Goal: Task Accomplishment & Management: Manage account settings

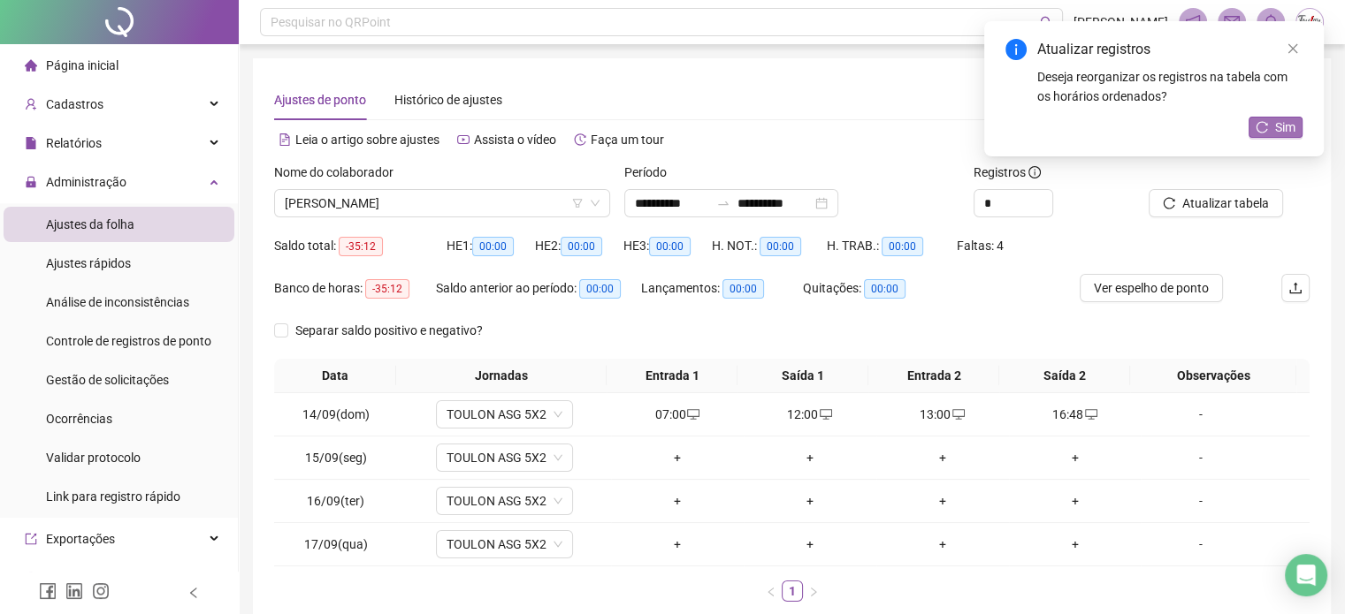
click at [1279, 126] on span "Sim" at bounding box center [1285, 127] width 20 height 19
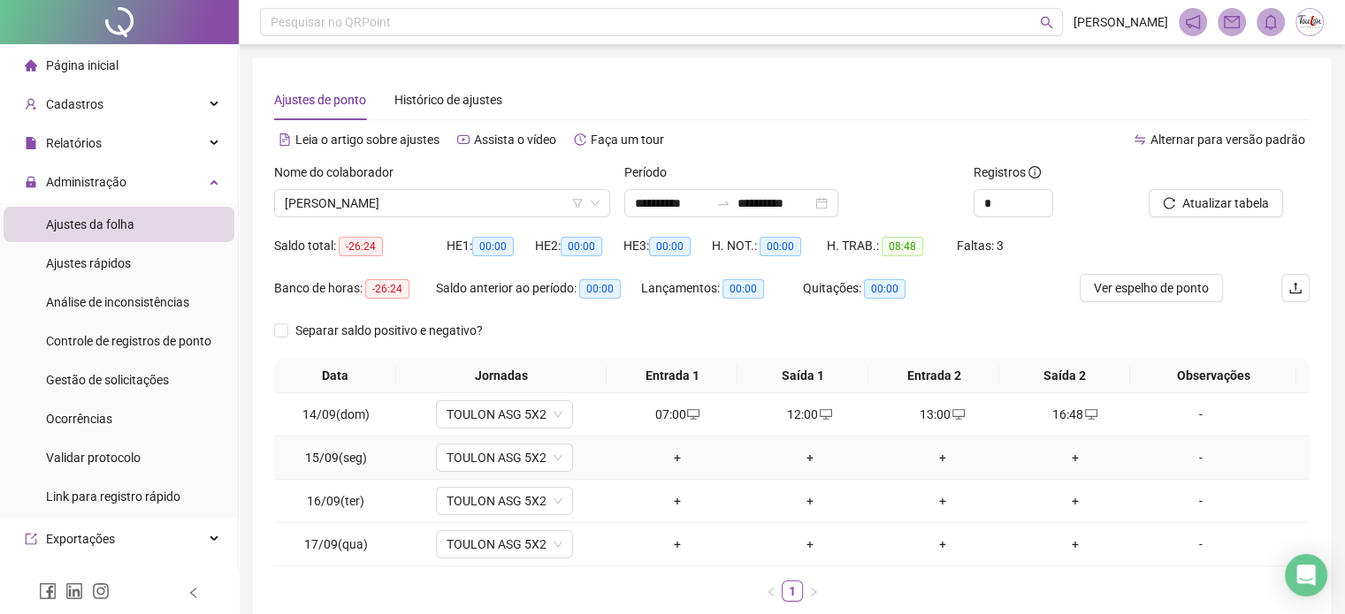
click at [668, 461] on div "+" at bounding box center [677, 457] width 118 height 19
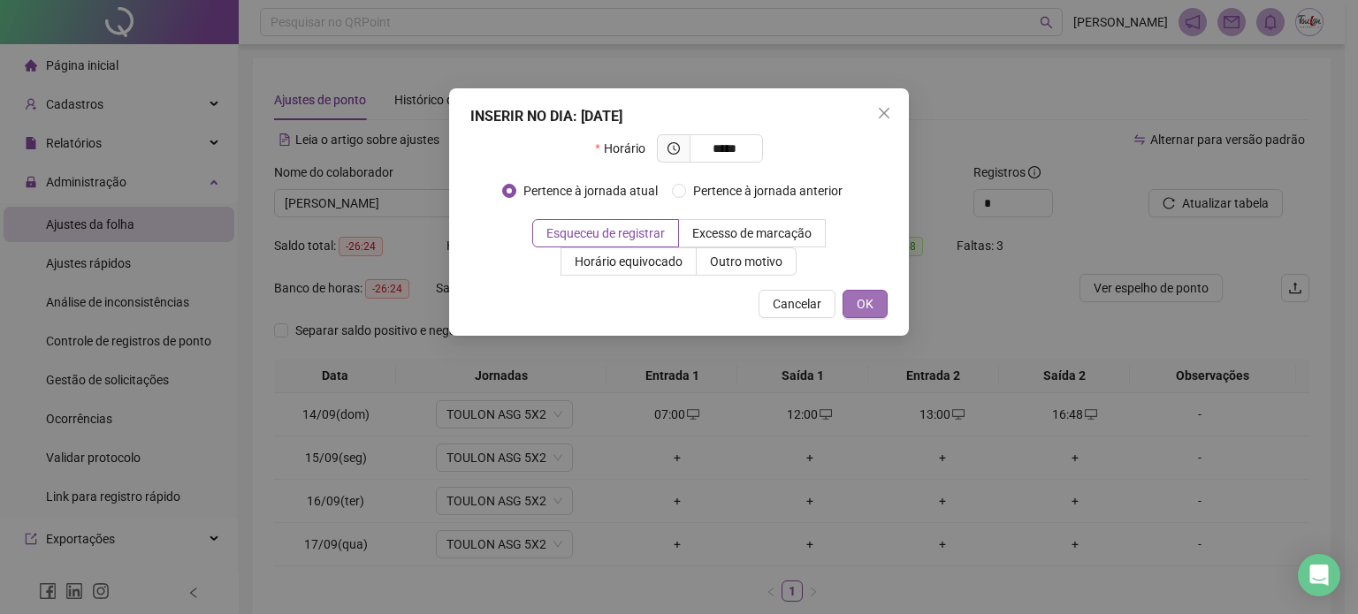
type input "*****"
click at [870, 317] on button "OK" at bounding box center [865, 304] width 45 height 28
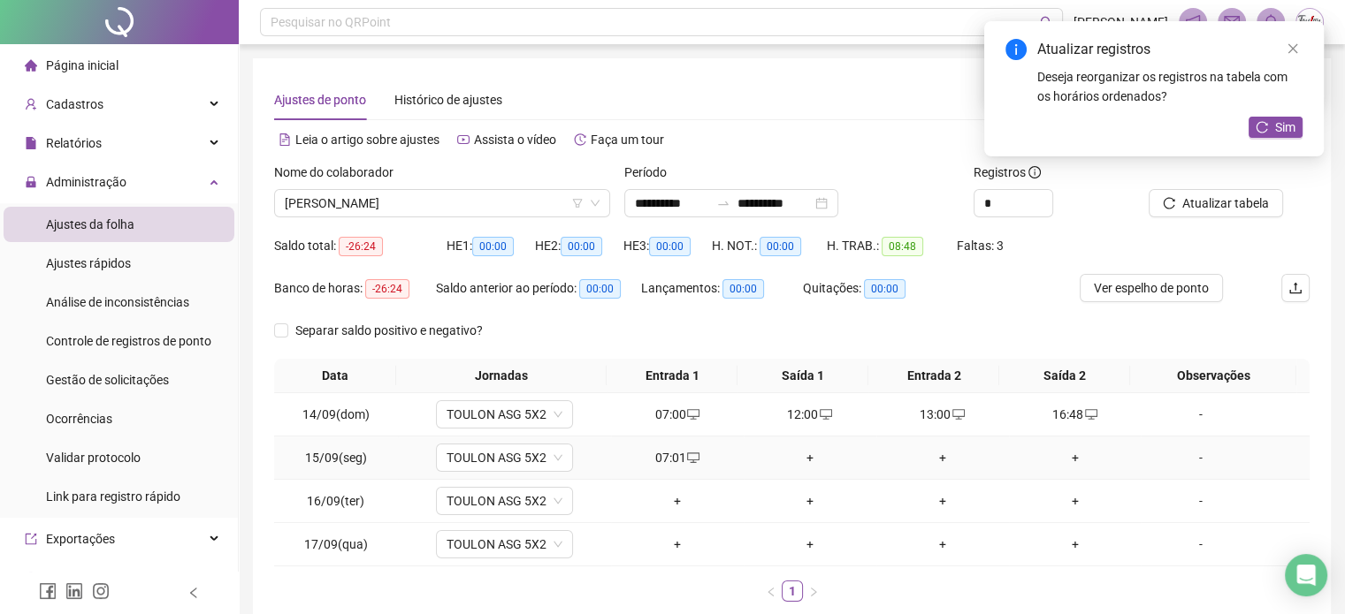
click at [805, 459] on div "+" at bounding box center [810, 457] width 118 height 19
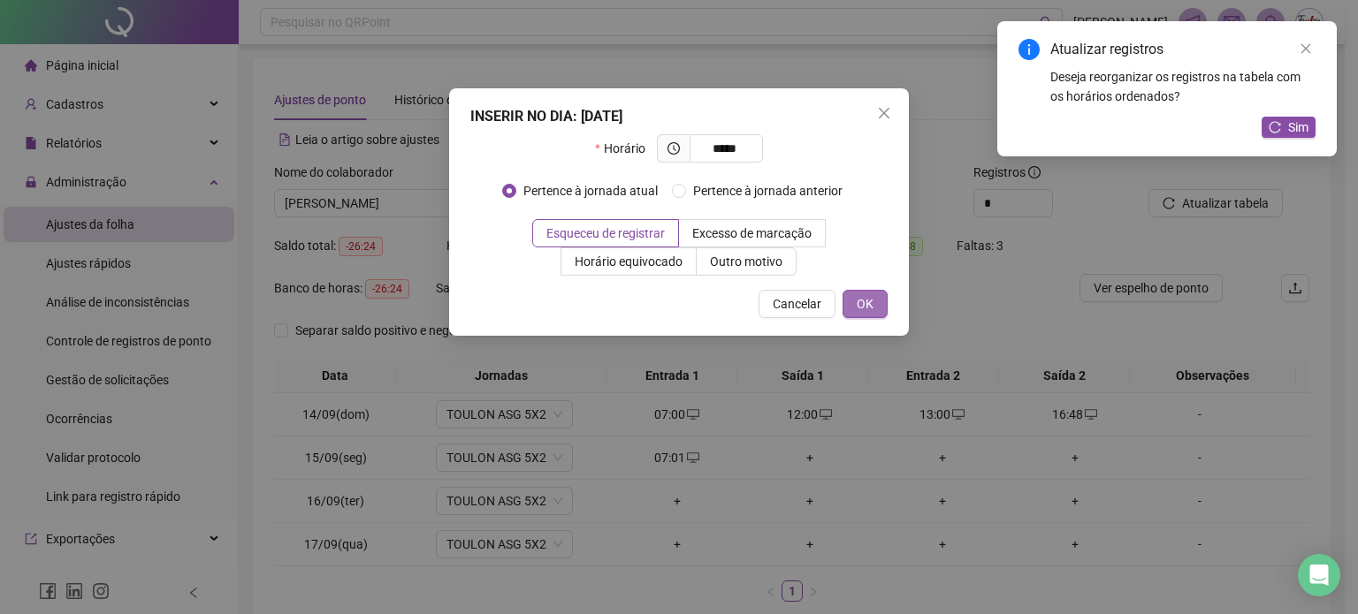
type input "*****"
click at [868, 293] on button "OK" at bounding box center [865, 304] width 45 height 28
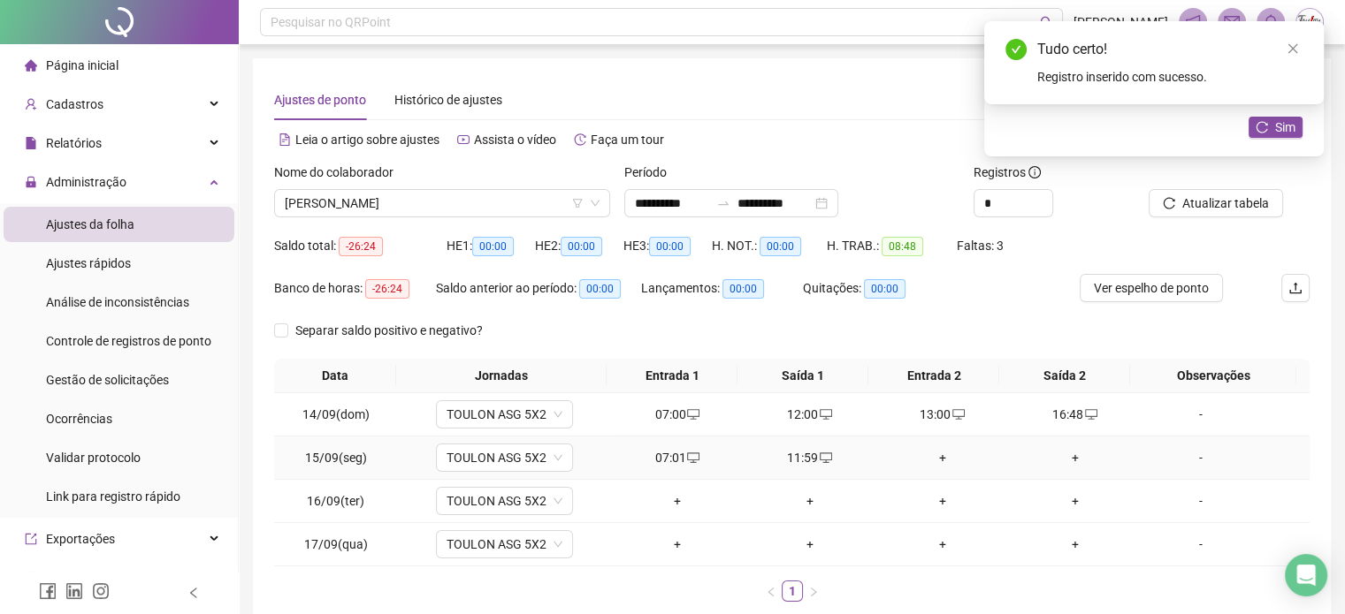
click at [934, 456] on div "+" at bounding box center [942, 457] width 118 height 19
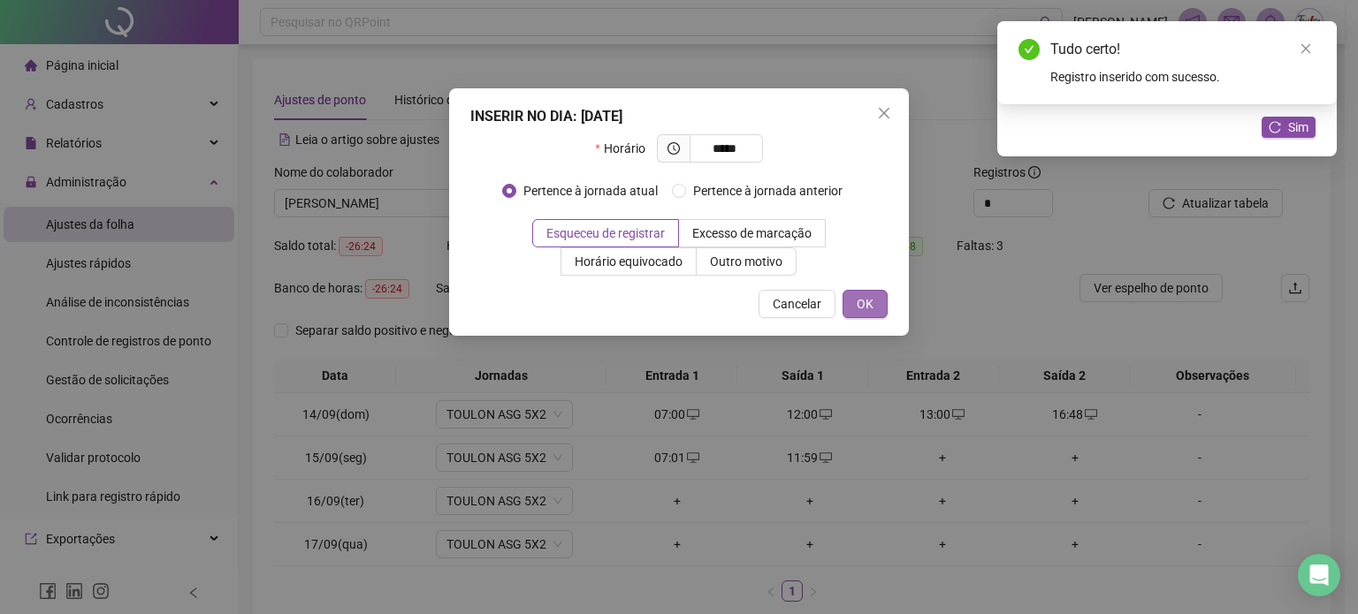
type input "*****"
click at [874, 307] on button "OK" at bounding box center [865, 304] width 45 height 28
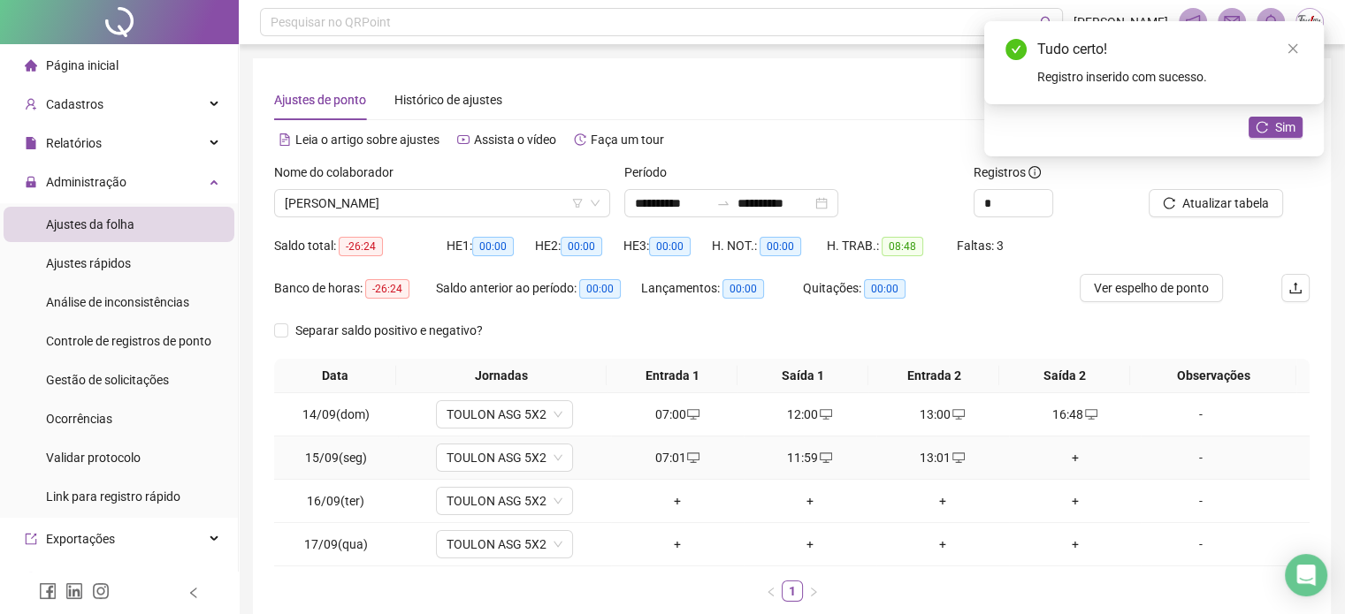
click at [1054, 455] on div "+" at bounding box center [1075, 457] width 118 height 19
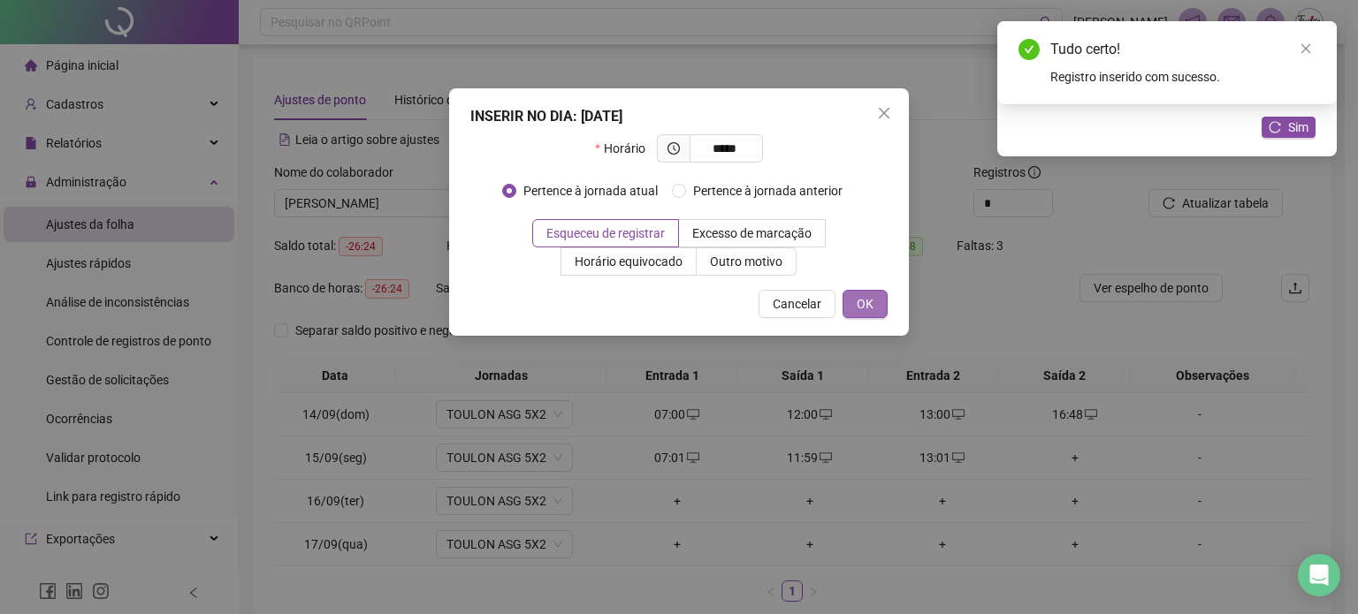
type input "*****"
click at [872, 297] on span "OK" at bounding box center [865, 303] width 17 height 19
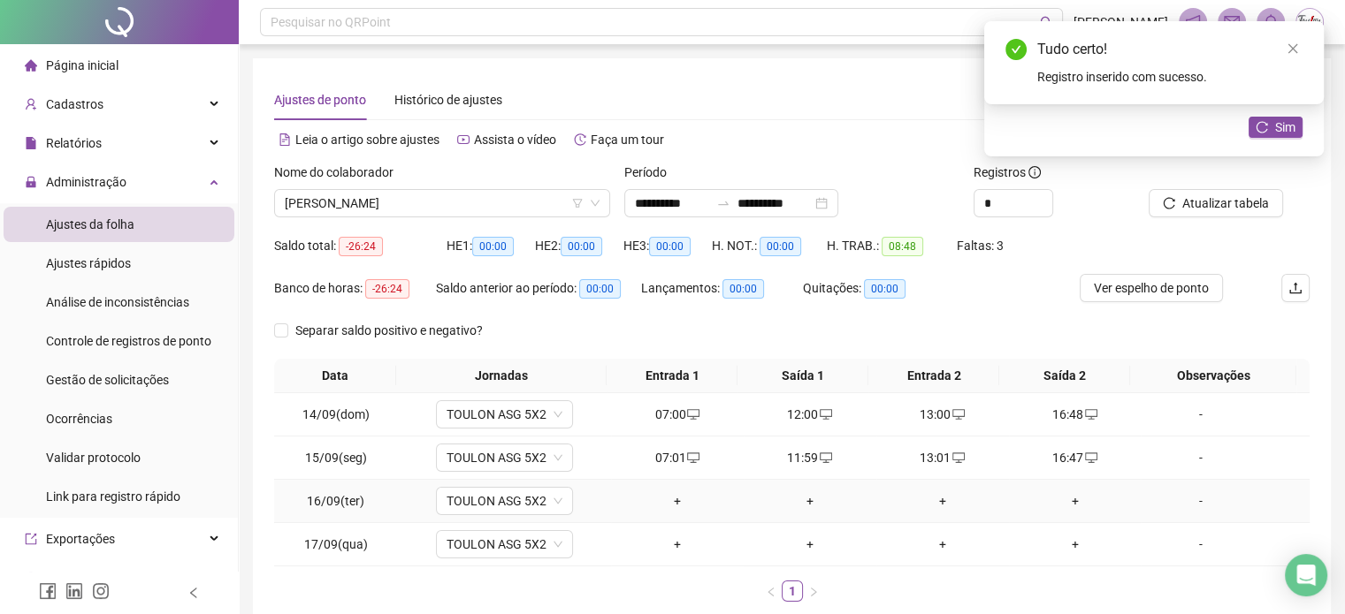
click at [671, 500] on div "+" at bounding box center [677, 501] width 118 height 19
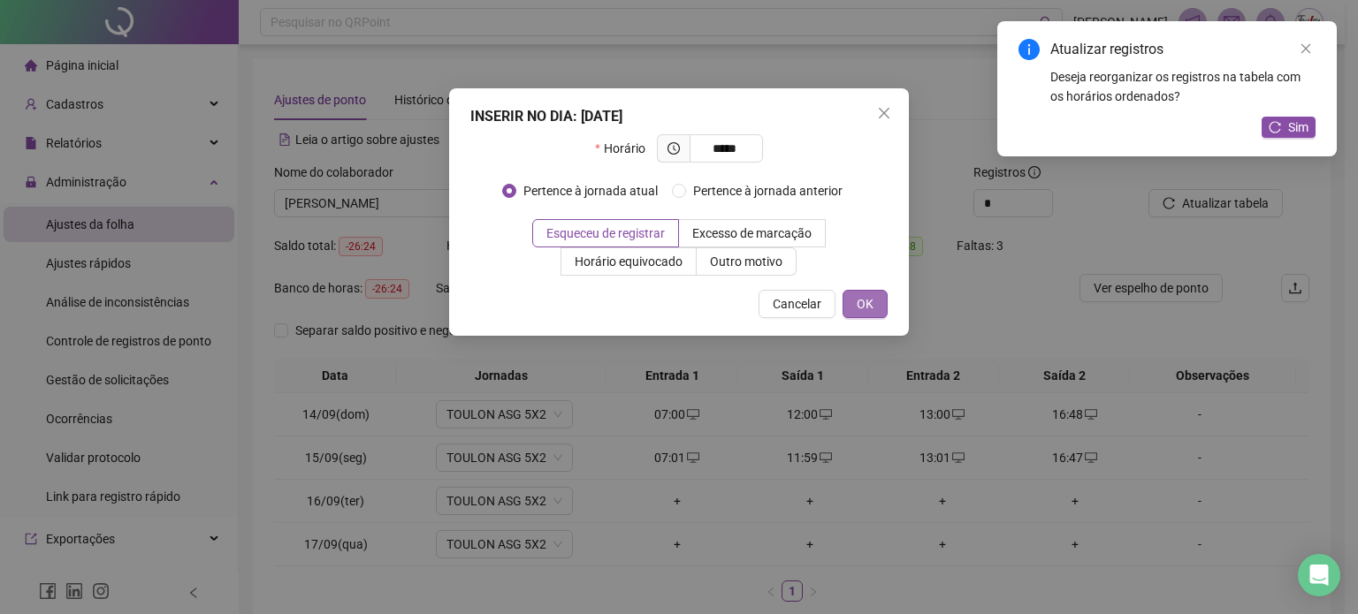
type input "*****"
click at [863, 310] on span "OK" at bounding box center [865, 303] width 17 height 19
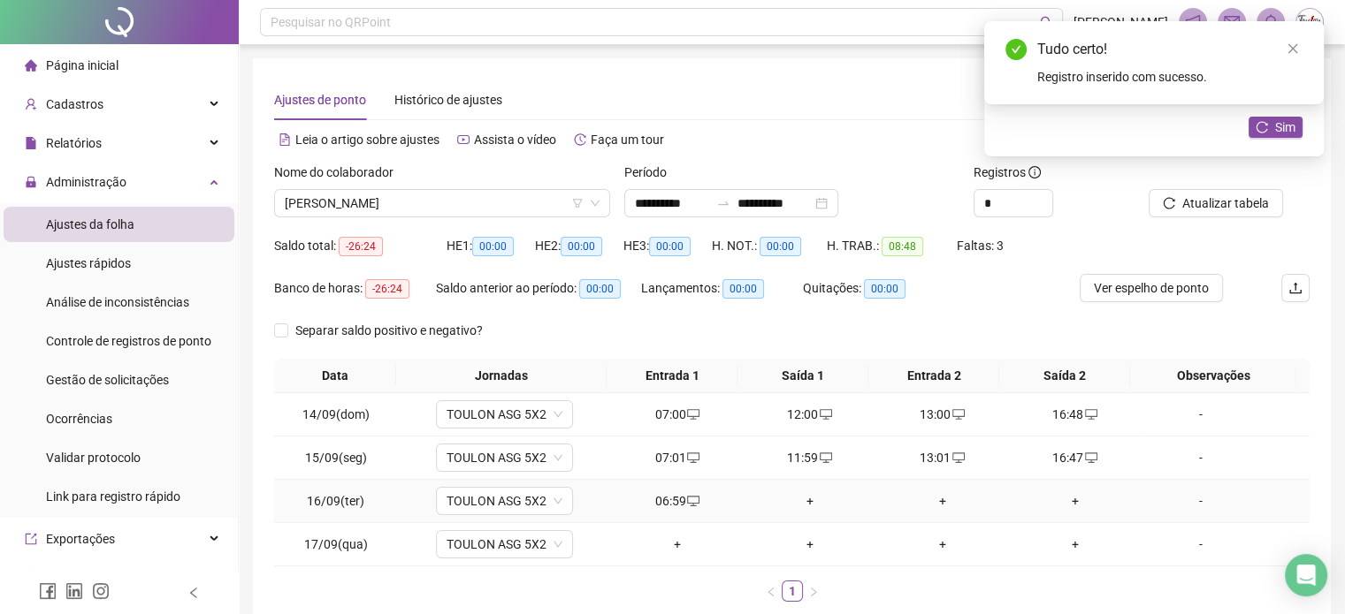
click at [799, 500] on div "+" at bounding box center [810, 501] width 118 height 19
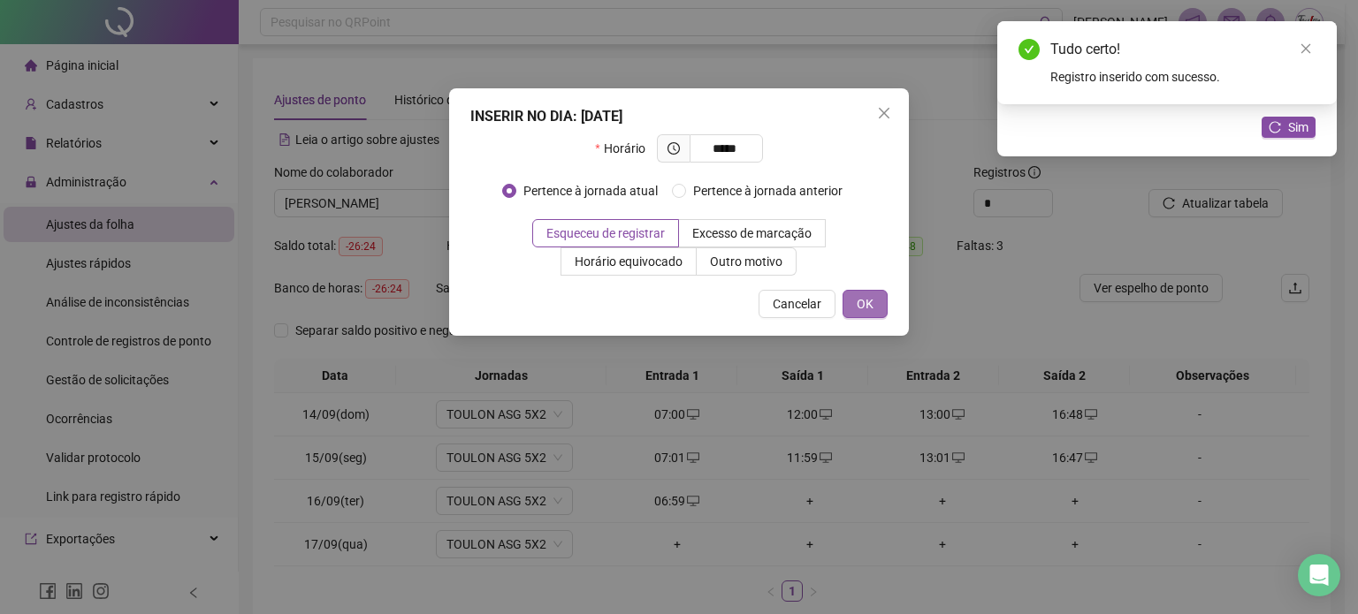
type input "*****"
click at [871, 310] on span "OK" at bounding box center [865, 303] width 17 height 19
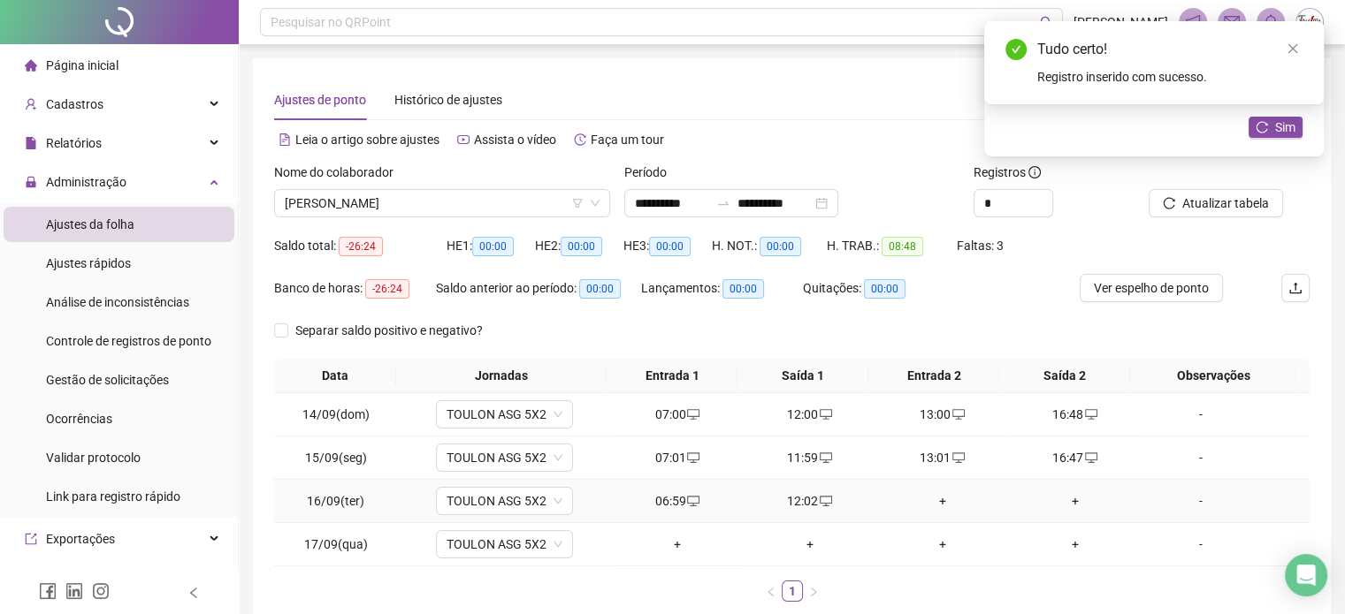
click at [927, 498] on div "+" at bounding box center [942, 501] width 118 height 19
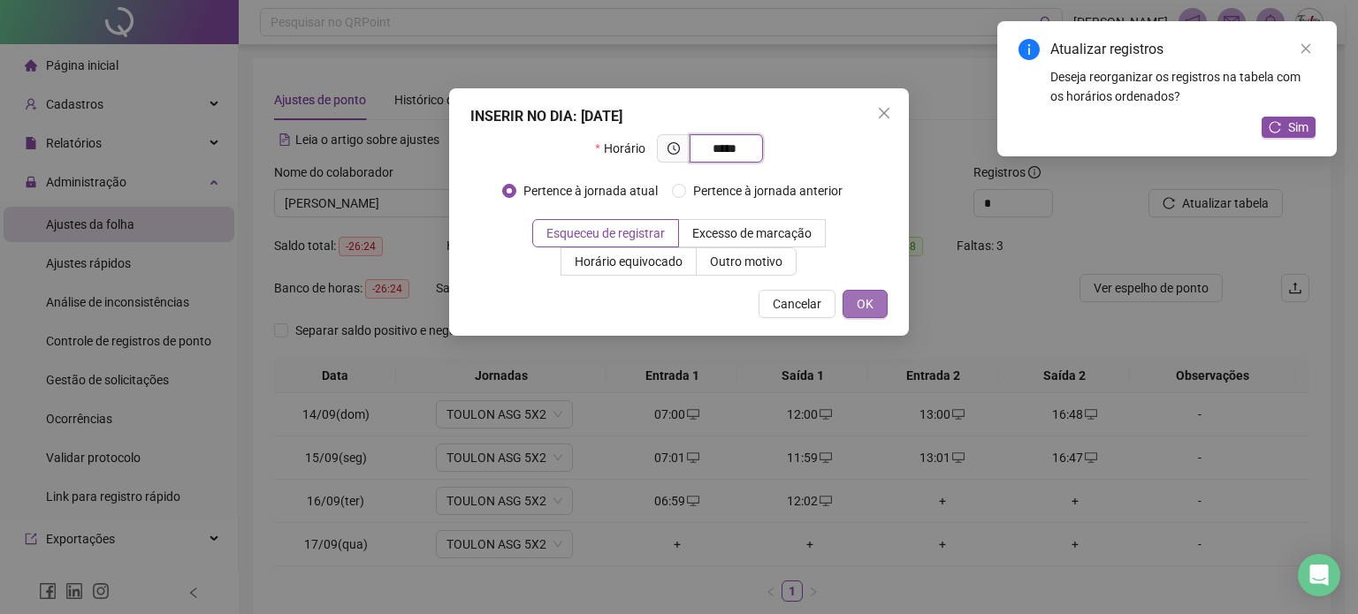
type input "*****"
click at [857, 304] on span "OK" at bounding box center [865, 303] width 17 height 19
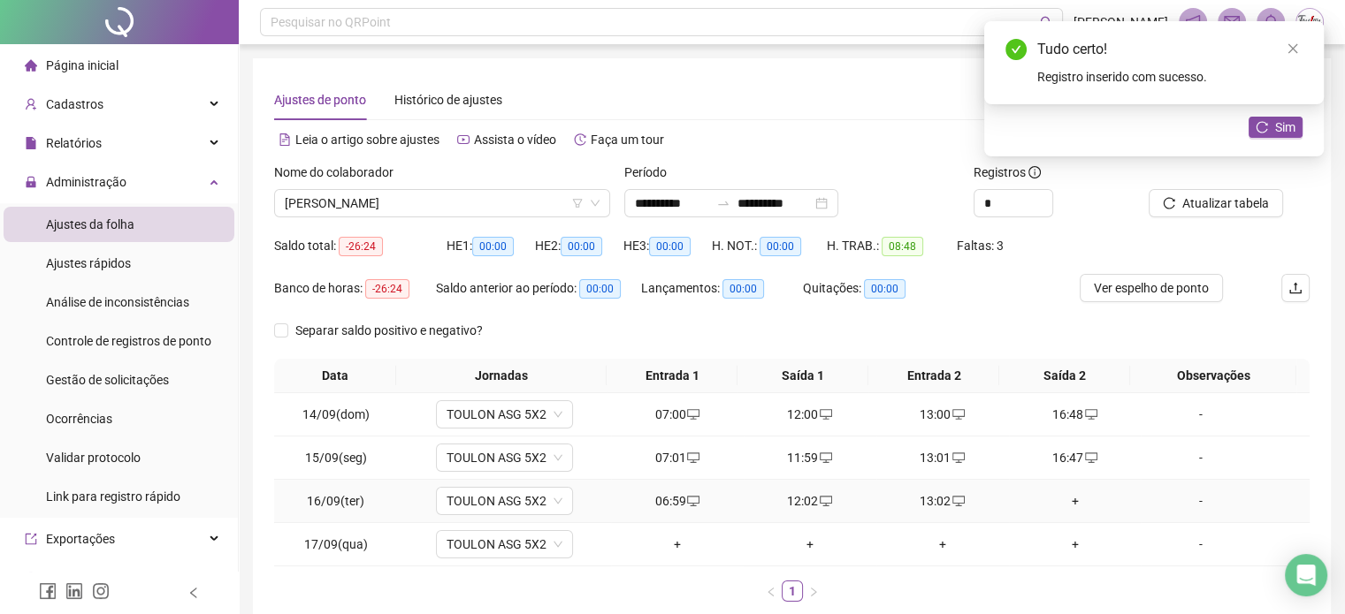
click at [1065, 499] on div "+" at bounding box center [1075, 501] width 118 height 19
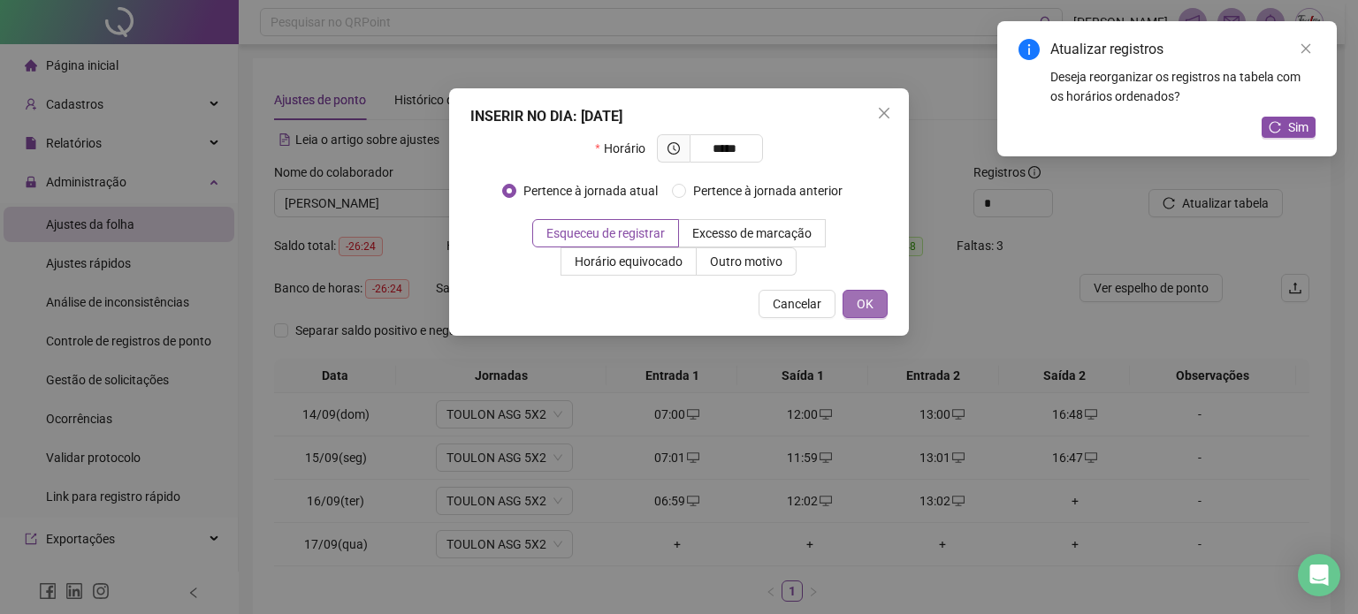
type input "*****"
click at [870, 301] on span "OK" at bounding box center [865, 303] width 17 height 19
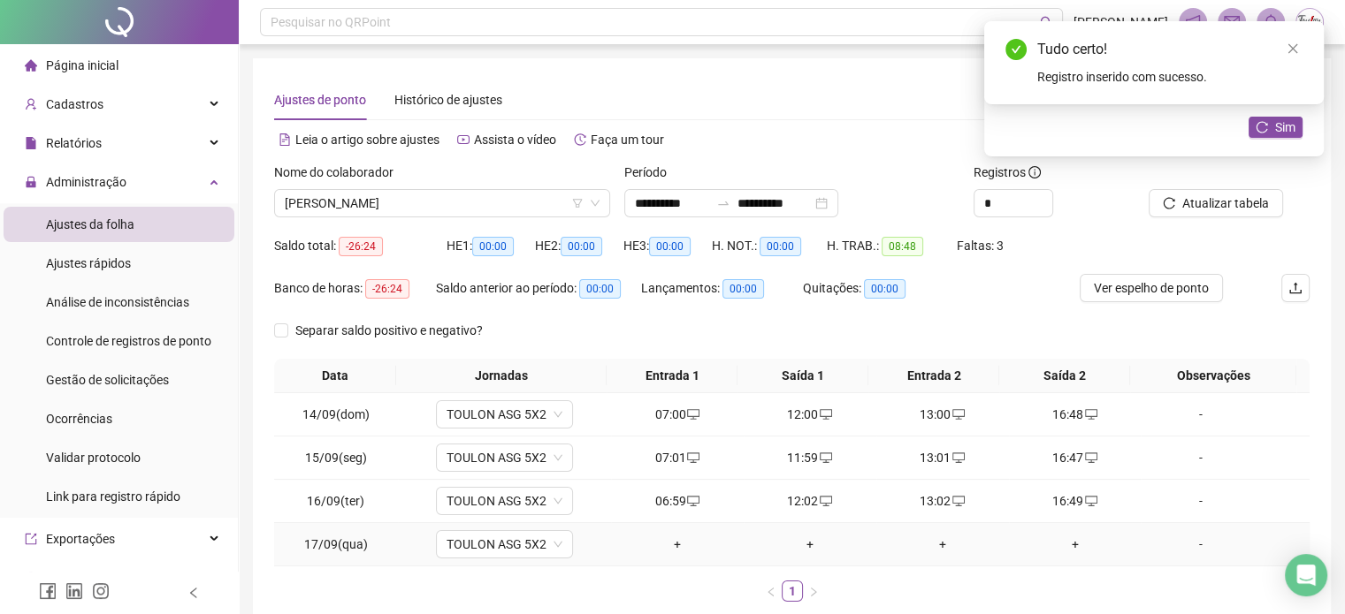
click at [672, 550] on div "+" at bounding box center [677, 544] width 118 height 19
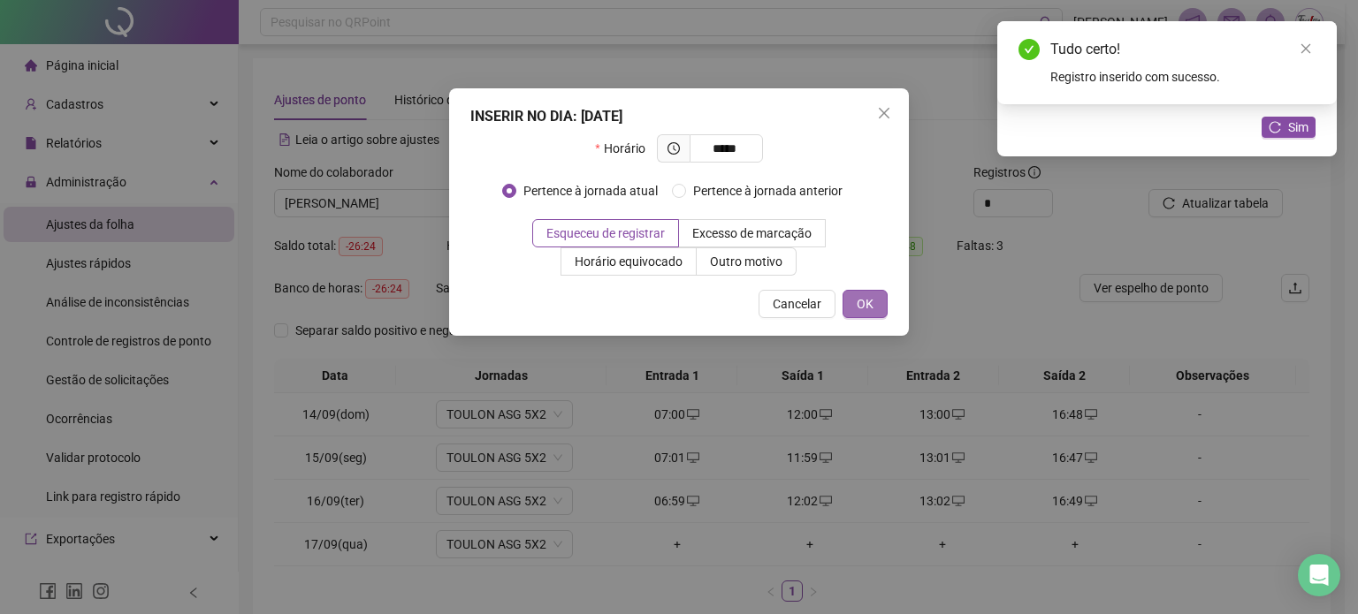
type input "*****"
click at [868, 310] on span "OK" at bounding box center [865, 303] width 17 height 19
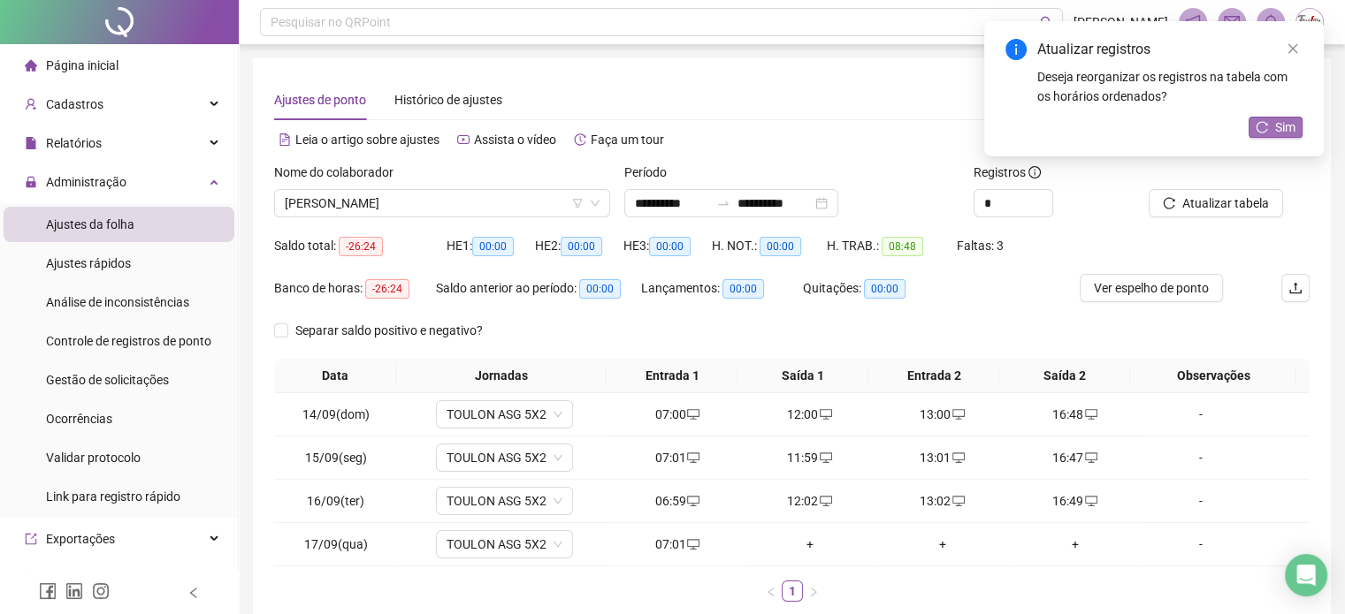
click at [1273, 130] on button "Sim" at bounding box center [1275, 127] width 54 height 21
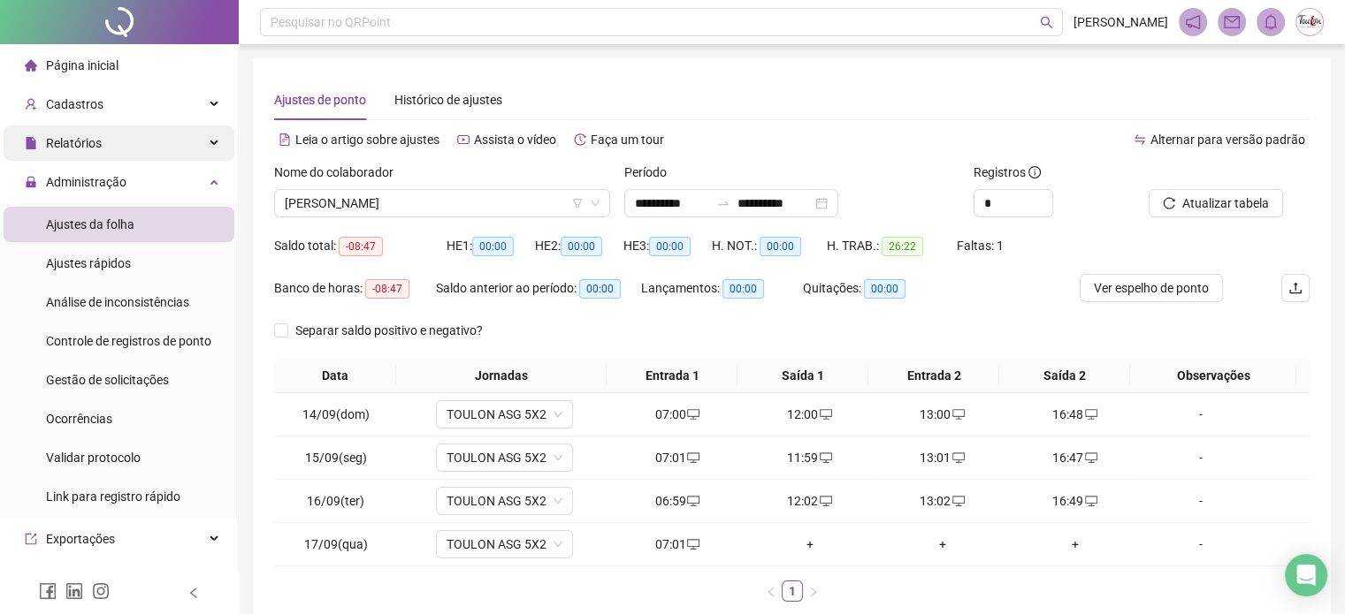
click at [126, 148] on div "Relatórios" at bounding box center [119, 143] width 231 height 35
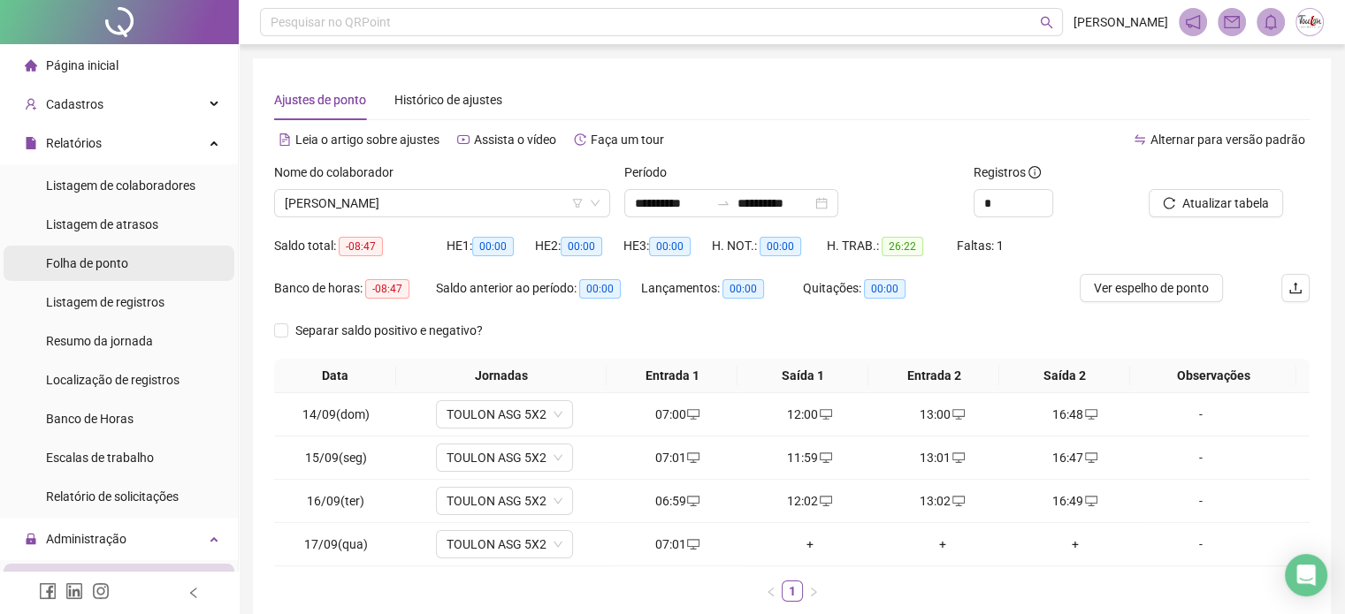
click at [124, 269] on span "Folha de ponto" at bounding box center [87, 263] width 82 height 14
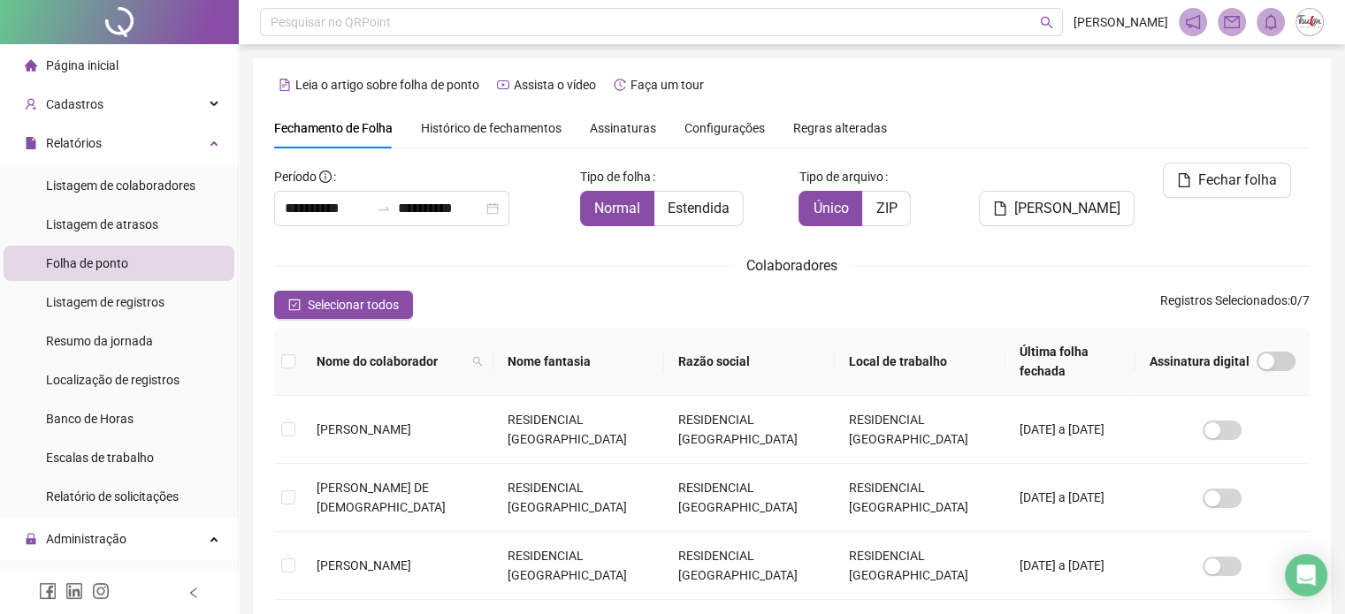
scroll to position [45, 0]
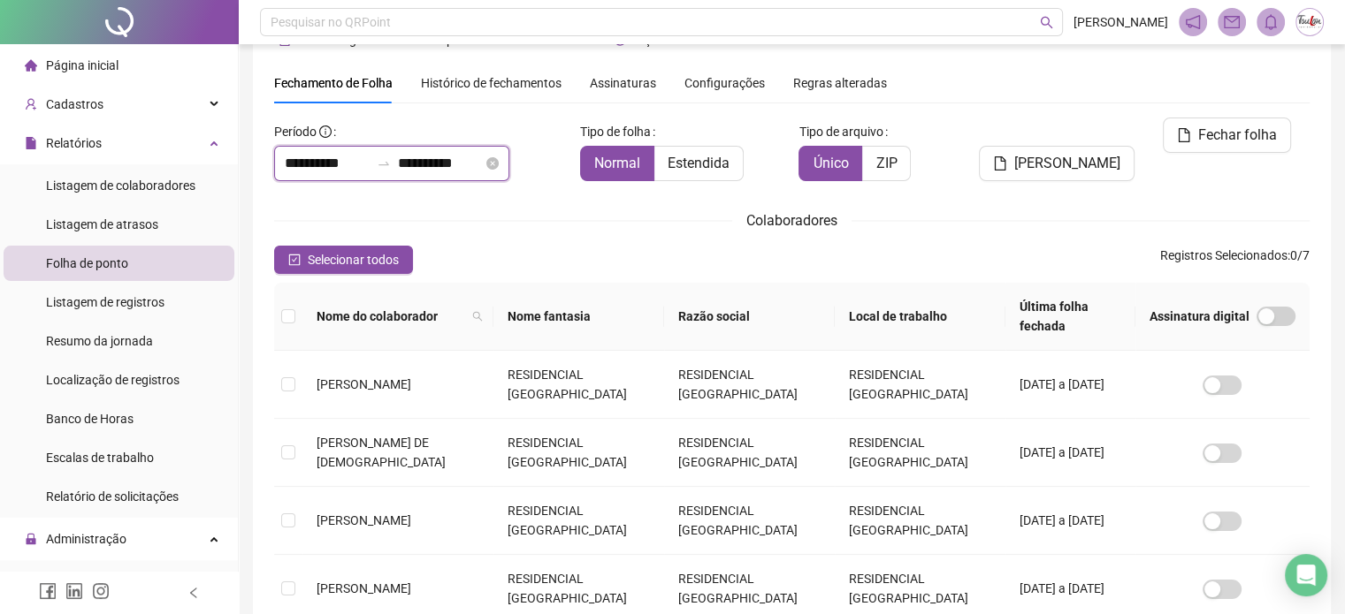
click at [329, 165] on input "**********" at bounding box center [327, 163] width 85 height 21
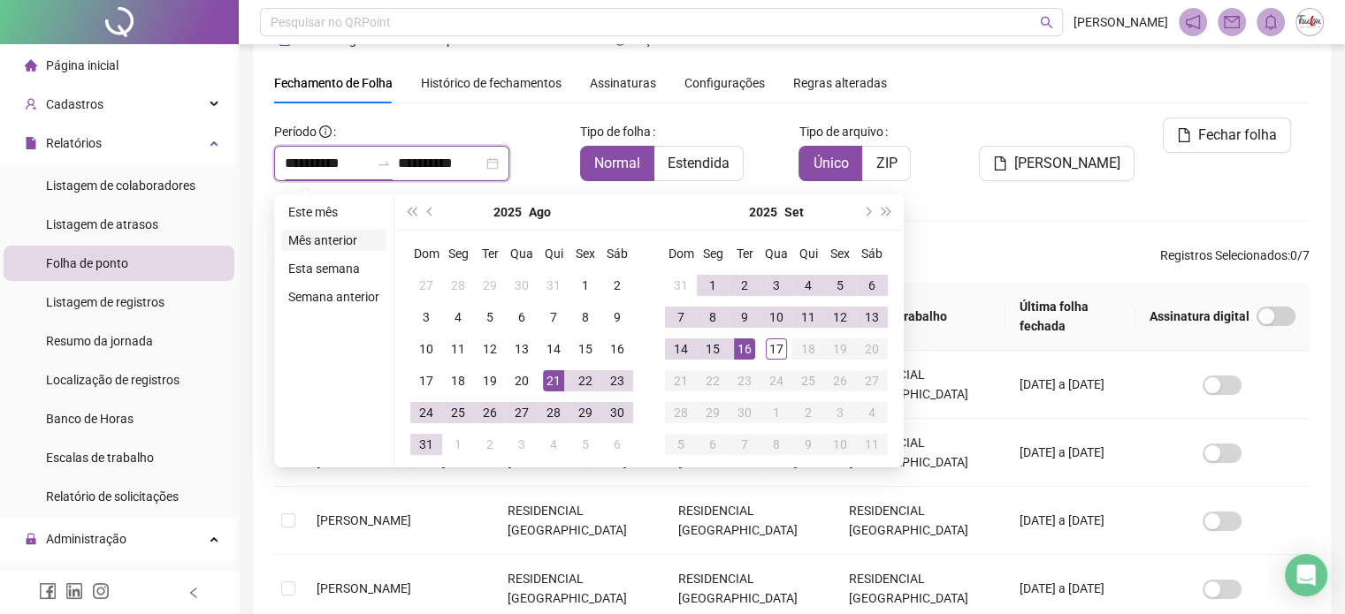
type input "**********"
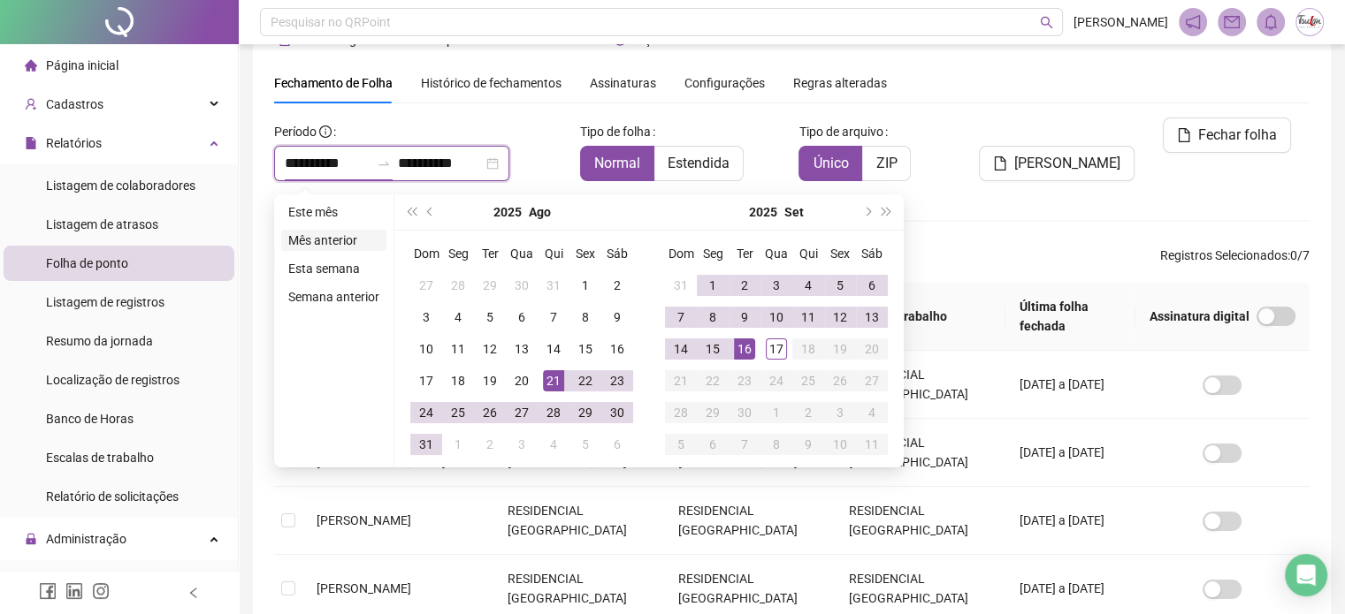
type input "**********"
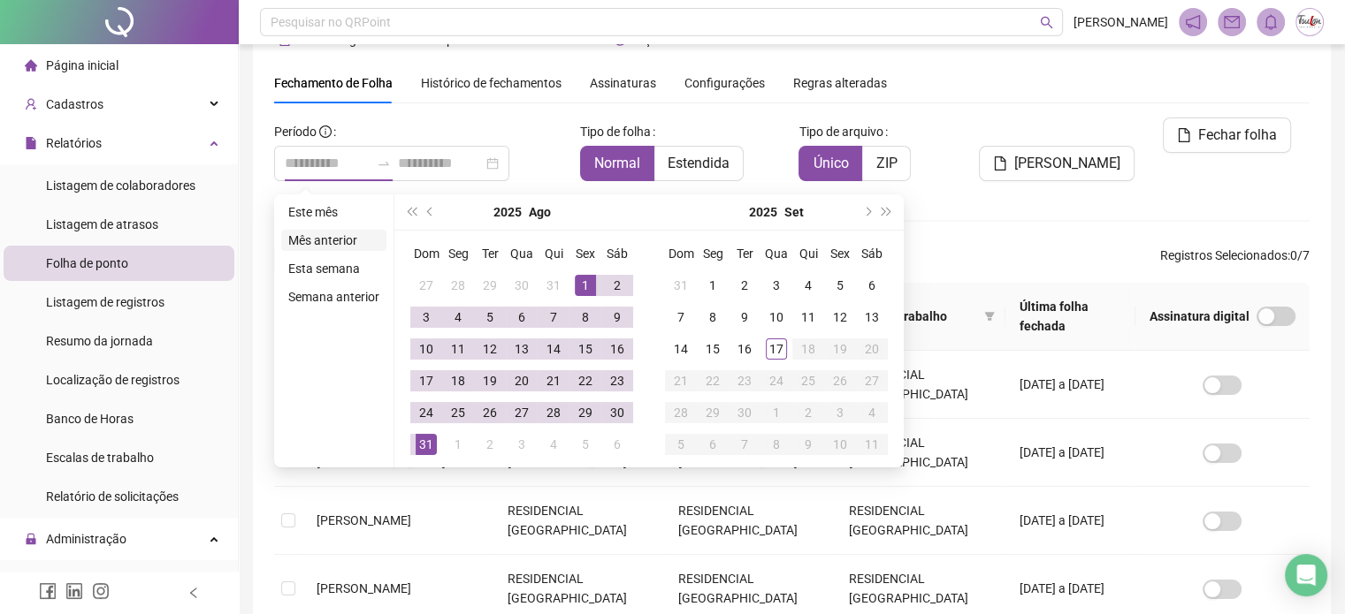
click at [340, 240] on li "Mês anterior" at bounding box center [333, 240] width 105 height 21
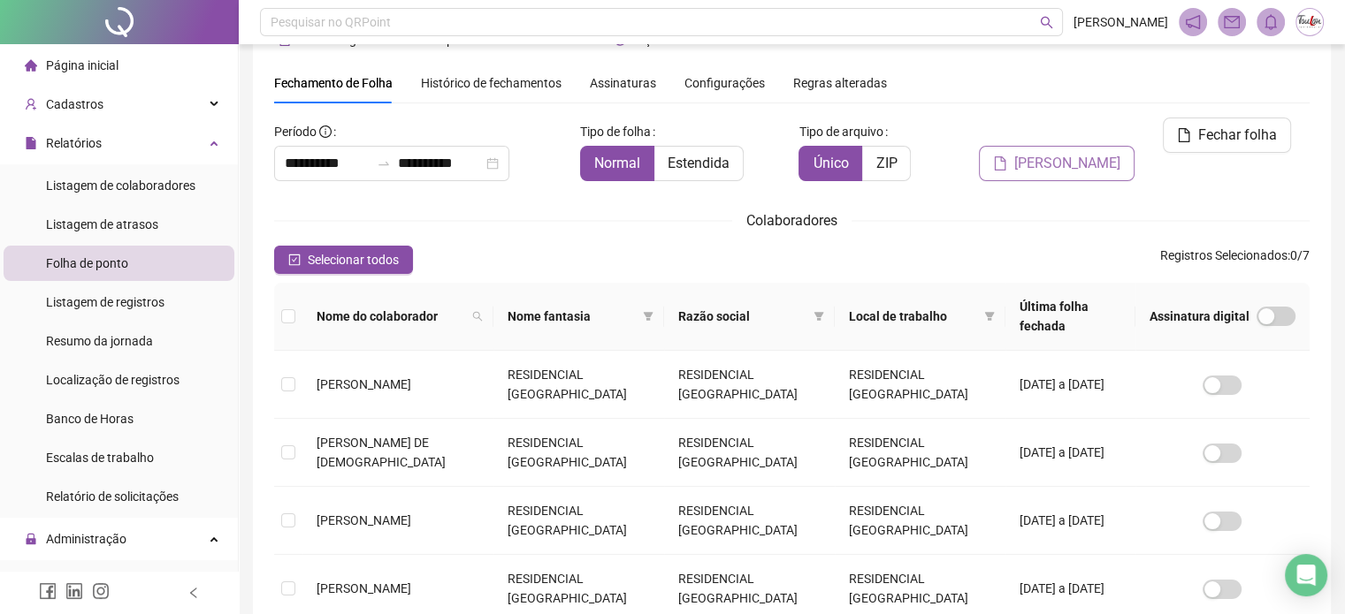
click at [1049, 153] on span "[PERSON_NAME]" at bounding box center [1067, 163] width 106 height 21
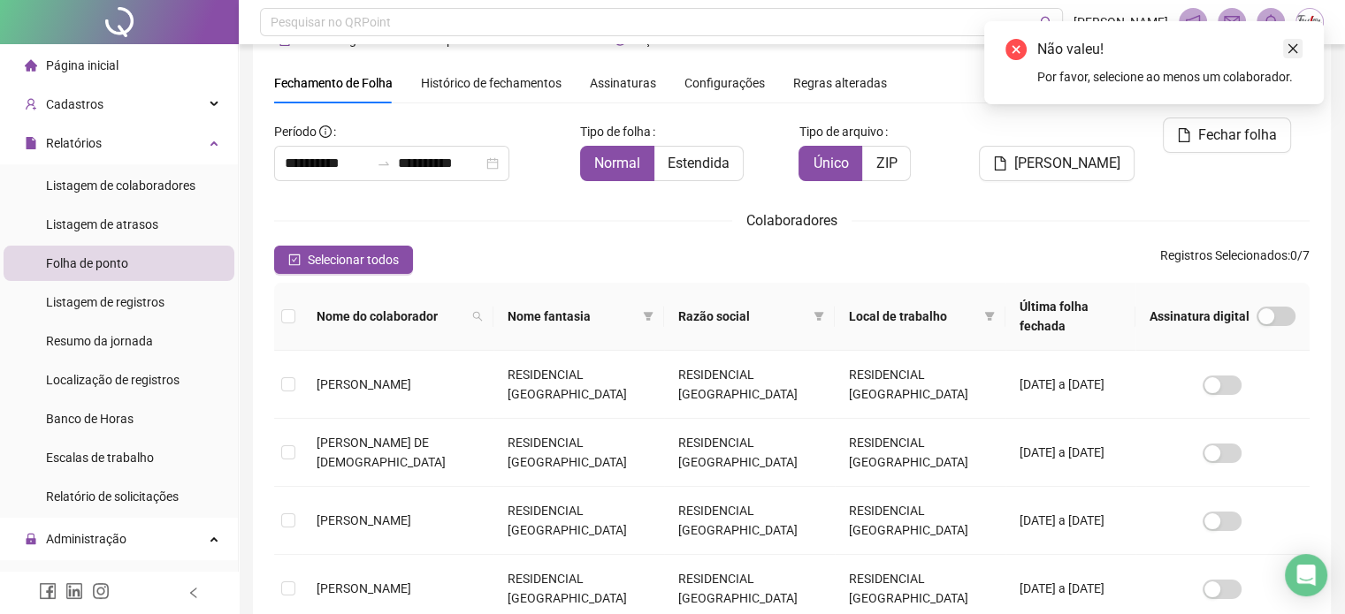
click at [1292, 51] on icon "close" at bounding box center [1292, 48] width 12 height 12
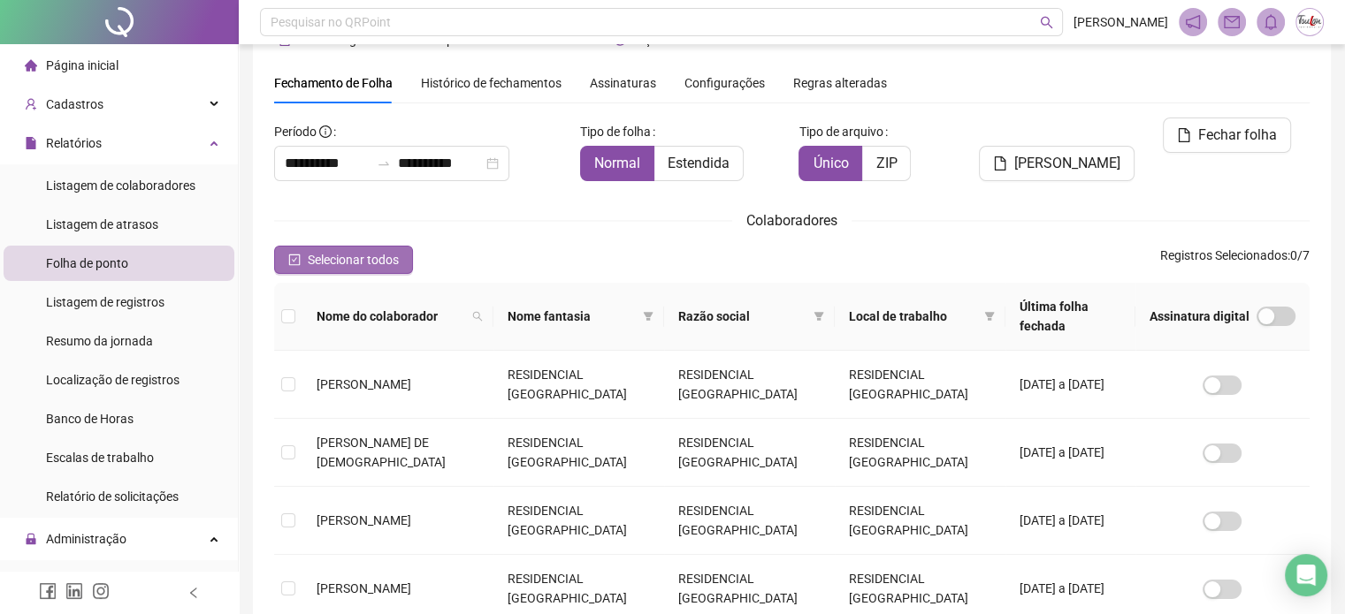
click at [291, 261] on icon "check-square" at bounding box center [294, 260] width 12 height 12
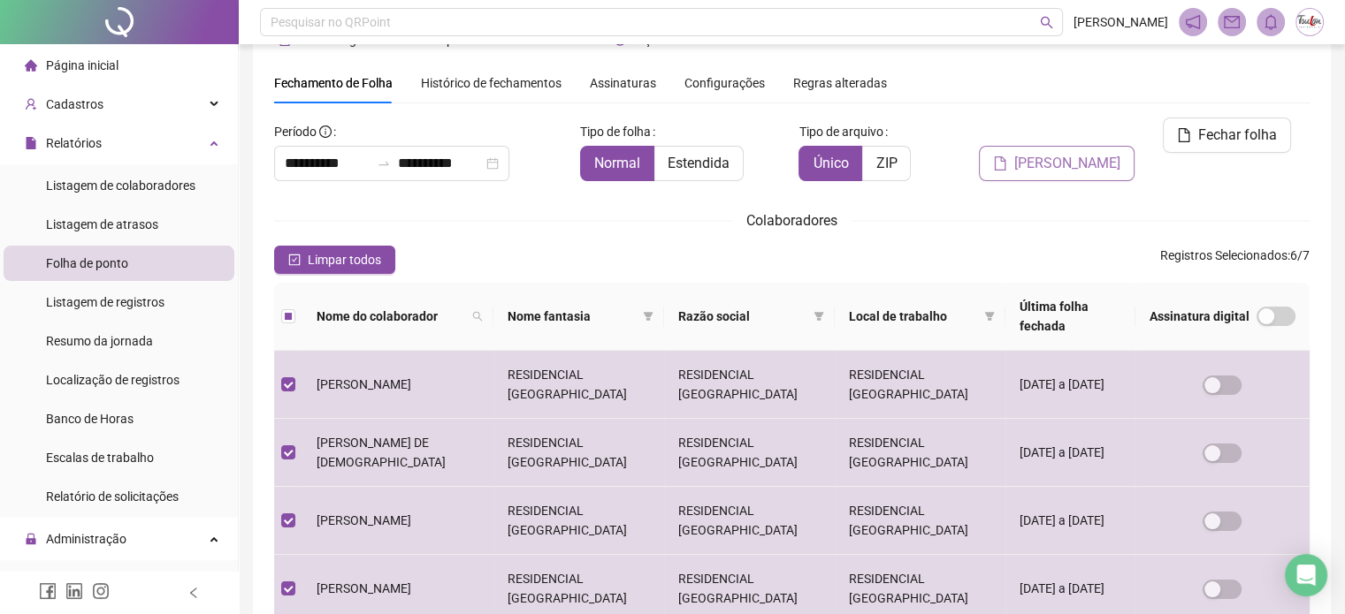
click at [1059, 153] on span "[PERSON_NAME]" at bounding box center [1067, 163] width 106 height 21
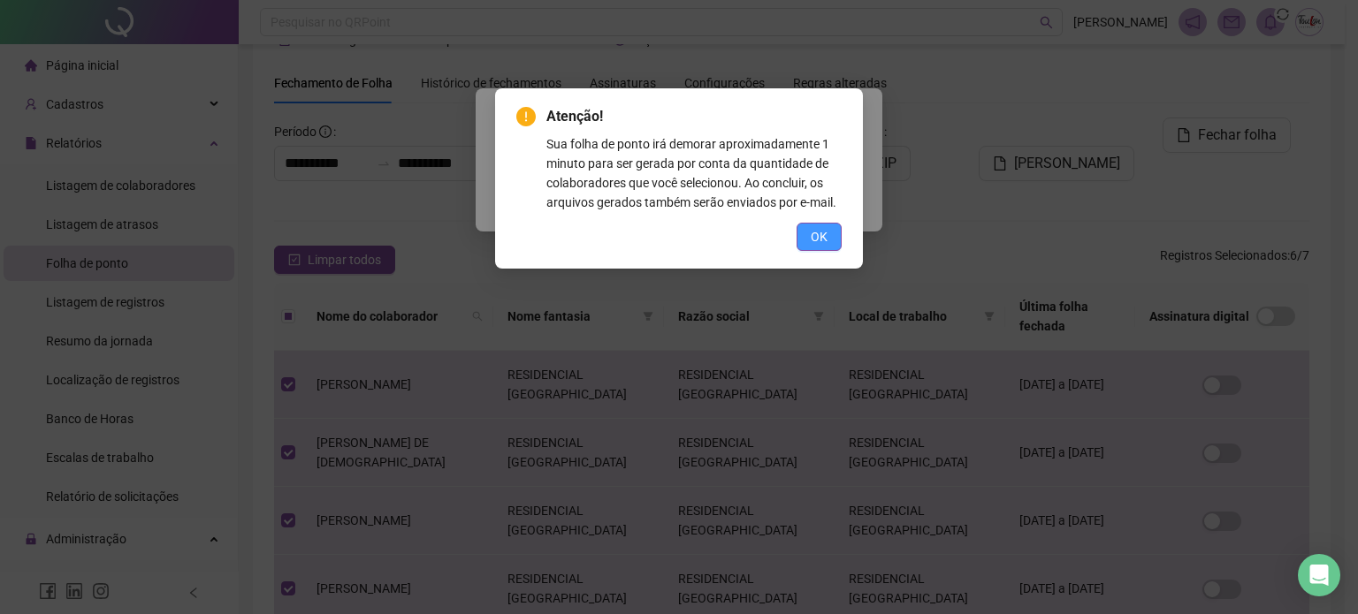
click at [823, 242] on span "OK" at bounding box center [819, 236] width 17 height 19
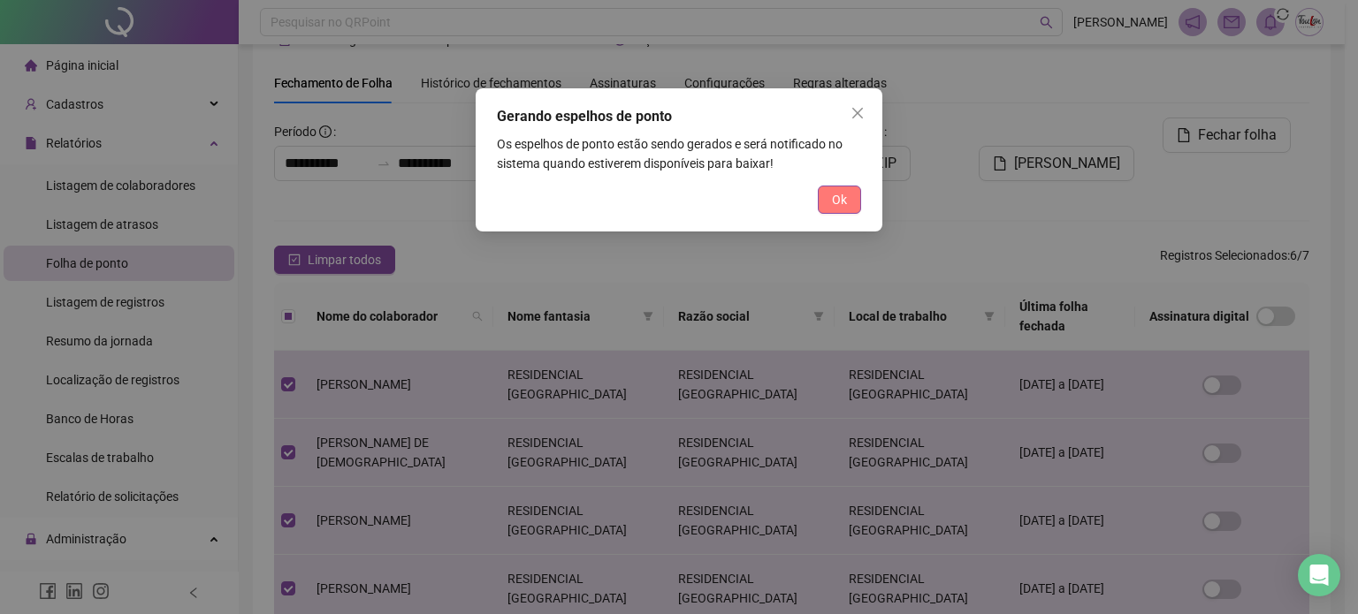
click at [831, 212] on button "Ok" at bounding box center [839, 200] width 43 height 28
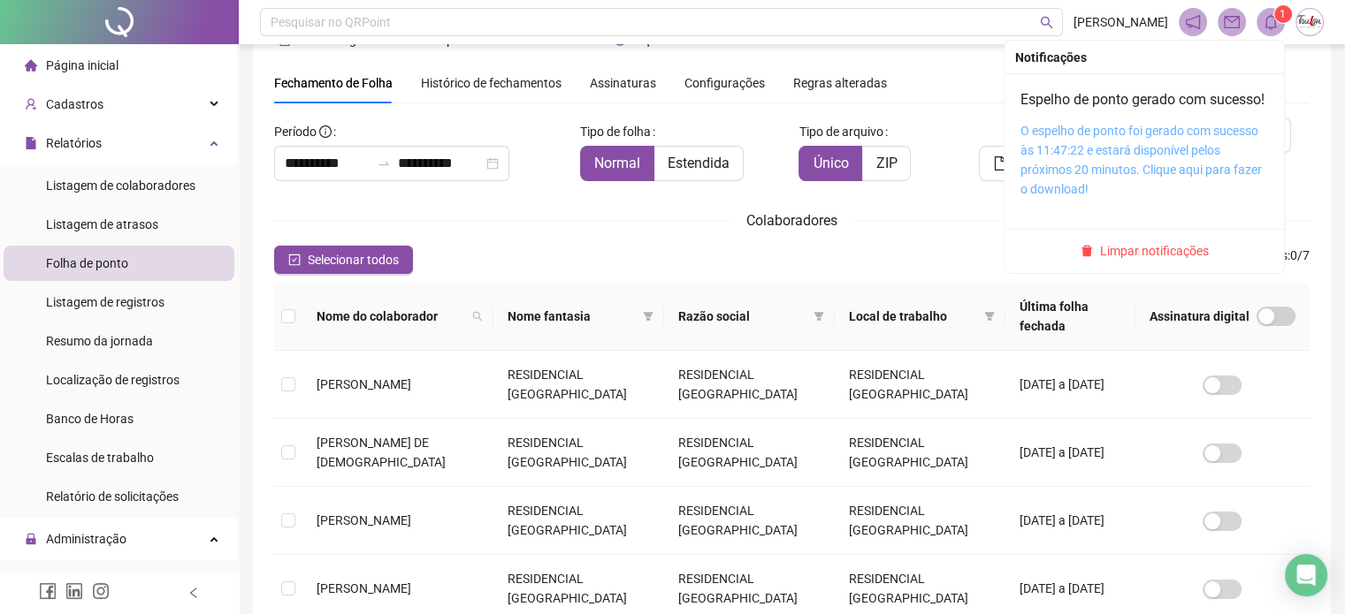
click at [1160, 195] on link "O espelho de ponto foi gerado com sucesso às 11:47:22 e estará disponível pelos…" at bounding box center [1140, 160] width 241 height 73
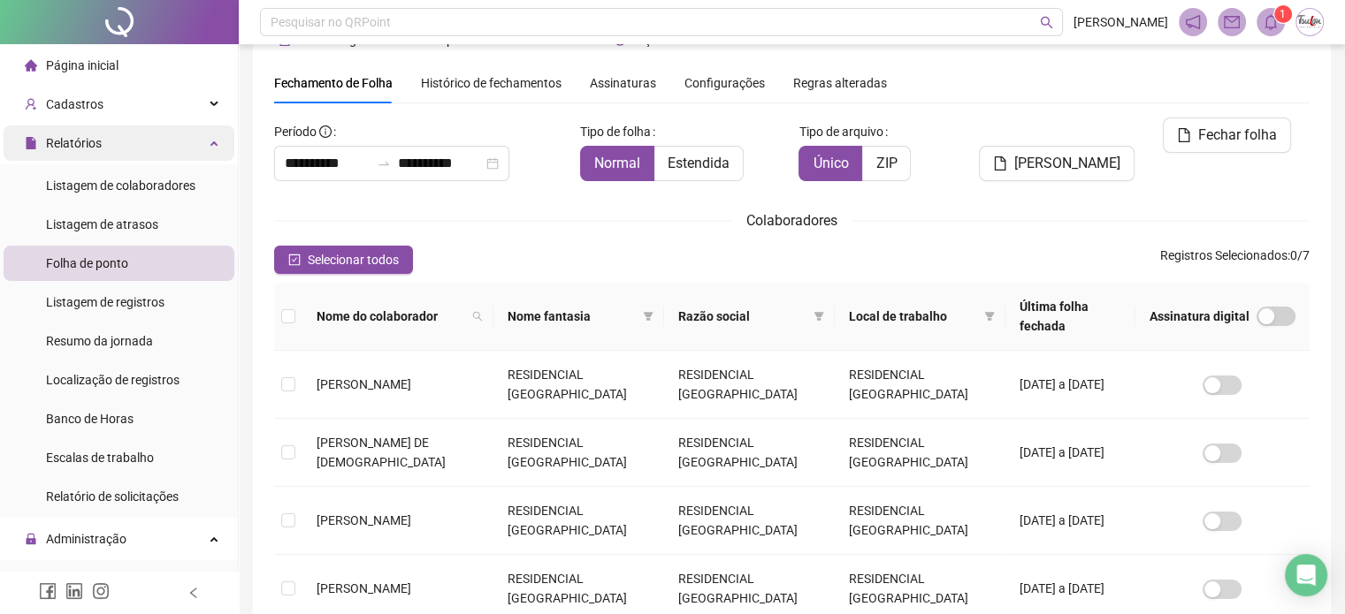
click at [95, 137] on span "Relatórios" at bounding box center [74, 143] width 56 height 14
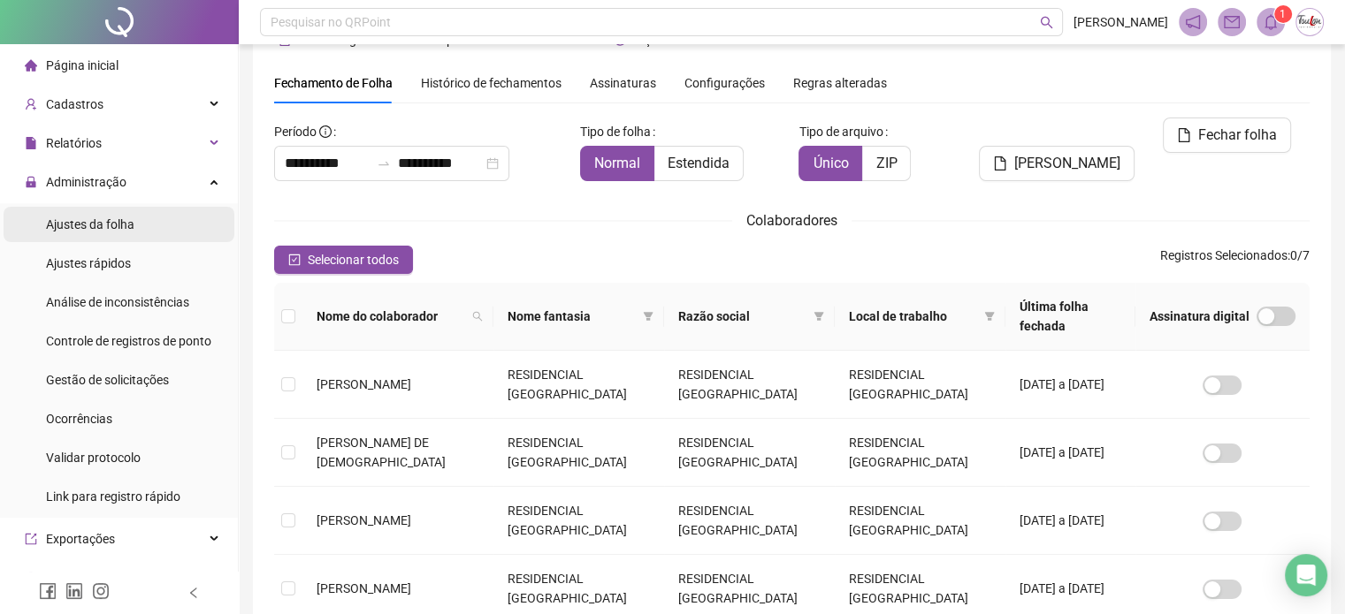
click at [120, 220] on span "Ajustes da folha" at bounding box center [90, 225] width 88 height 14
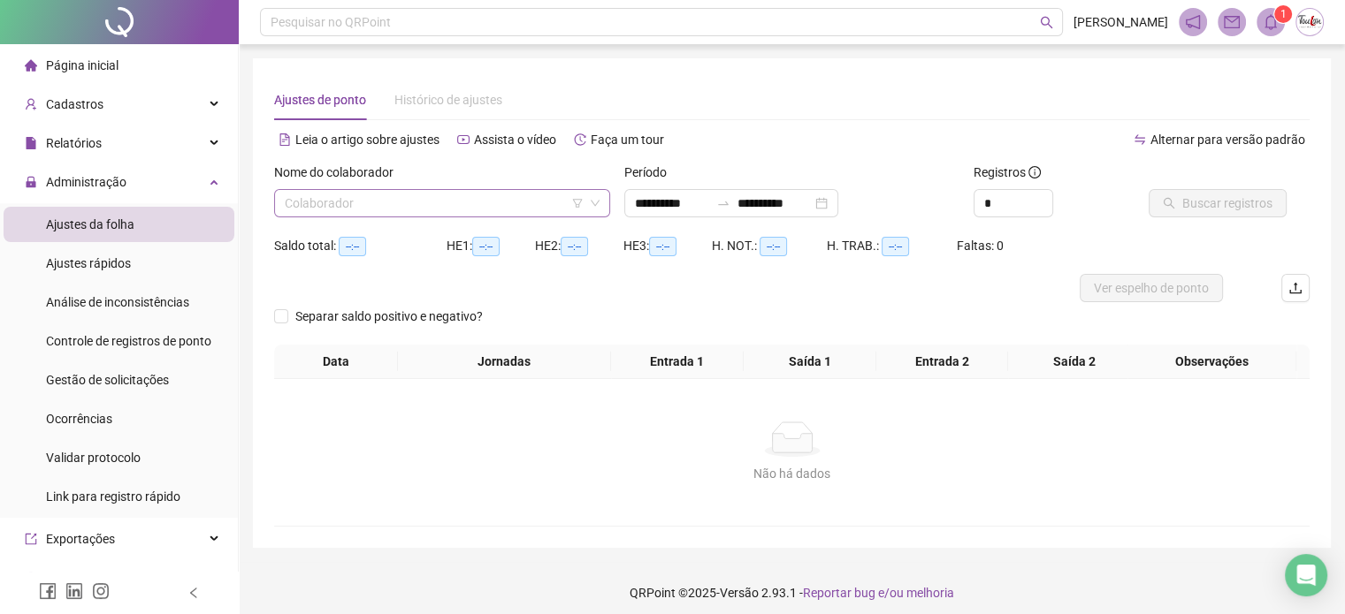
click at [410, 207] on input "search" at bounding box center [434, 203] width 299 height 27
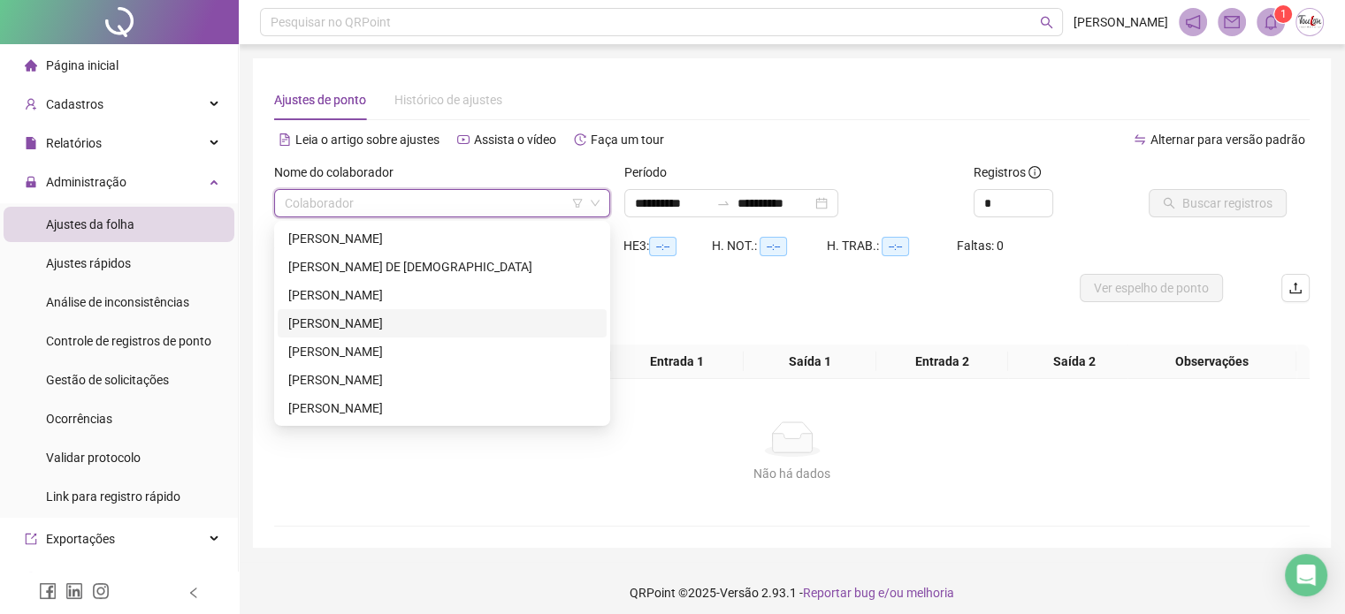
click at [389, 321] on div "[PERSON_NAME]" at bounding box center [442, 323] width 308 height 19
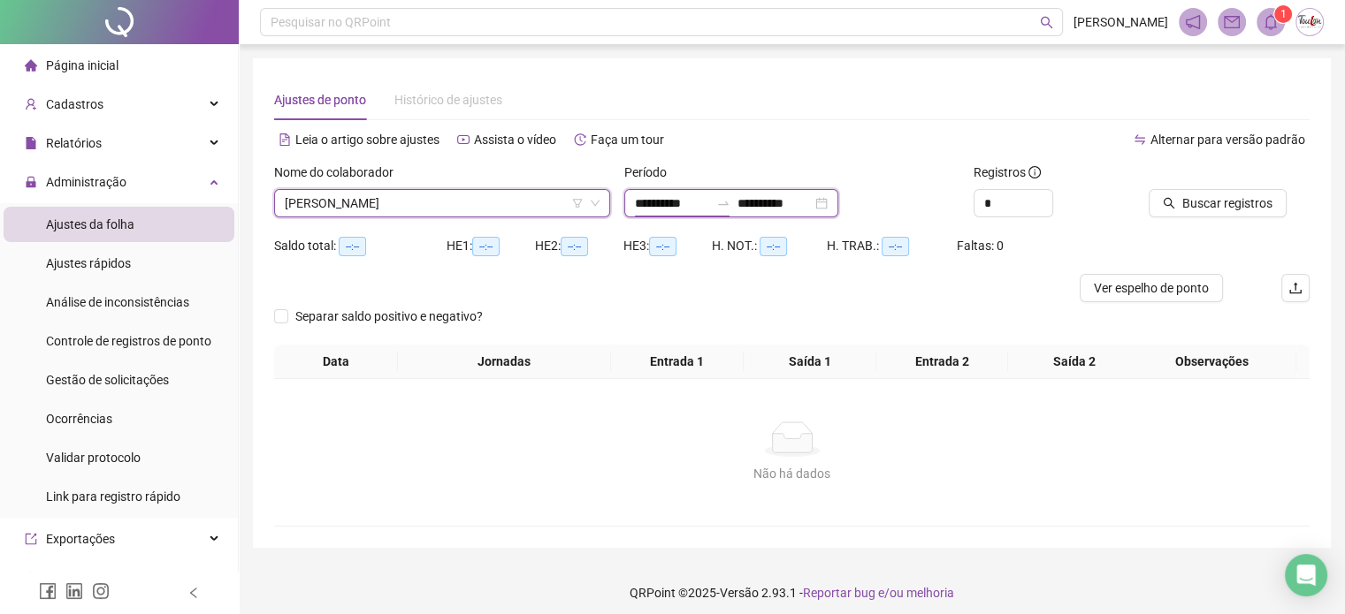
click at [643, 197] on input "**********" at bounding box center [672, 203] width 74 height 19
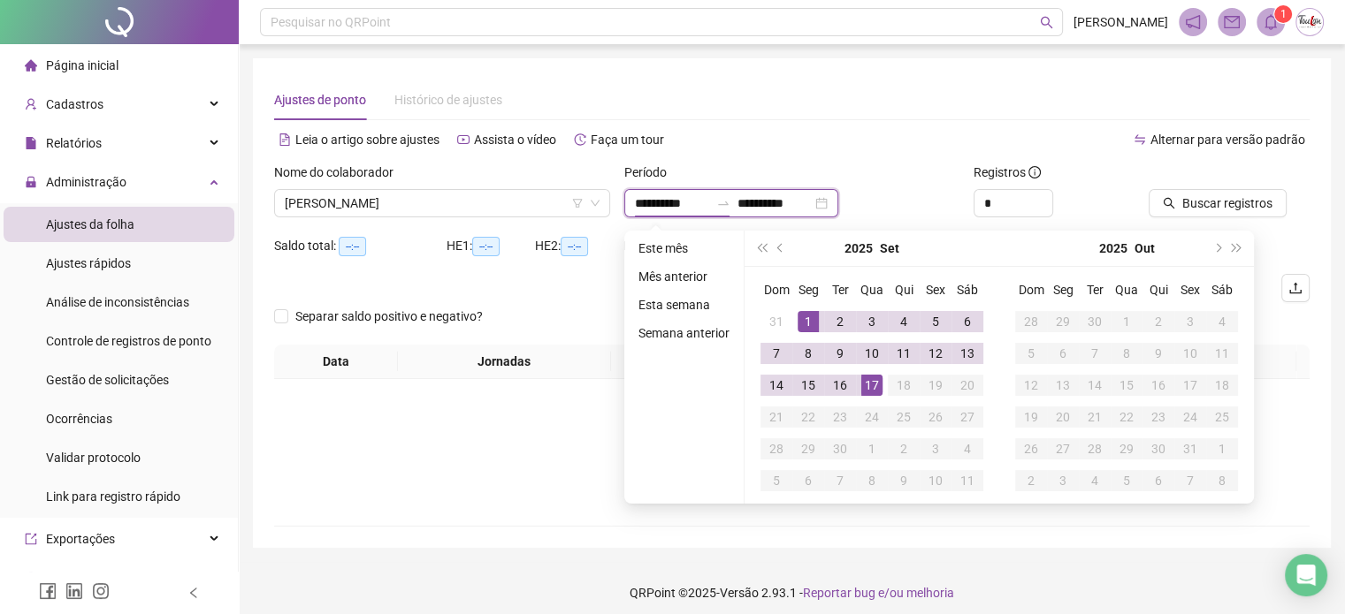
type input "**********"
click at [777, 248] on span "prev-year" at bounding box center [781, 248] width 9 height 9
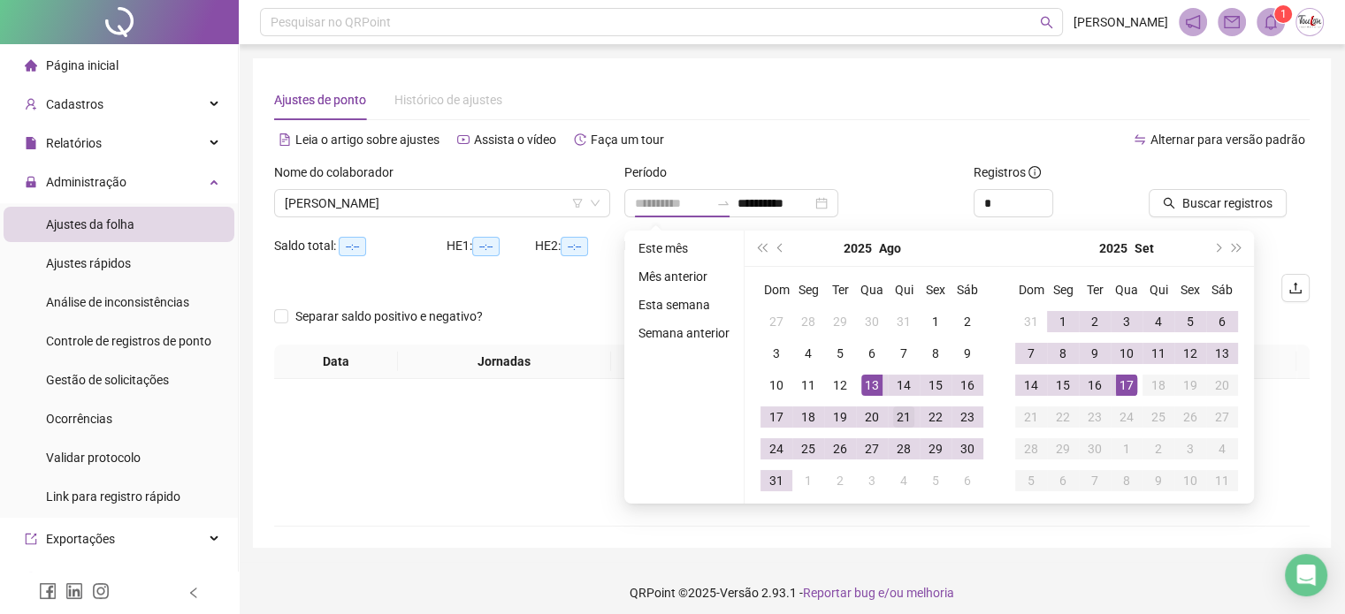
type input "**********"
click at [897, 415] on div "21" at bounding box center [903, 417] width 21 height 21
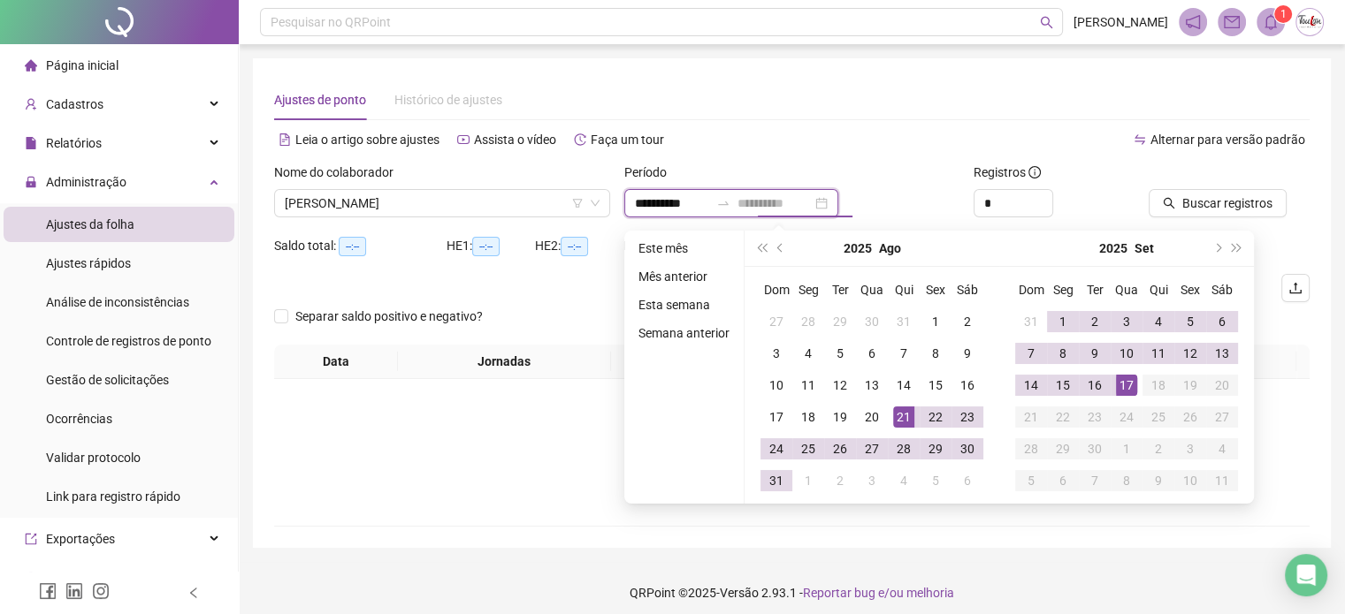
type input "**********"
click at [1128, 385] on div "17" at bounding box center [1126, 385] width 21 height 21
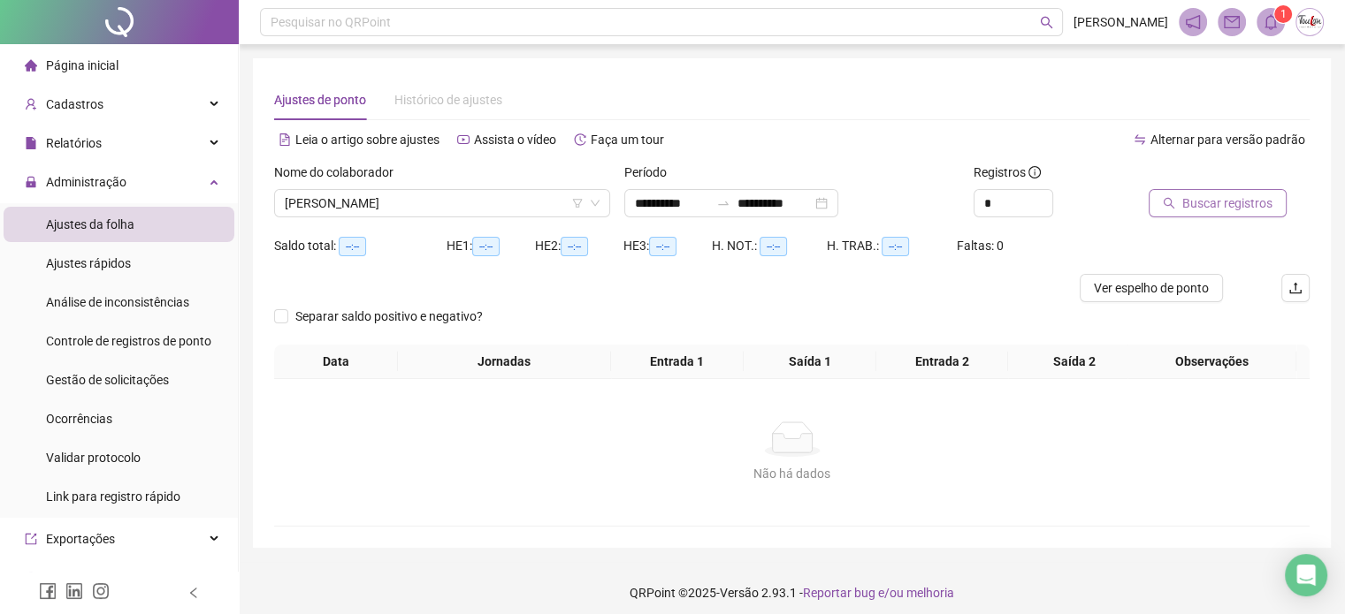
click at [1232, 200] on span "Buscar registros" at bounding box center [1227, 203] width 90 height 19
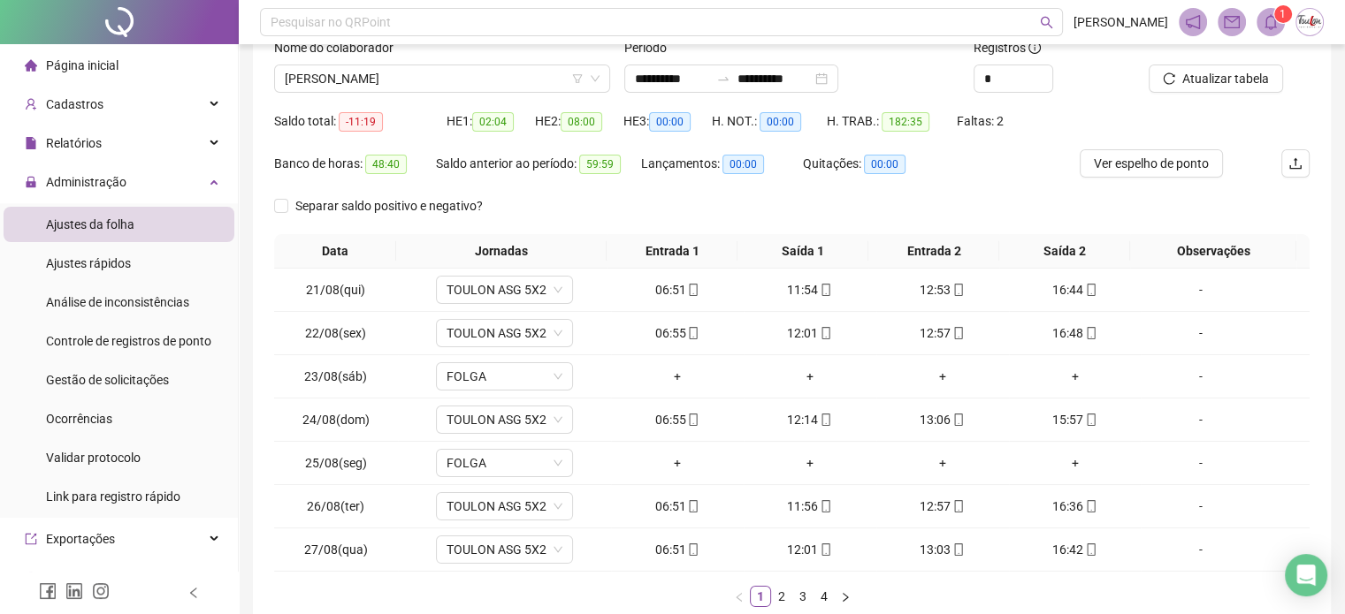
scroll to position [126, 0]
click at [786, 592] on link "2" at bounding box center [781, 595] width 19 height 19
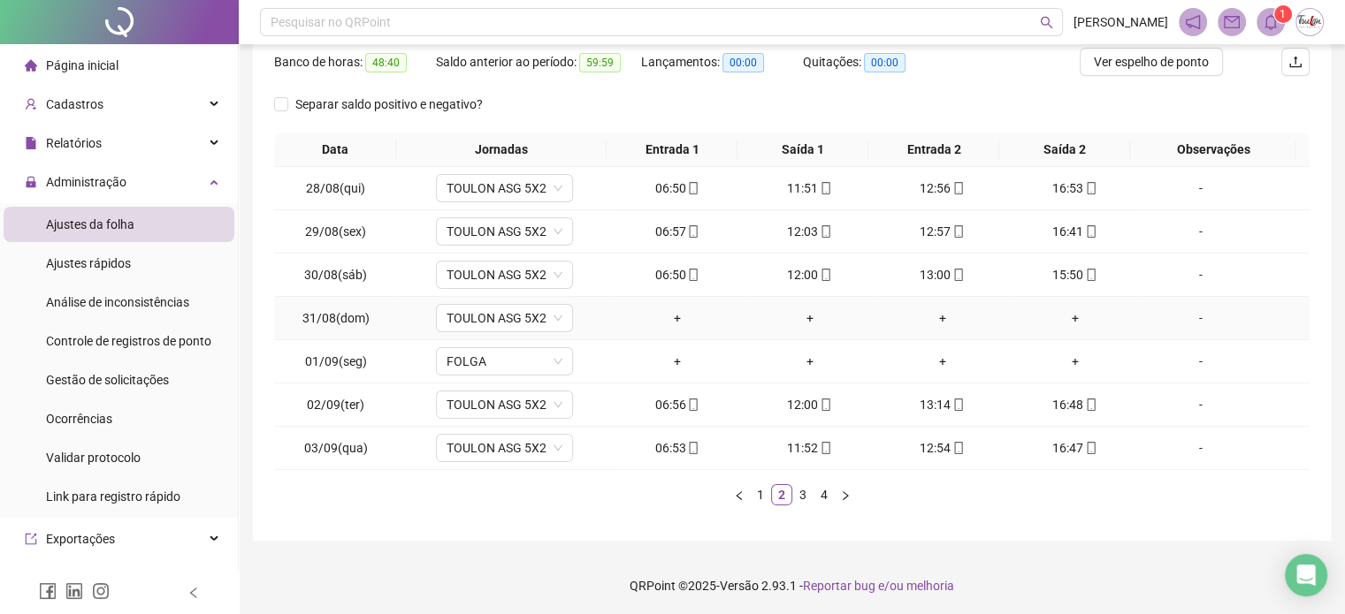
scroll to position [227, 0]
click at [503, 314] on span "TOULON ASG 5X2" at bounding box center [504, 317] width 116 height 27
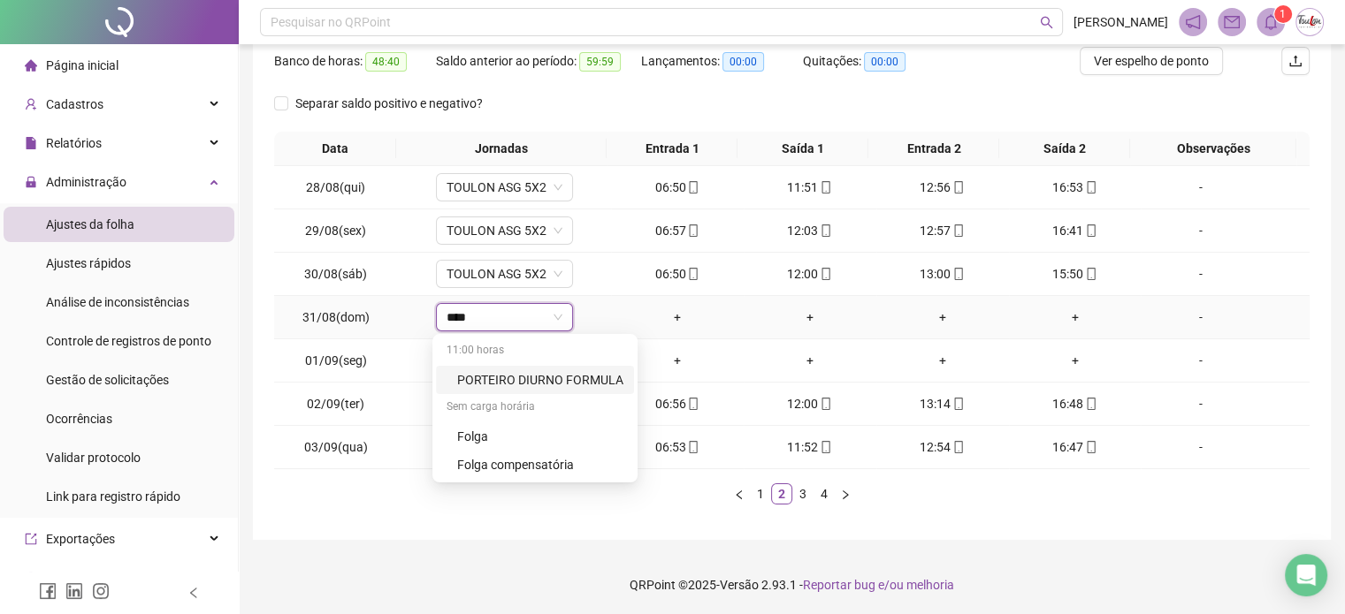
type input "*****"
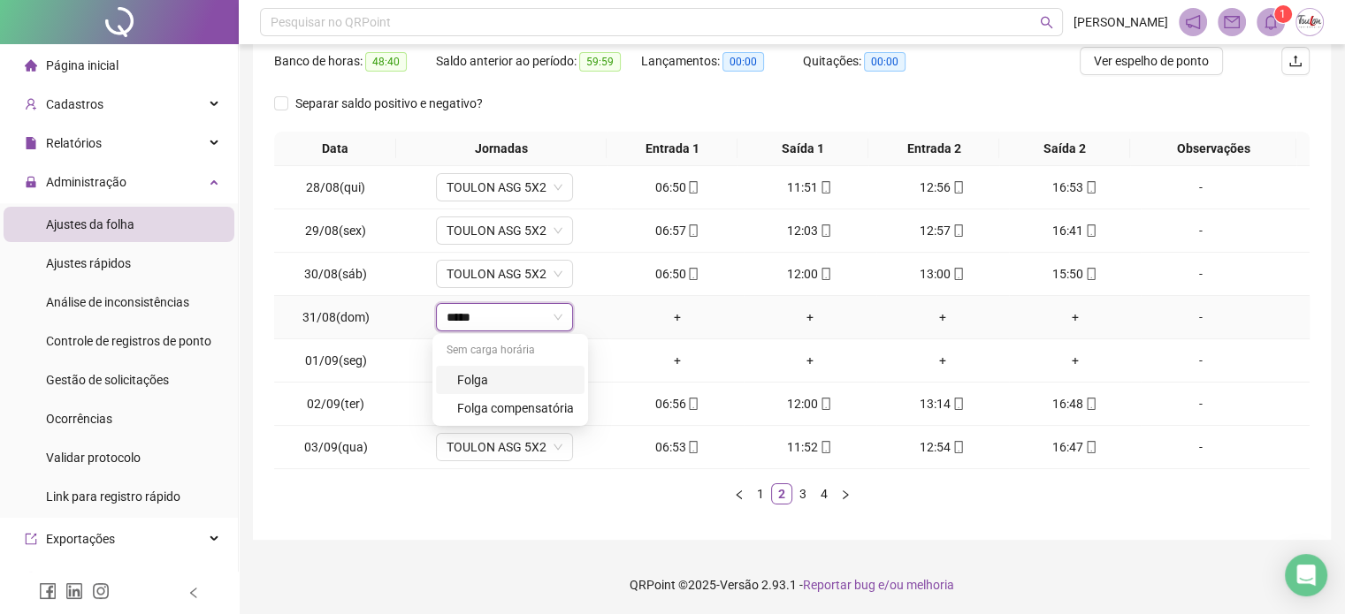
click at [492, 385] on div "Folga" at bounding box center [515, 379] width 117 height 19
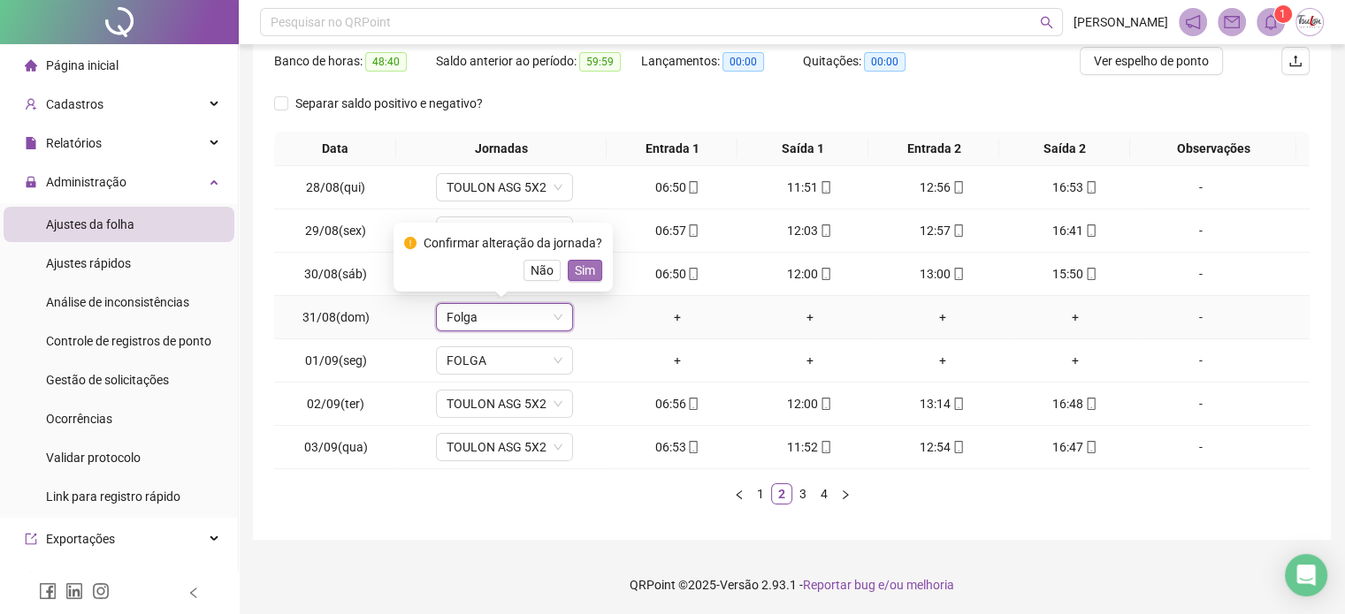
click at [588, 262] on span "Sim" at bounding box center [585, 270] width 20 height 19
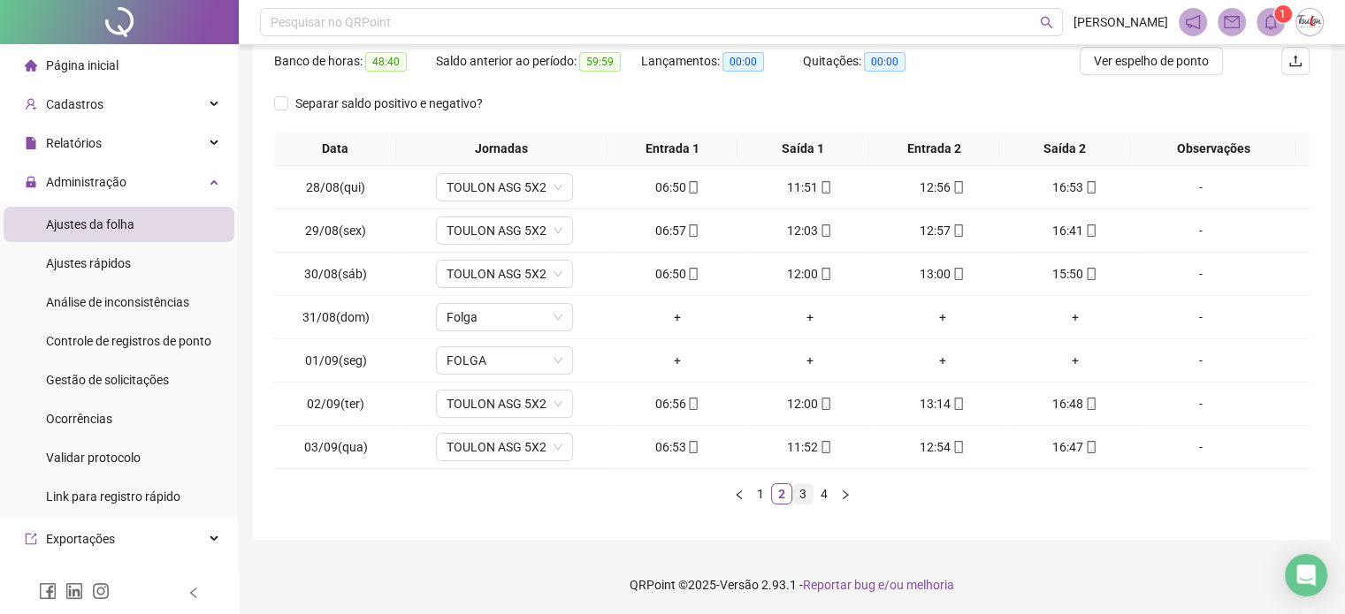
click at [799, 491] on link "3" at bounding box center [802, 494] width 19 height 19
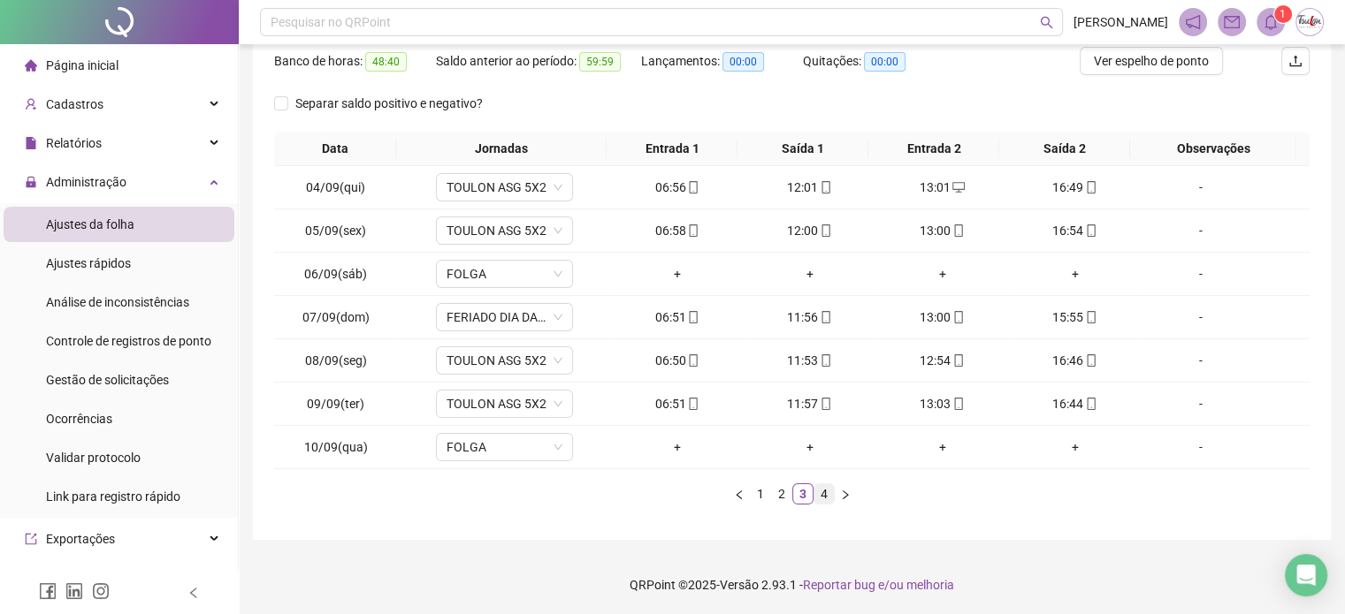
click at [828, 497] on link "4" at bounding box center [823, 494] width 19 height 19
click at [799, 492] on link "3" at bounding box center [802, 494] width 19 height 19
click at [783, 491] on link "2" at bounding box center [781, 494] width 19 height 19
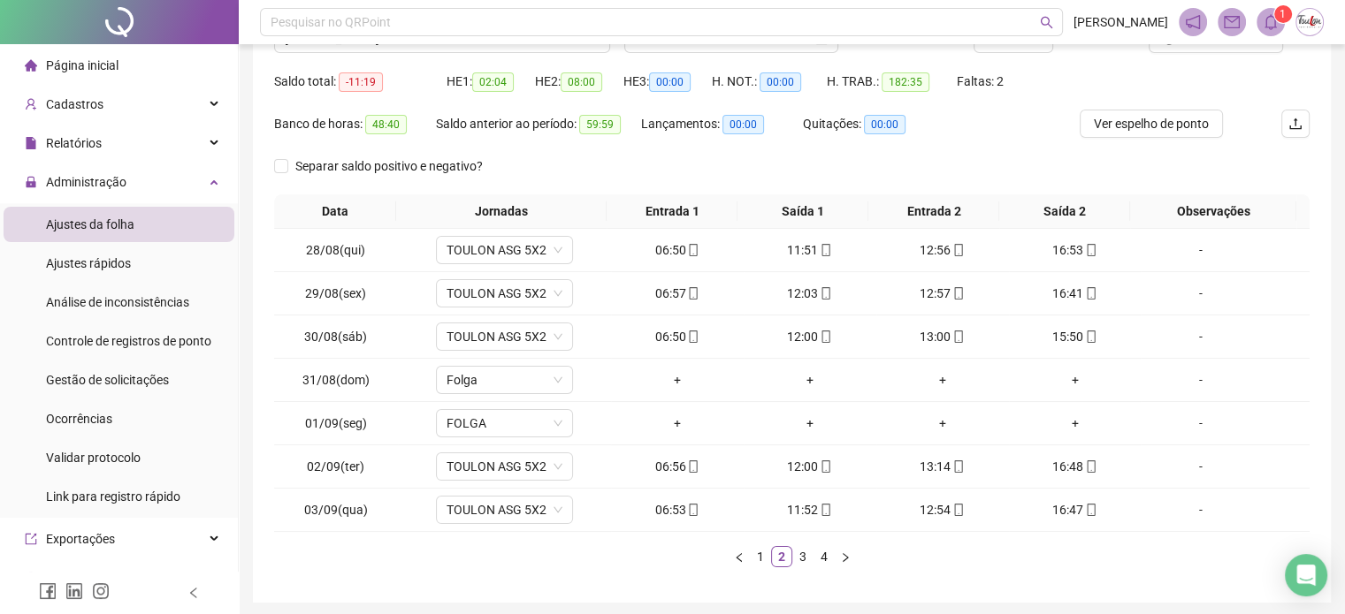
scroll to position [162, 0]
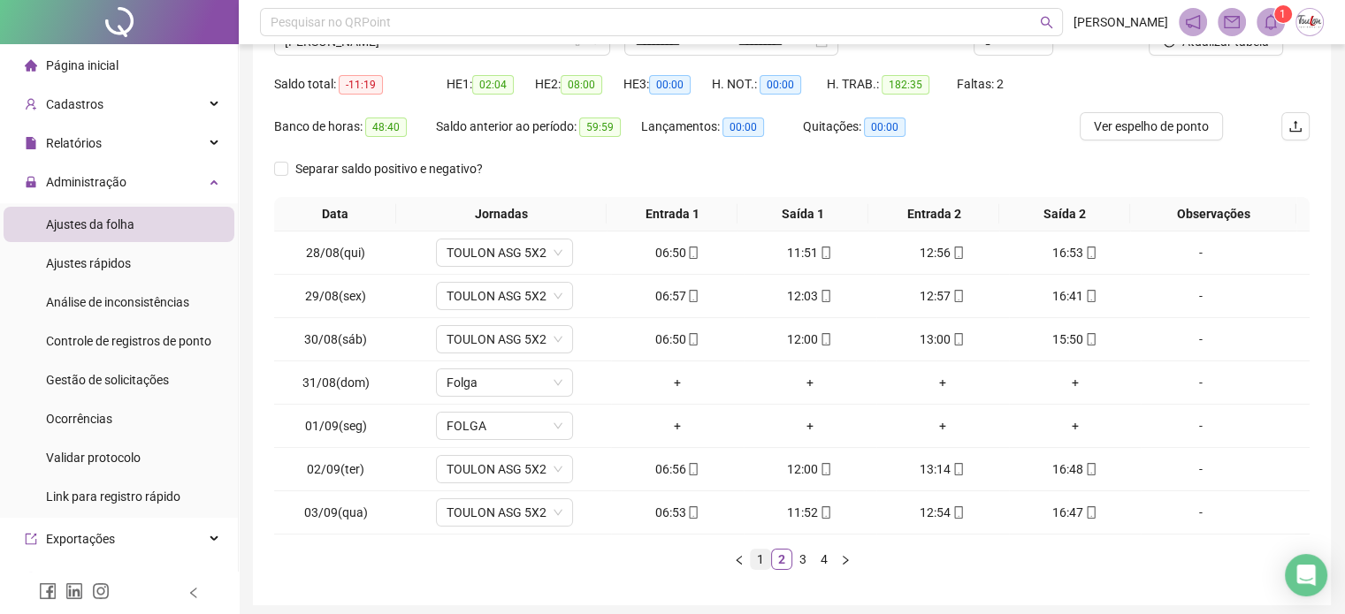
click at [760, 558] on link "1" at bounding box center [760, 559] width 19 height 19
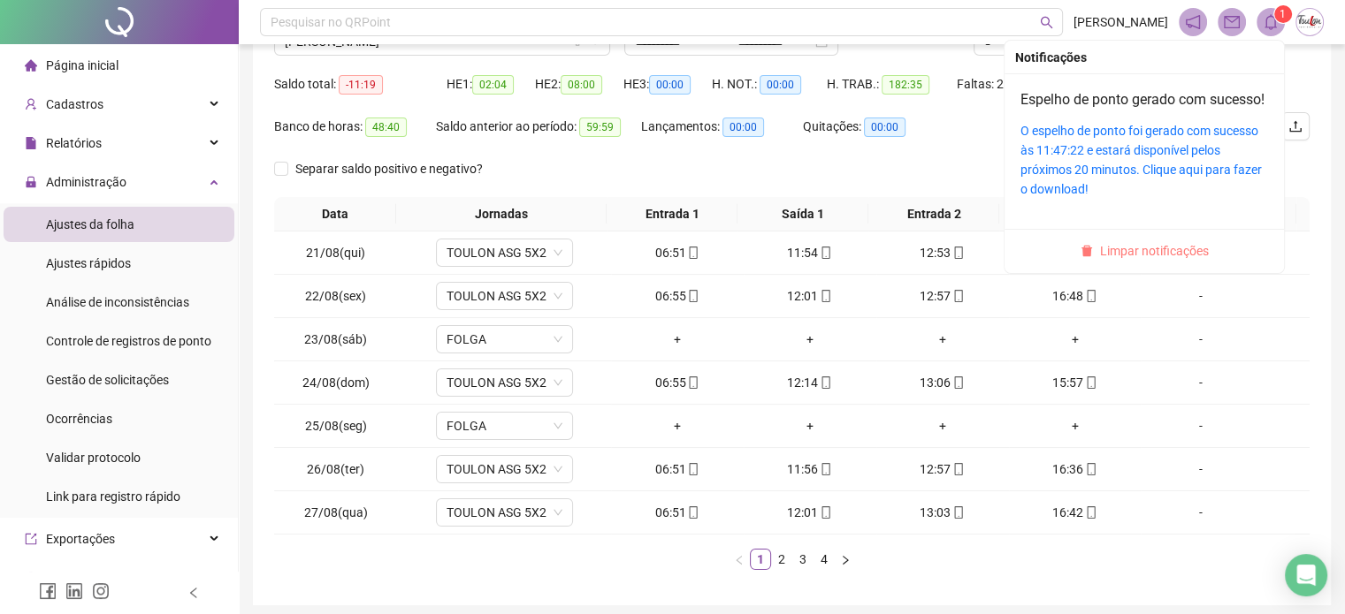
click at [1141, 261] on span "Limpar notificações" at bounding box center [1154, 250] width 109 height 19
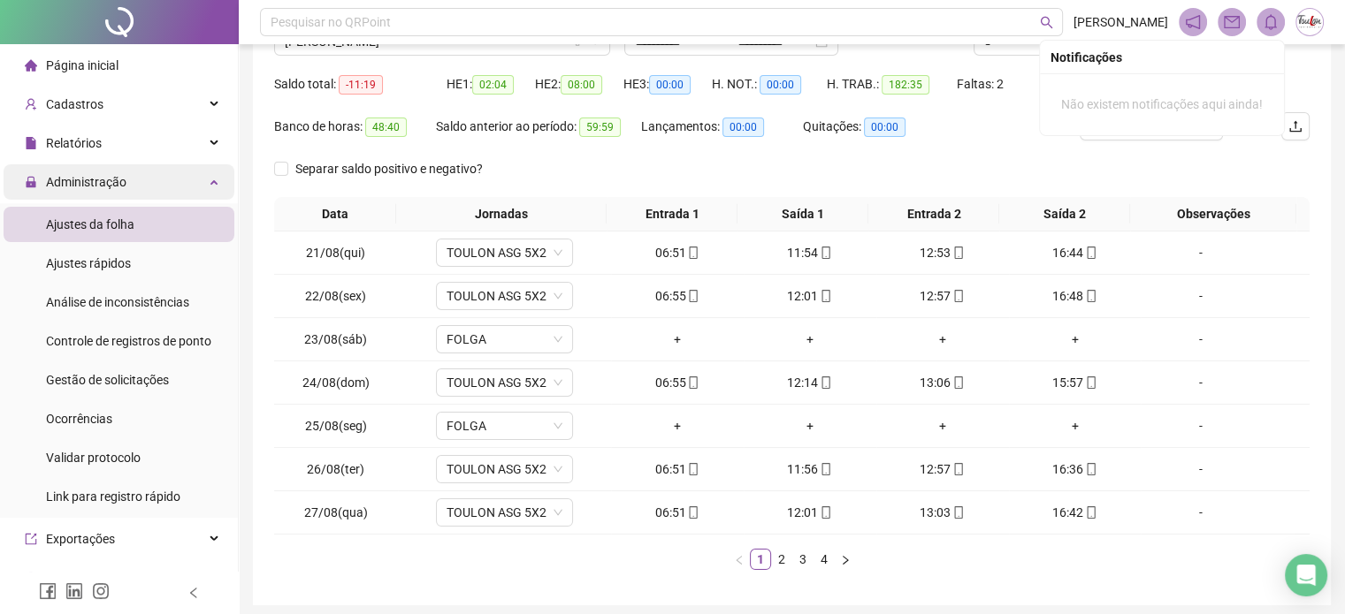
click at [84, 179] on span "Administração" at bounding box center [86, 182] width 80 height 14
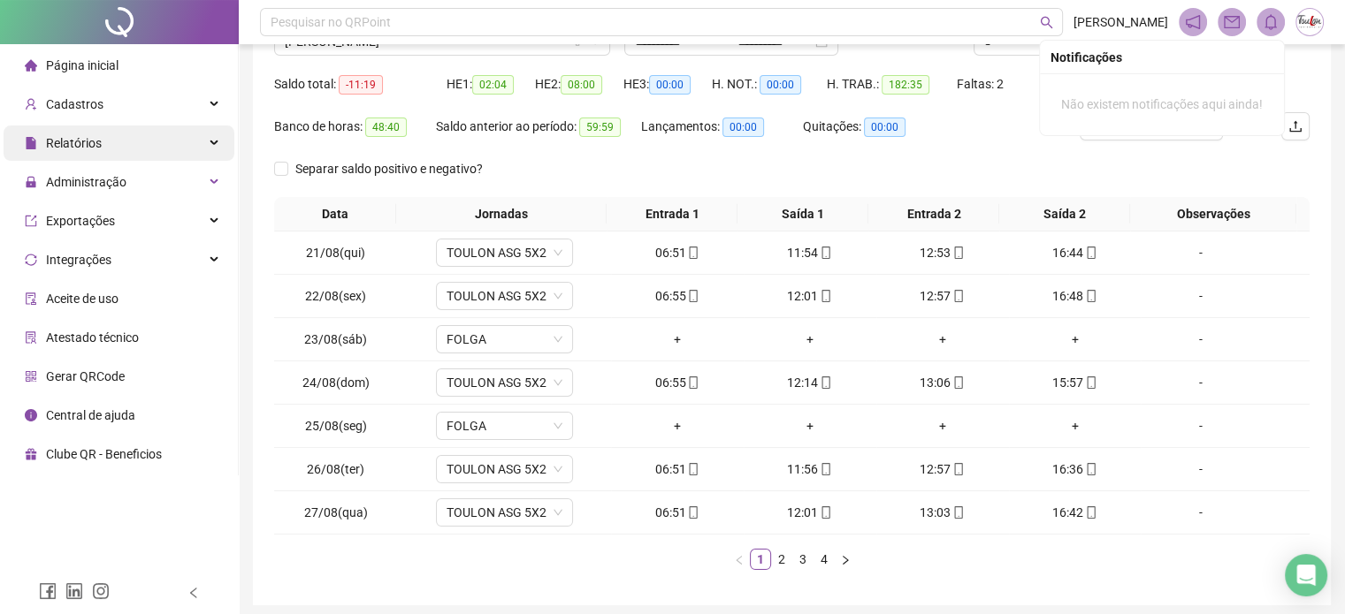
click at [81, 128] on span "Relatórios" at bounding box center [63, 143] width 77 height 35
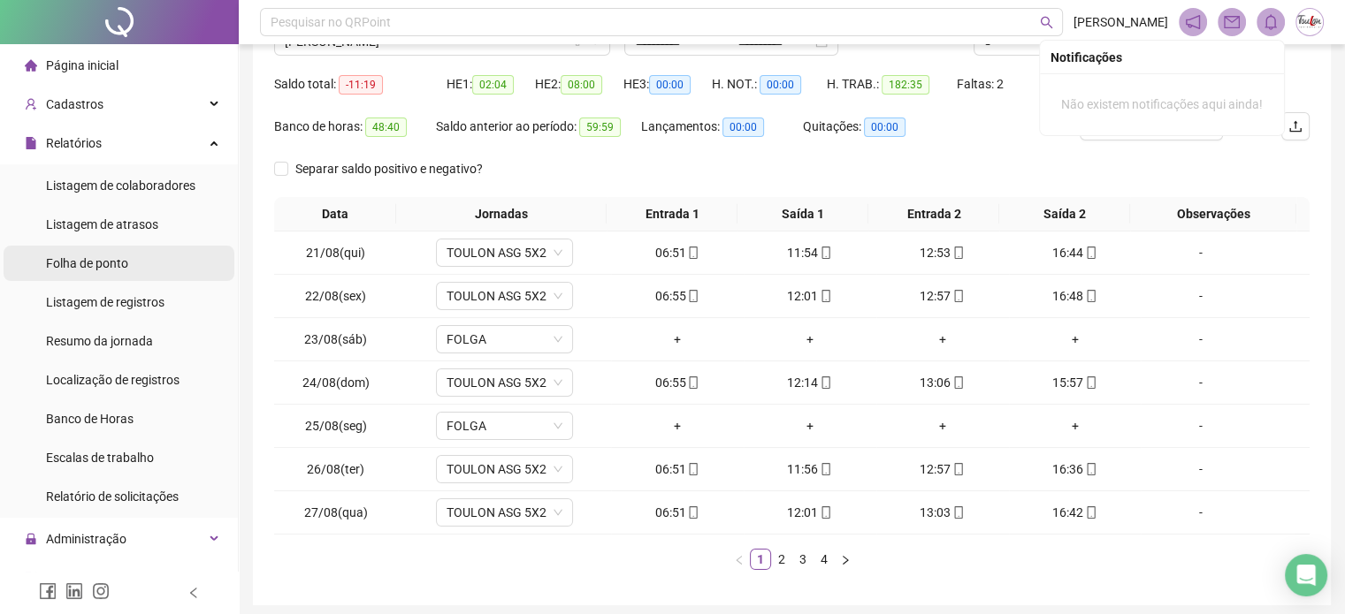
click at [106, 263] on span "Folha de ponto" at bounding box center [87, 263] width 82 height 14
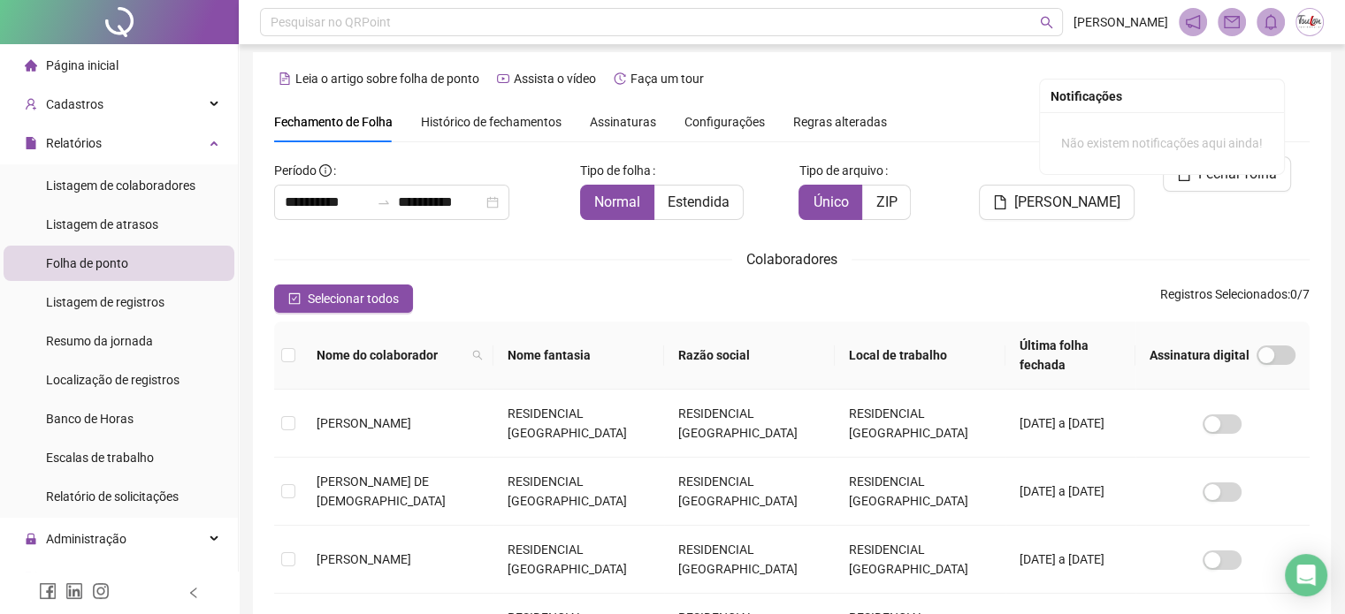
scroll to position [45, 0]
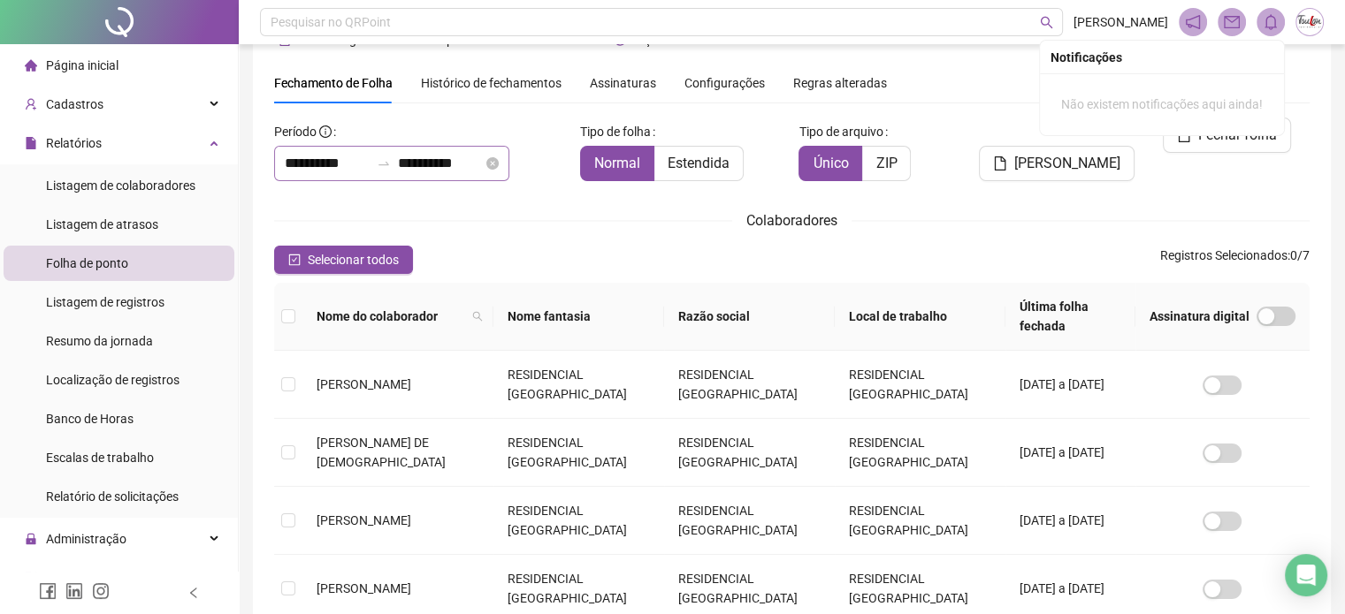
click at [398, 161] on div at bounding box center [384, 163] width 28 height 14
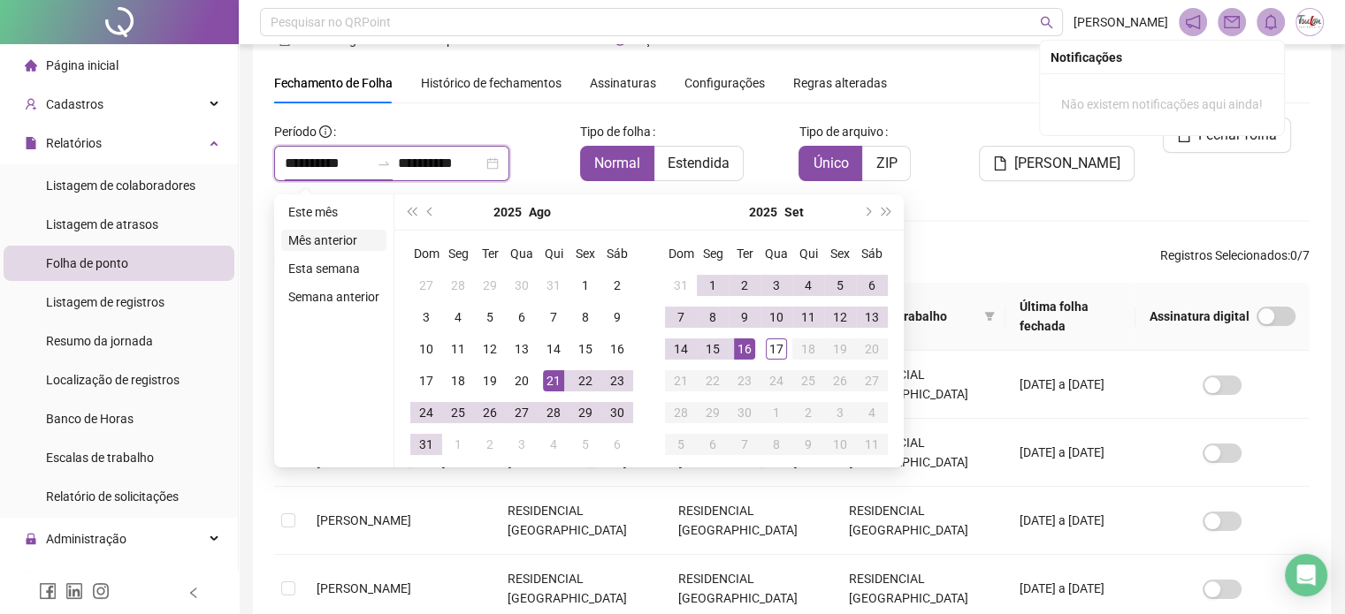
type input "**********"
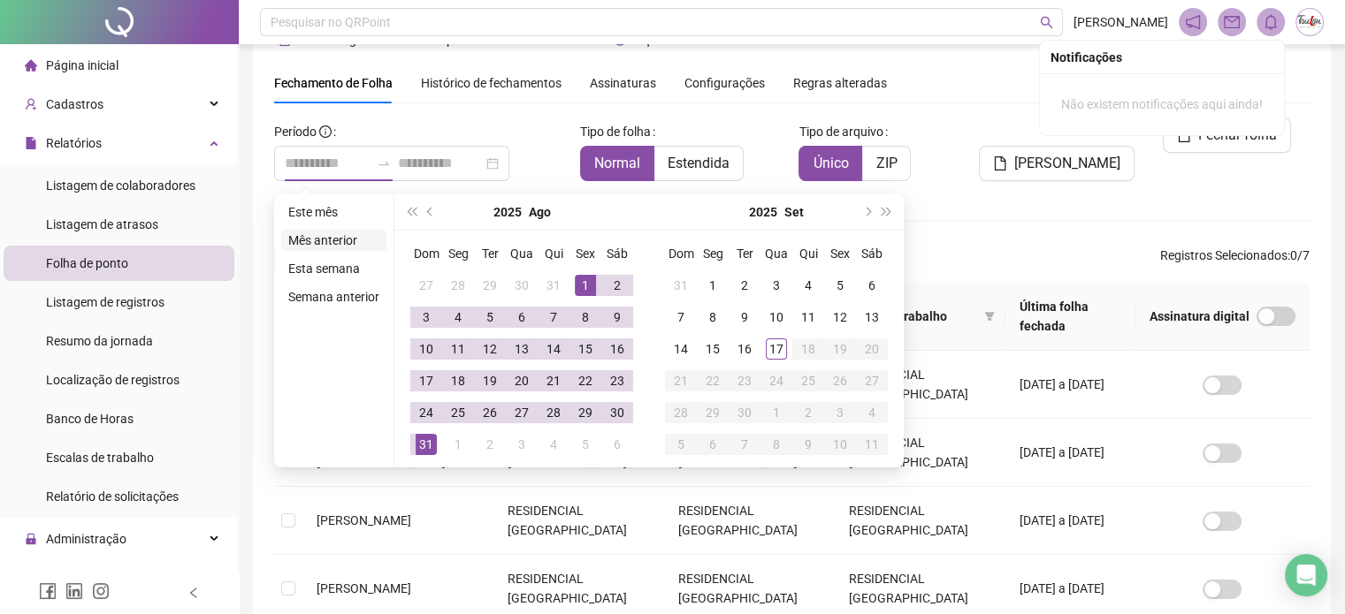
click at [334, 241] on li "Mês anterior" at bounding box center [333, 240] width 105 height 21
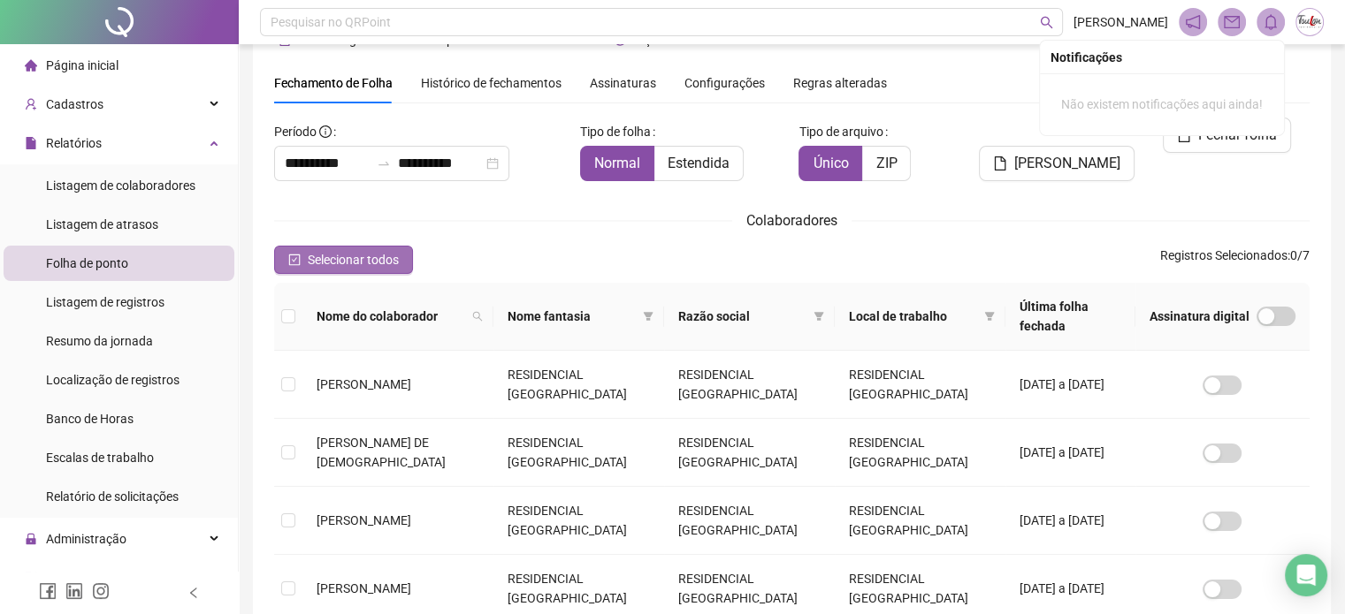
click at [289, 259] on icon "check-square" at bounding box center [294, 260] width 11 height 11
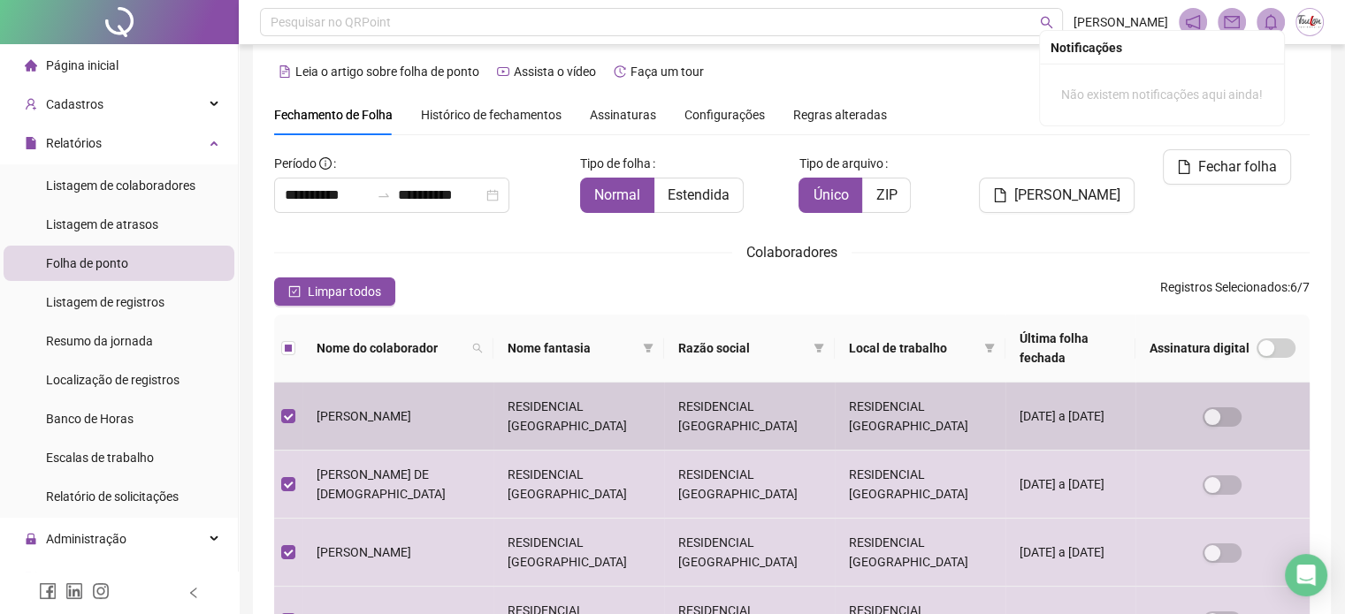
scroll to position [0, 0]
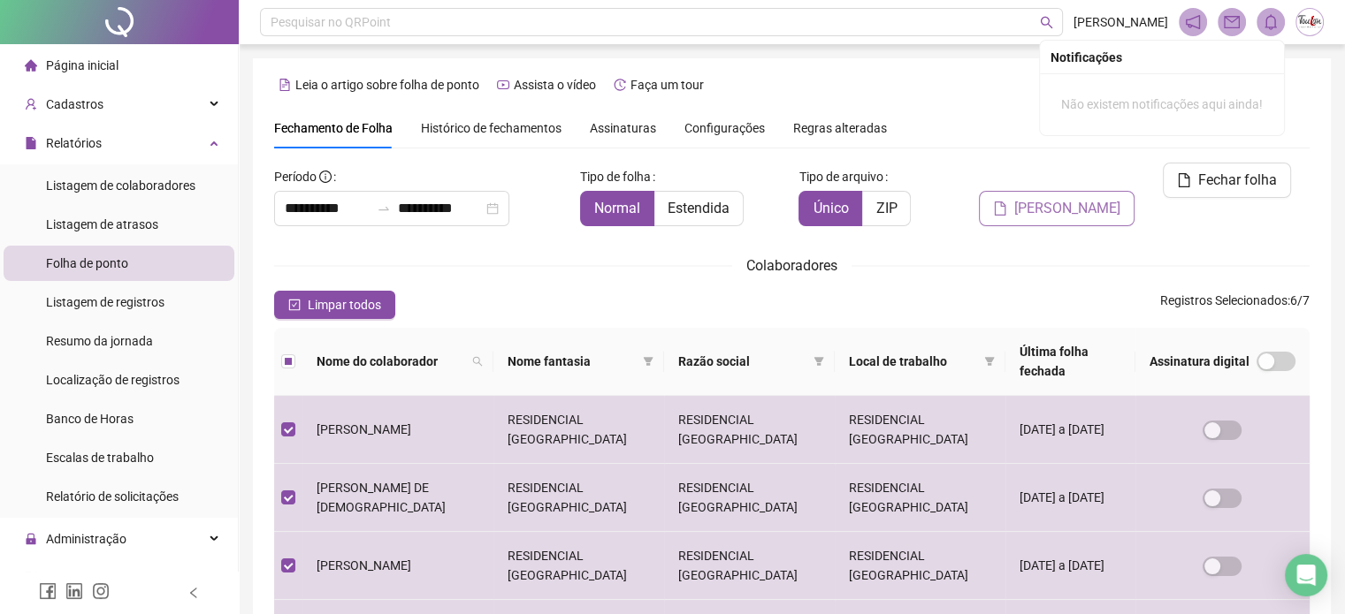
click at [1066, 198] on span "[PERSON_NAME]" at bounding box center [1067, 208] width 106 height 21
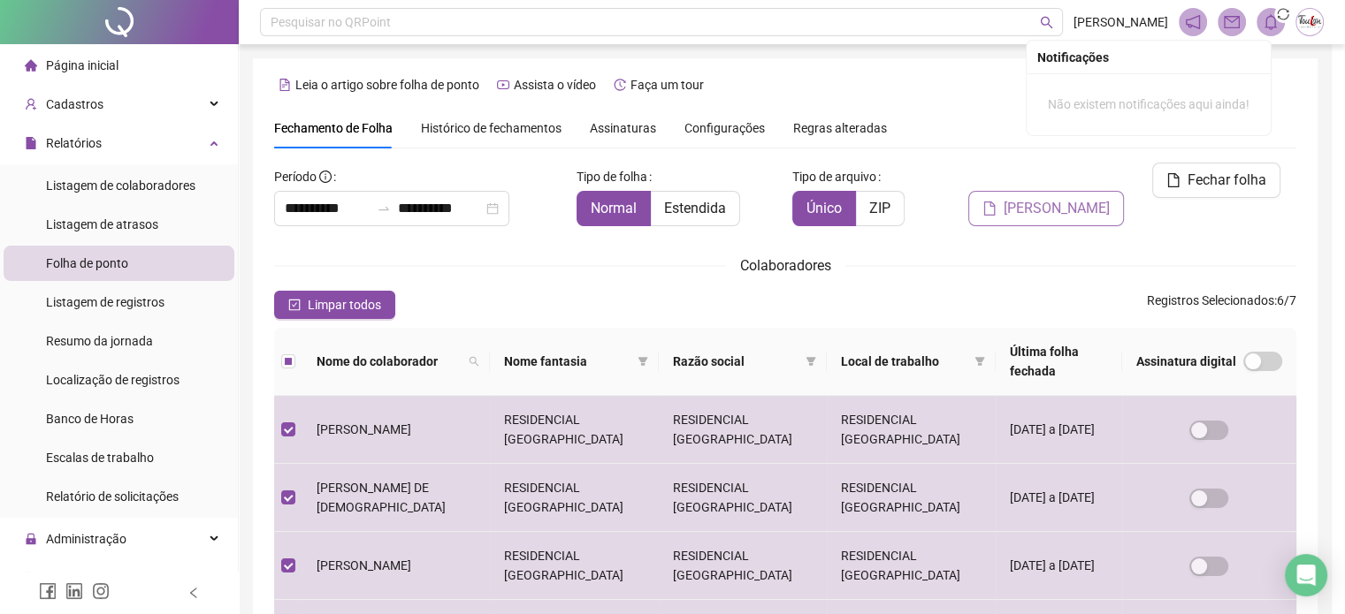
scroll to position [45, 0]
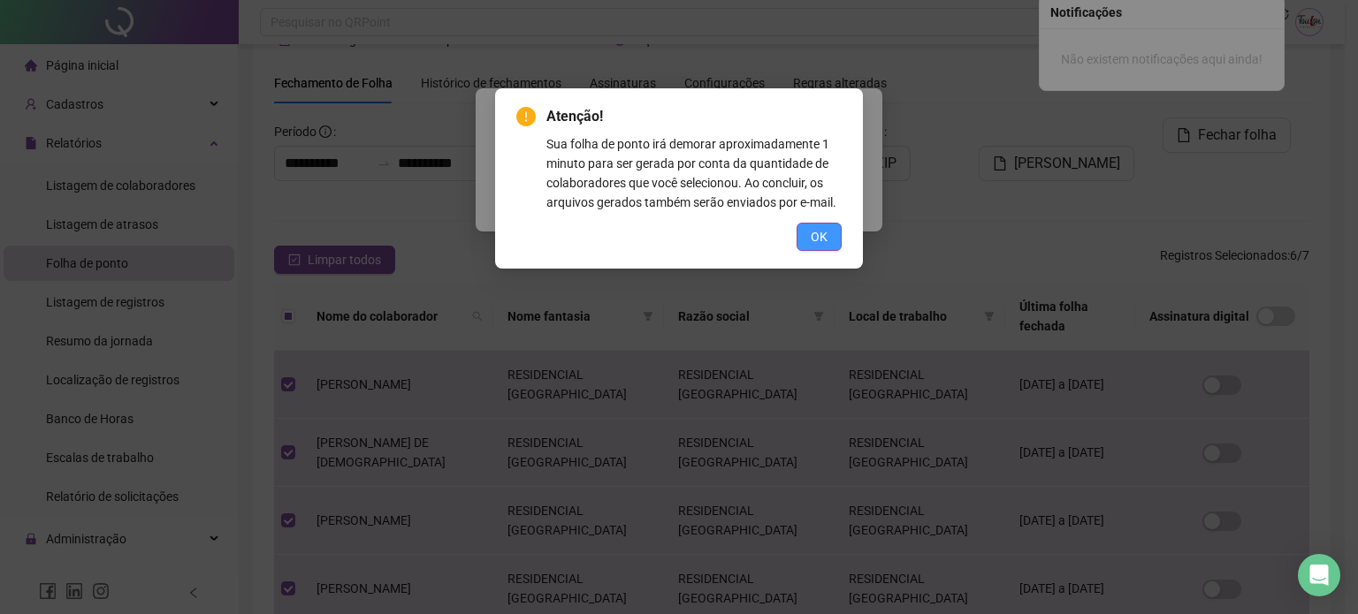
click at [828, 235] on button "OK" at bounding box center [819, 237] width 45 height 28
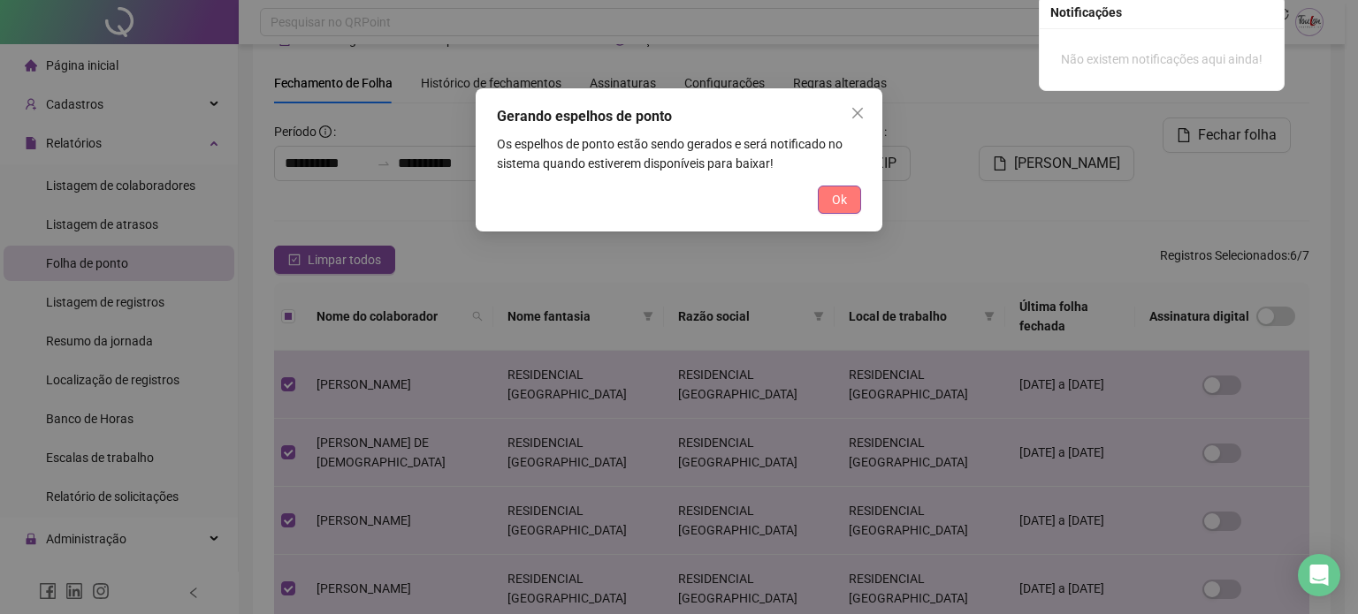
click at [846, 206] on span "Ok" at bounding box center [839, 199] width 15 height 19
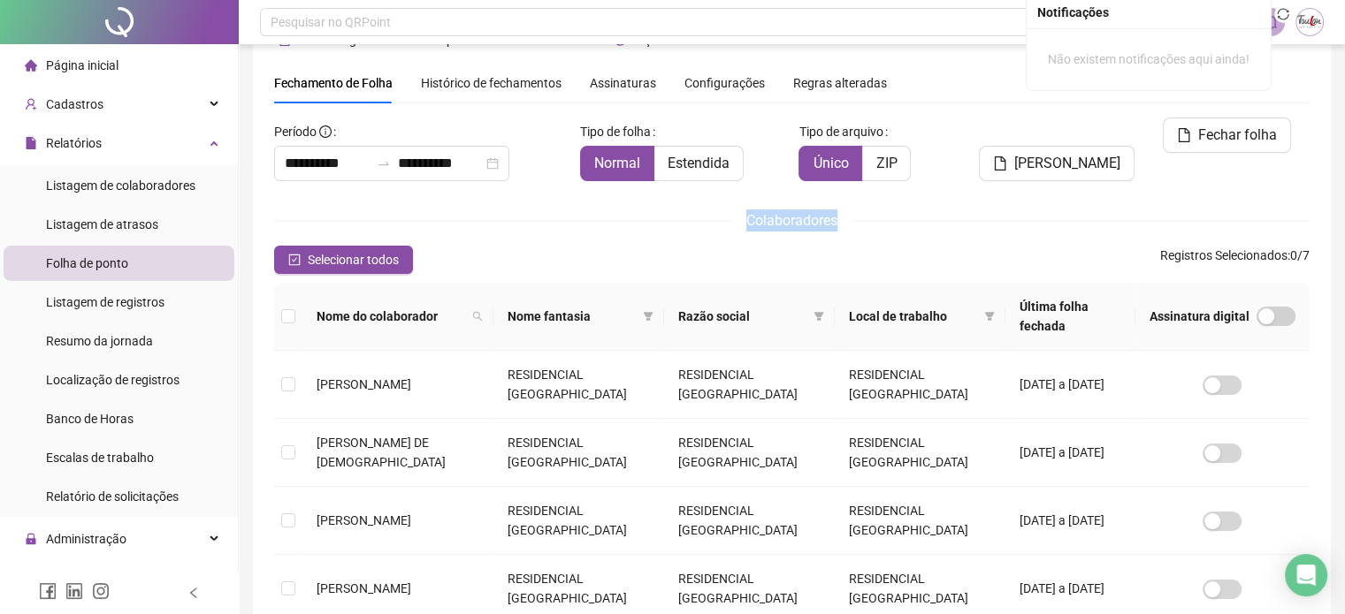
drag, startPoint x: 747, startPoint y: 222, endPoint x: 841, endPoint y: 228, distance: 93.9
click at [841, 228] on span "Colaboradores" at bounding box center [791, 221] width 119 height 22
click at [851, 216] on span "Colaboradores" at bounding box center [791, 221] width 119 height 22
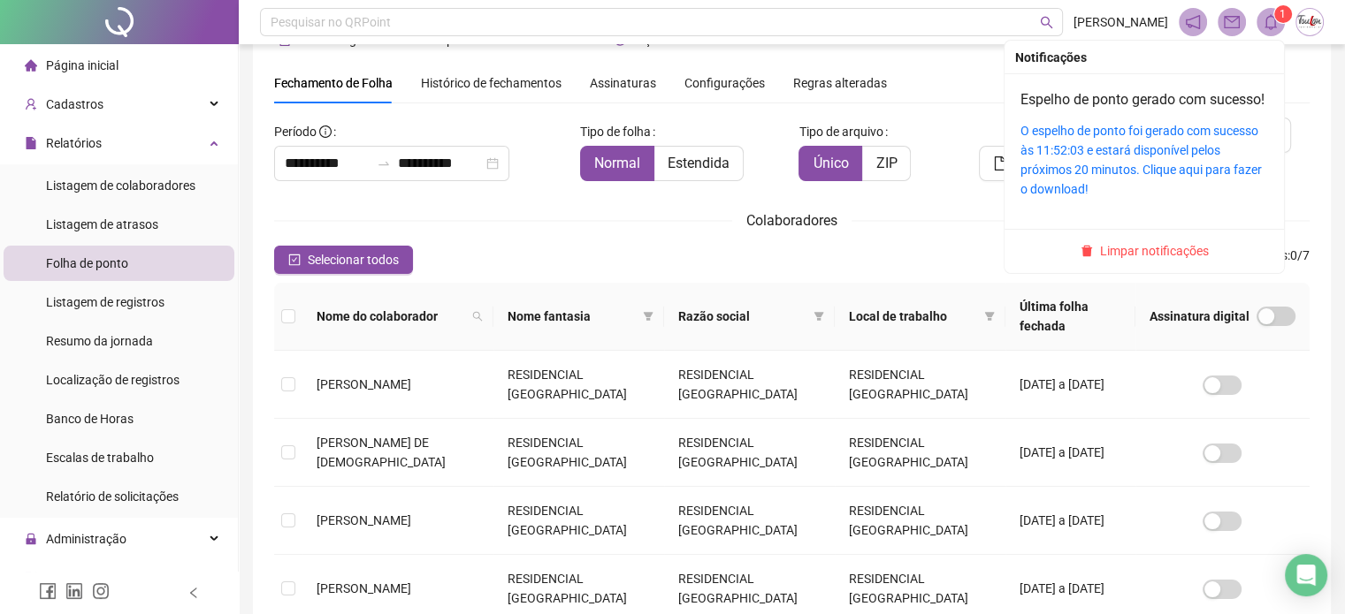
click at [1105, 180] on div "O espelho de ponto foi gerado com sucesso às 11:52:03 e estará disponível pelos…" at bounding box center [1144, 160] width 248 height 78
click at [1104, 172] on link "O espelho de ponto foi gerado com sucesso às 11:52:03 e estará disponível pelos…" at bounding box center [1140, 160] width 241 height 73
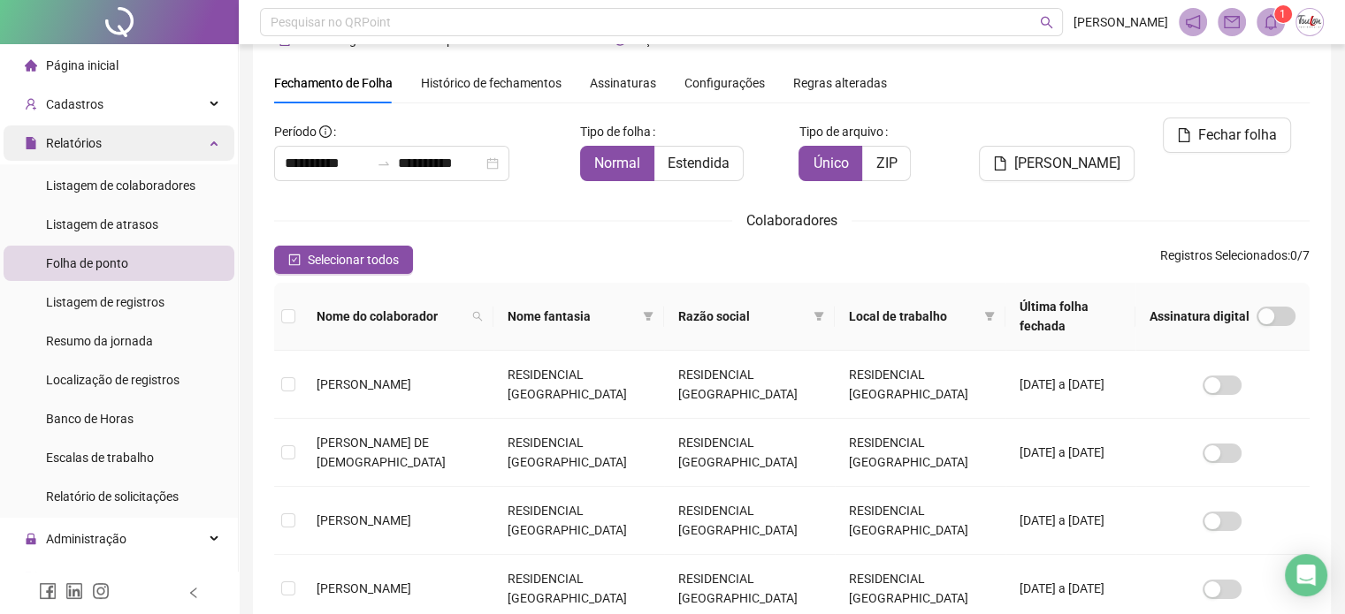
click at [83, 149] on span "Relatórios" at bounding box center [74, 143] width 56 height 14
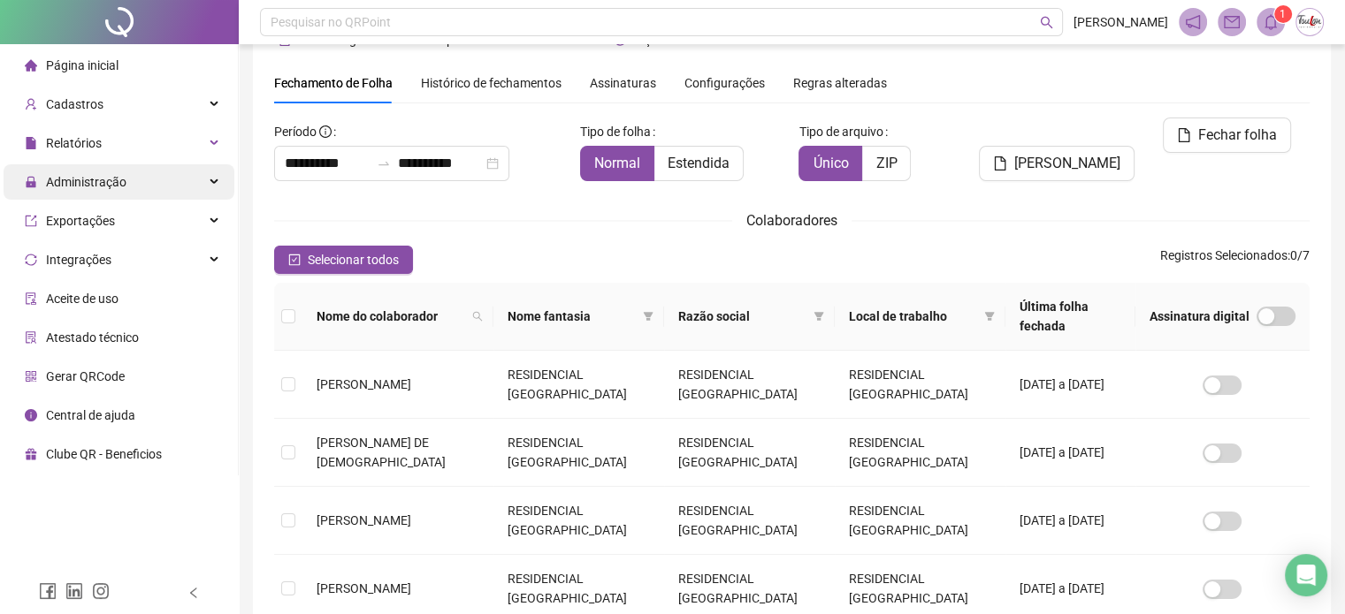
click at [95, 187] on span "Administração" at bounding box center [86, 182] width 80 height 14
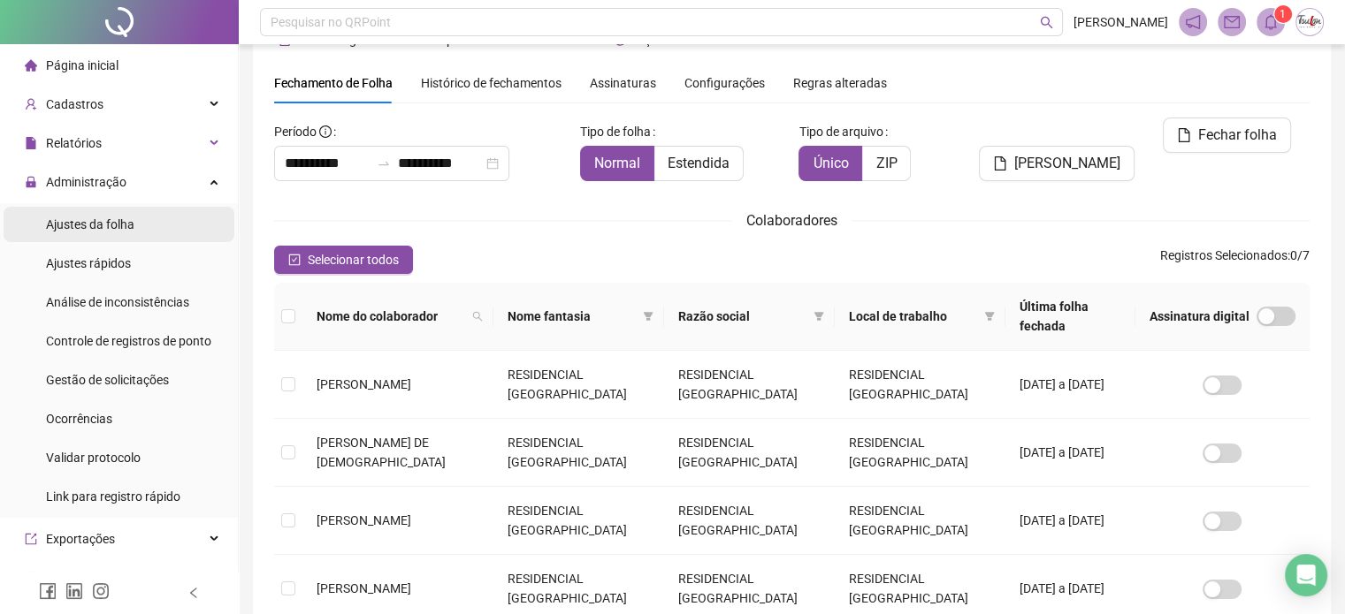
click at [111, 228] on span "Ajustes da folha" at bounding box center [90, 225] width 88 height 14
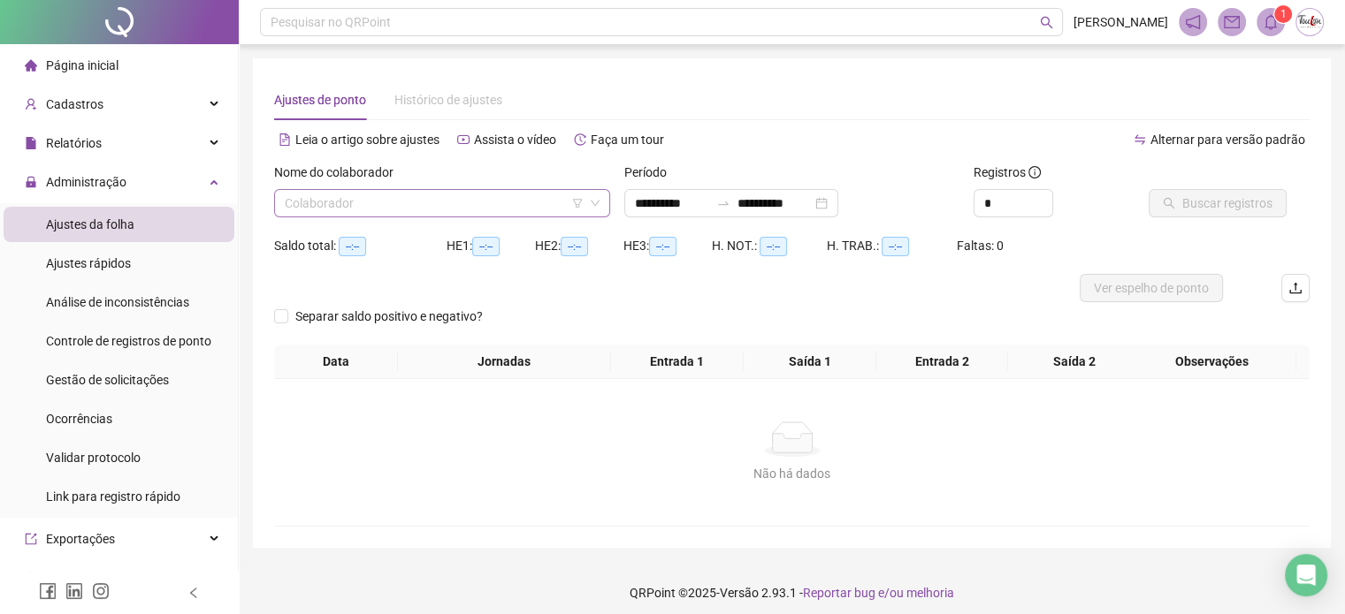
click at [338, 200] on input "search" at bounding box center [434, 203] width 299 height 27
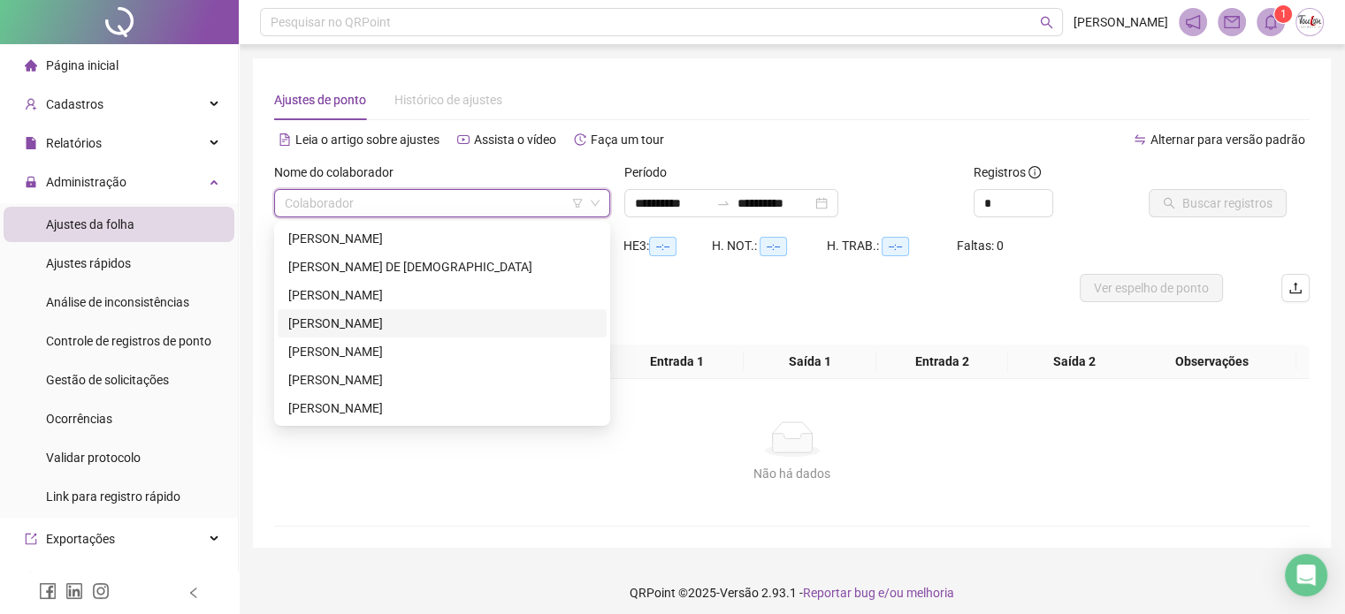
click at [347, 324] on div "[PERSON_NAME]" at bounding box center [442, 323] width 308 height 19
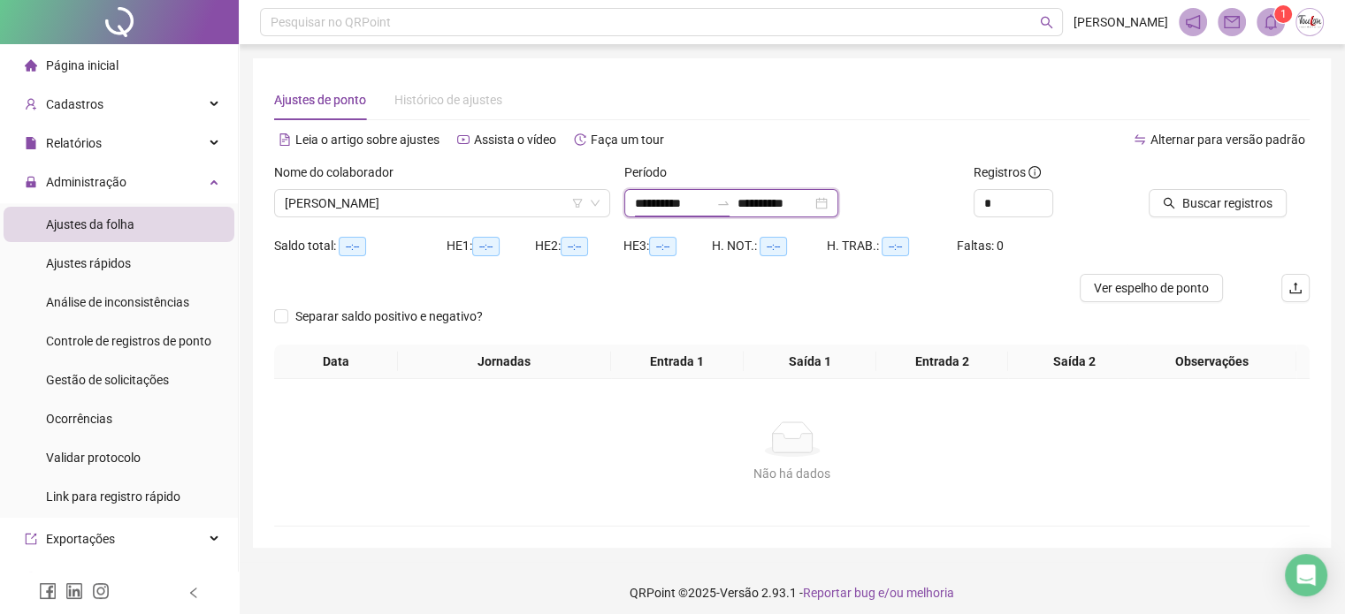
click at [655, 202] on input "**********" at bounding box center [672, 203] width 74 height 19
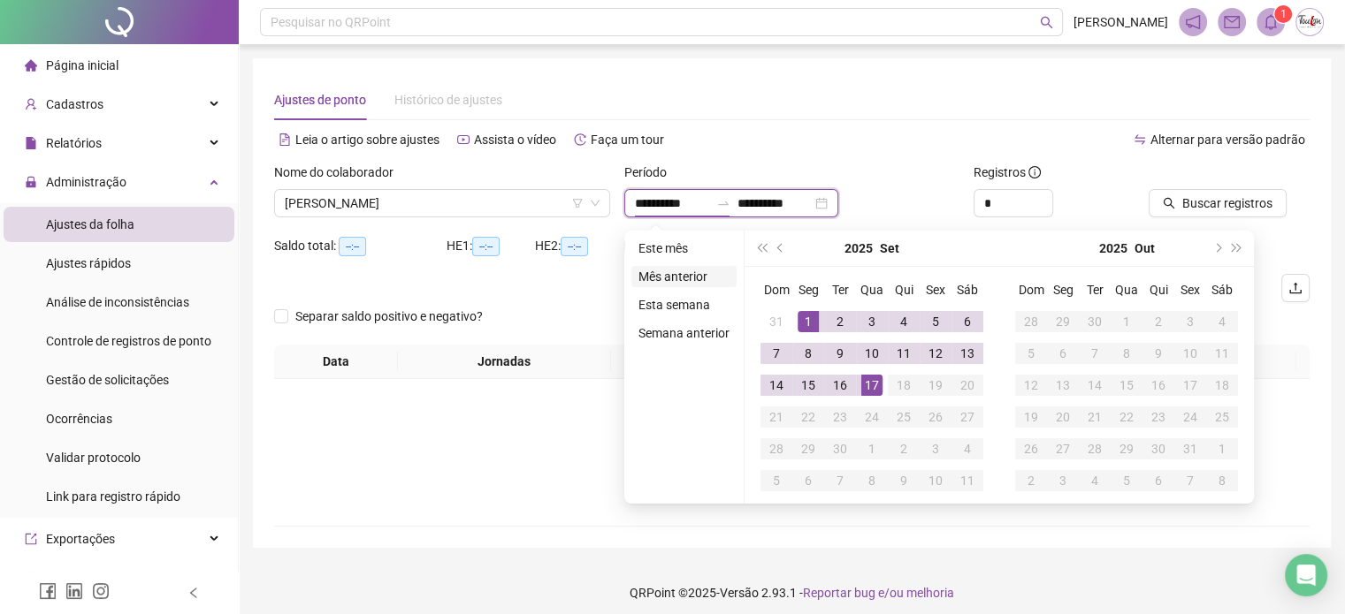
type input "**********"
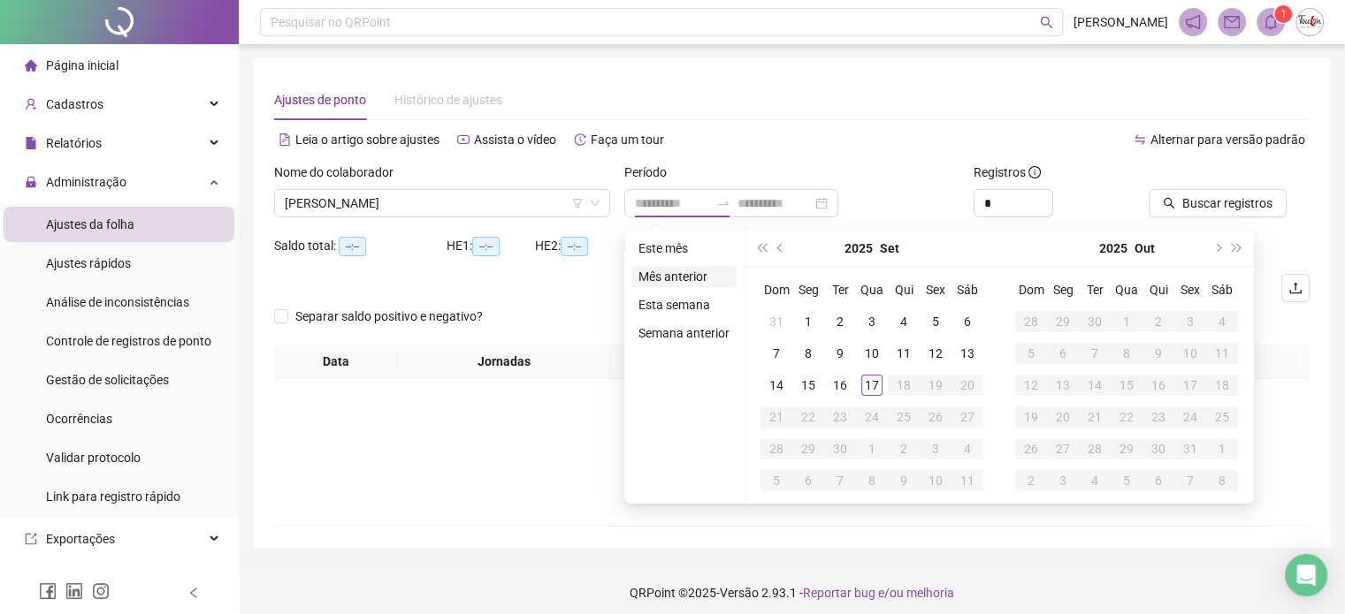
click at [691, 278] on li "Mês anterior" at bounding box center [683, 276] width 105 height 21
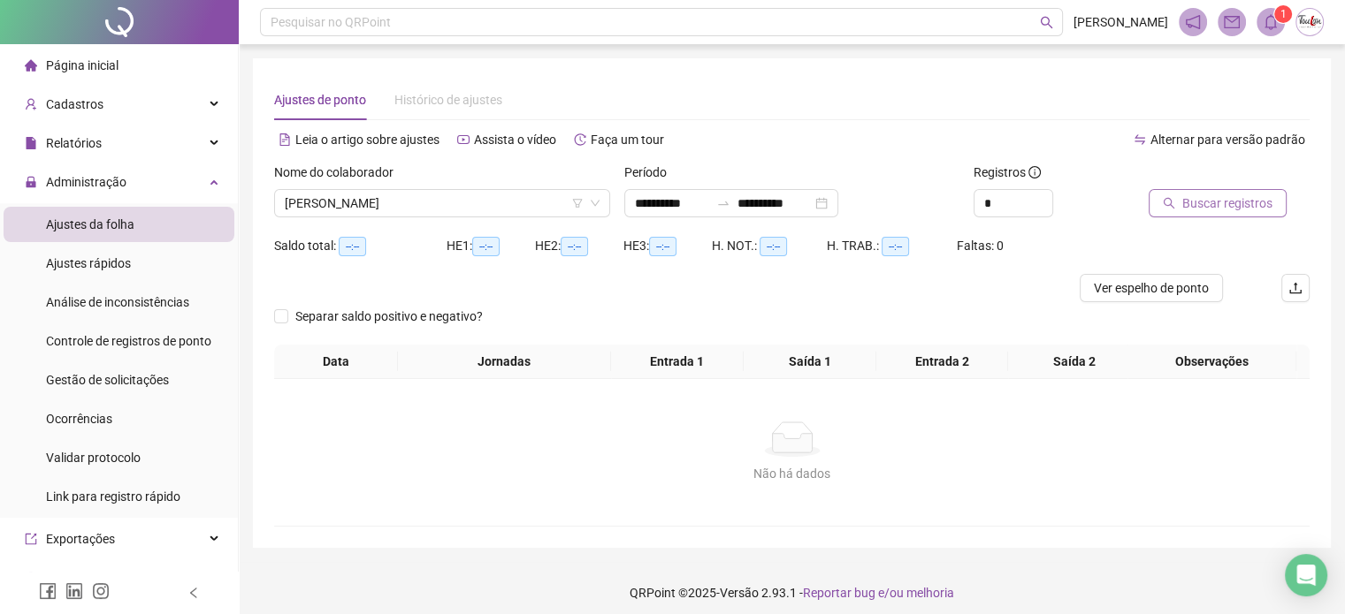
click at [1237, 204] on span "Buscar registros" at bounding box center [1227, 203] width 90 height 19
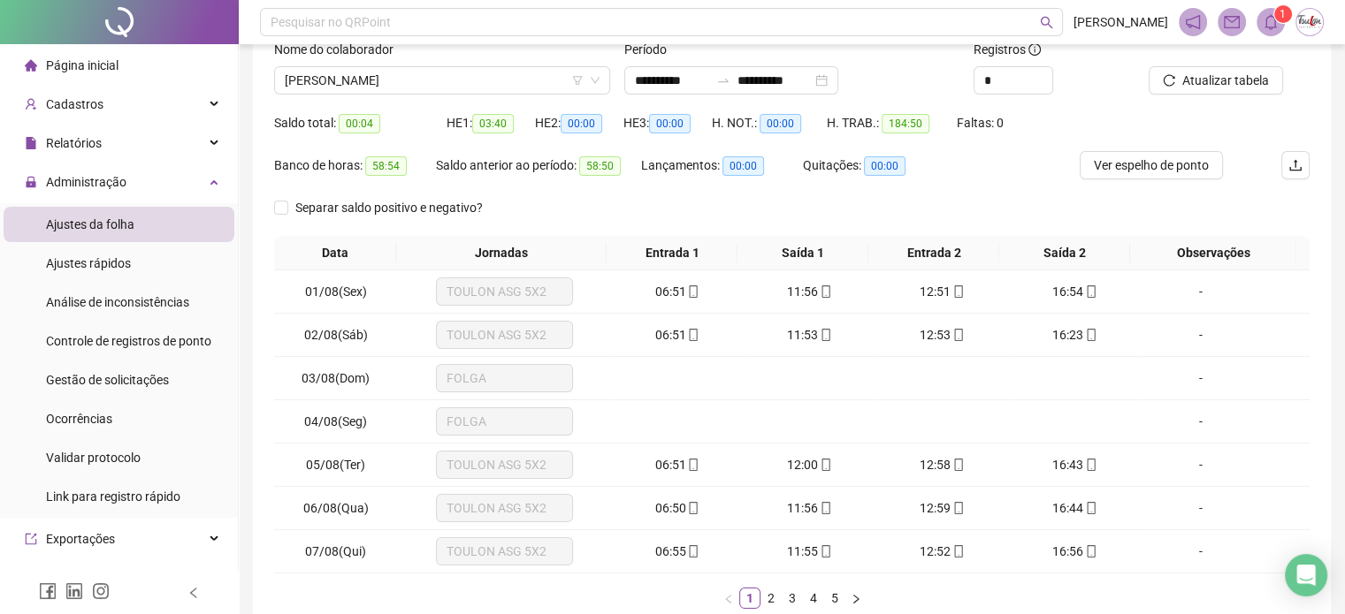
scroll to position [132, 0]
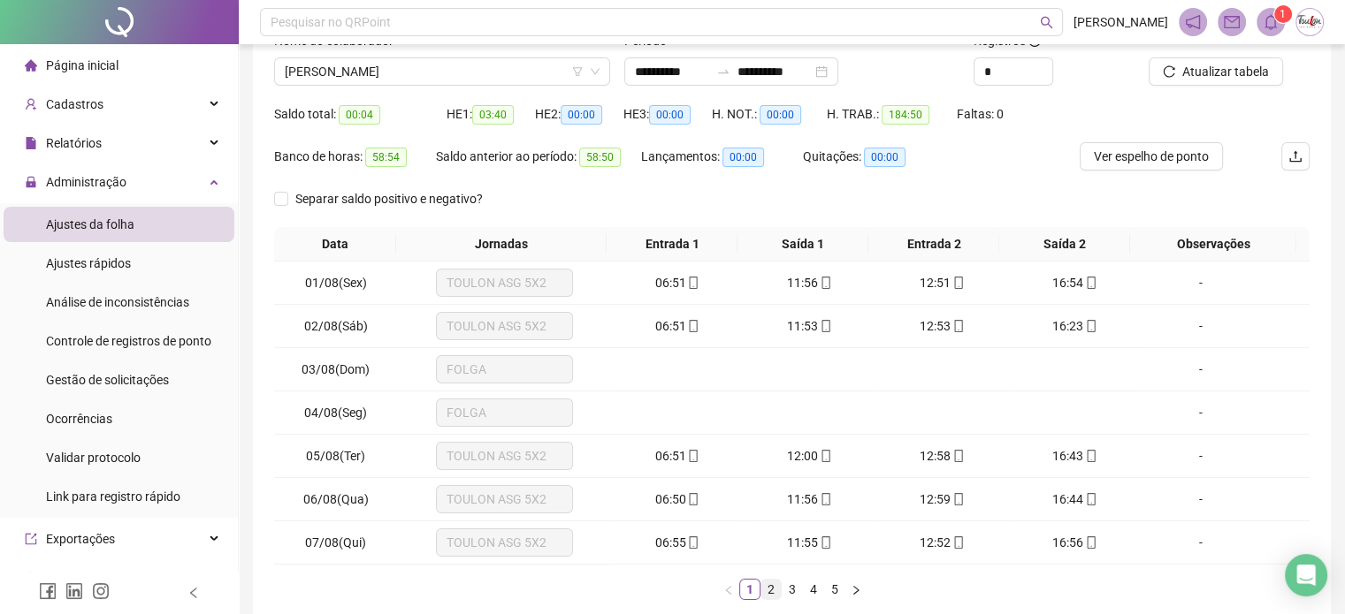
click at [775, 585] on link "2" at bounding box center [770, 589] width 19 height 19
click at [790, 586] on link "3" at bounding box center [791, 589] width 19 height 19
click at [111, 176] on span "Administração" at bounding box center [86, 182] width 80 height 14
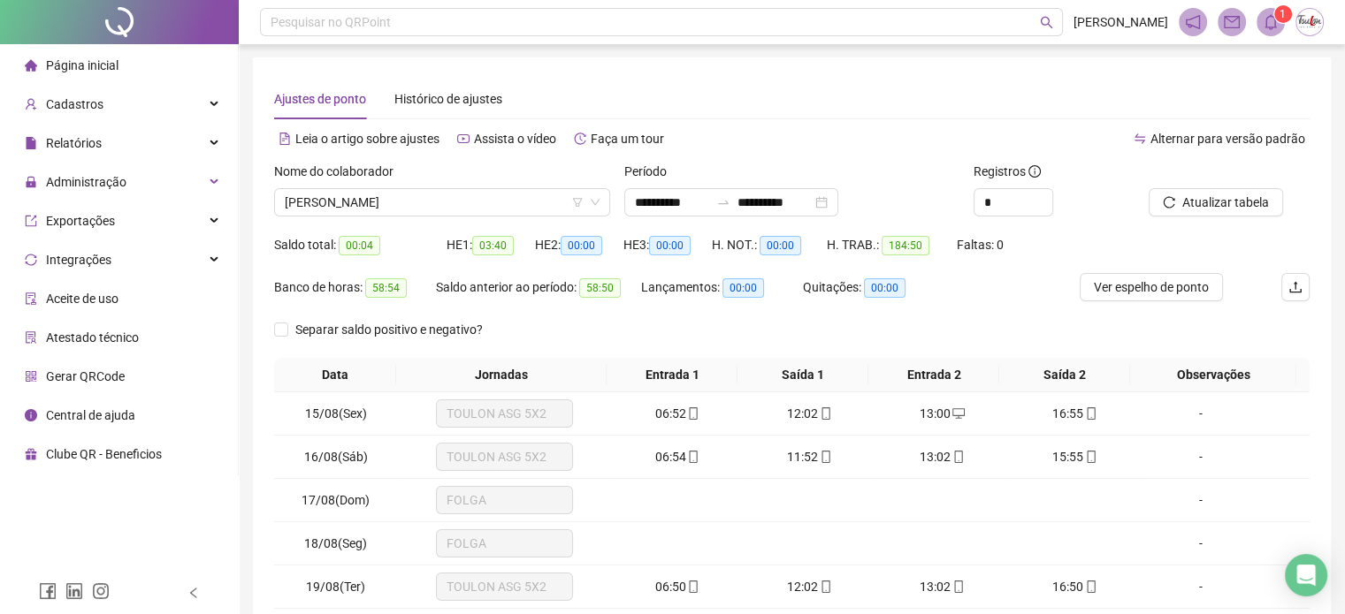
scroll to position [0, 0]
click at [127, 179] on div "Administração" at bounding box center [119, 181] width 231 height 35
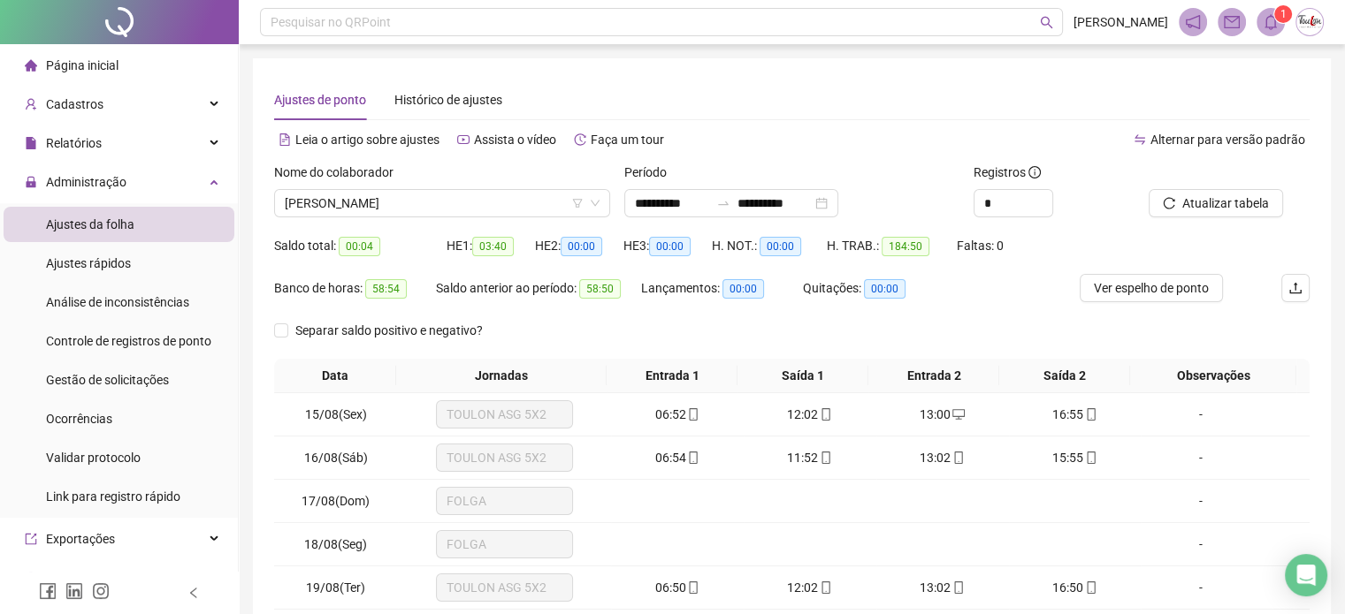
click at [110, 231] on span "Ajustes da folha" at bounding box center [90, 225] width 88 height 14
click at [657, 207] on input "**********" at bounding box center [672, 203] width 74 height 19
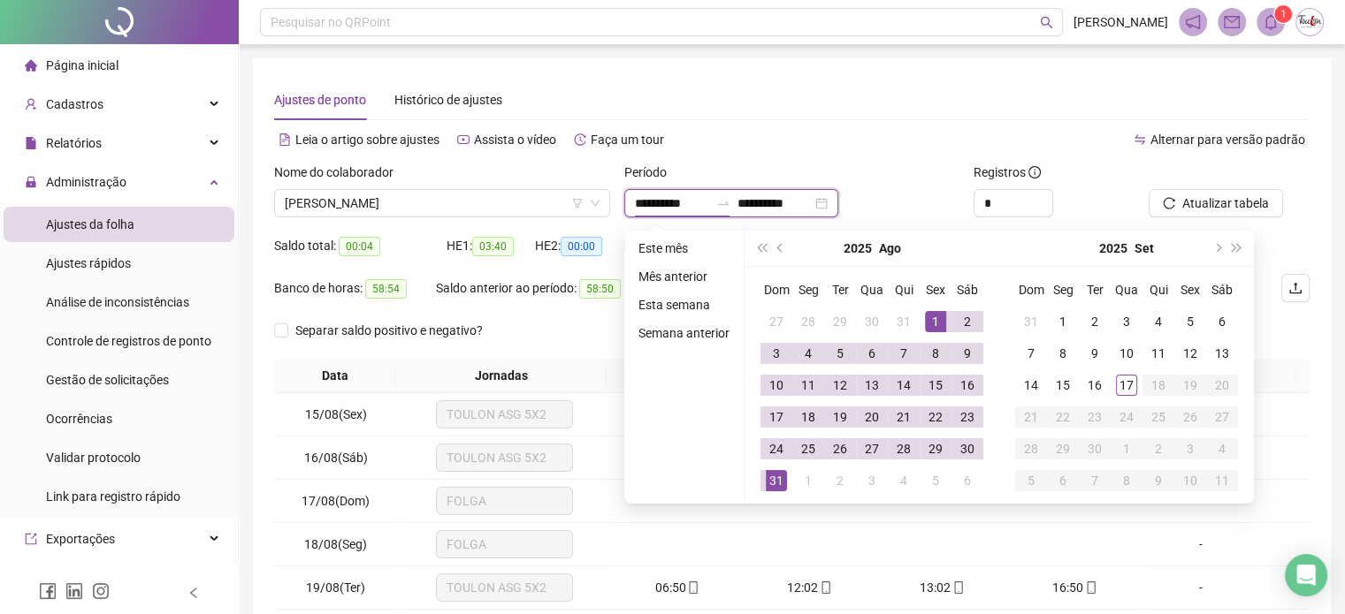
type input "**********"
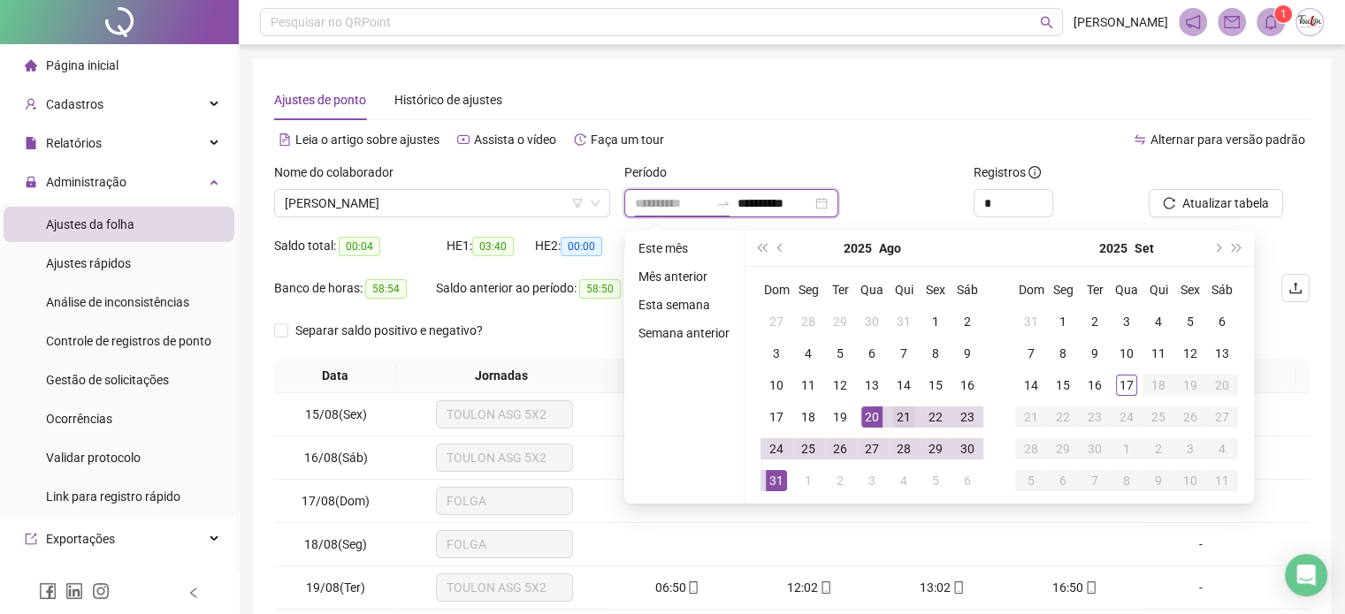
type input "**********"
click at [904, 418] on div "21" at bounding box center [903, 417] width 21 height 21
type input "**********"
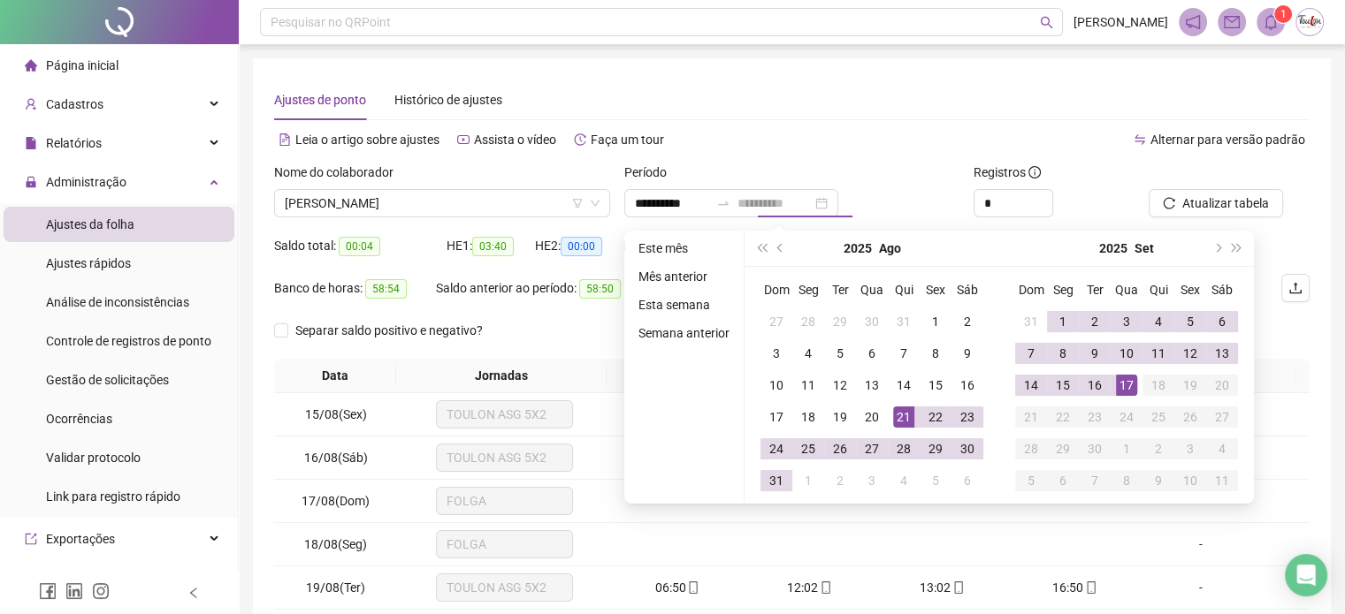
click at [1132, 388] on div "17" at bounding box center [1126, 385] width 21 height 21
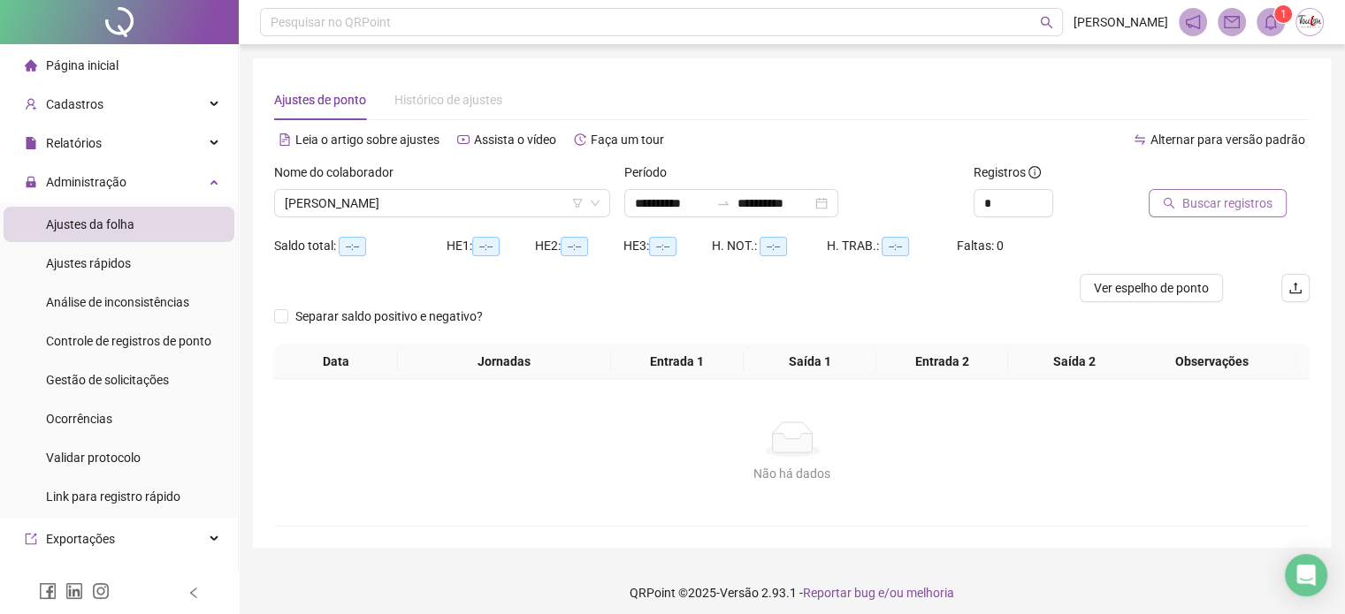
click at [1233, 215] on button "Buscar registros" at bounding box center [1218, 203] width 138 height 28
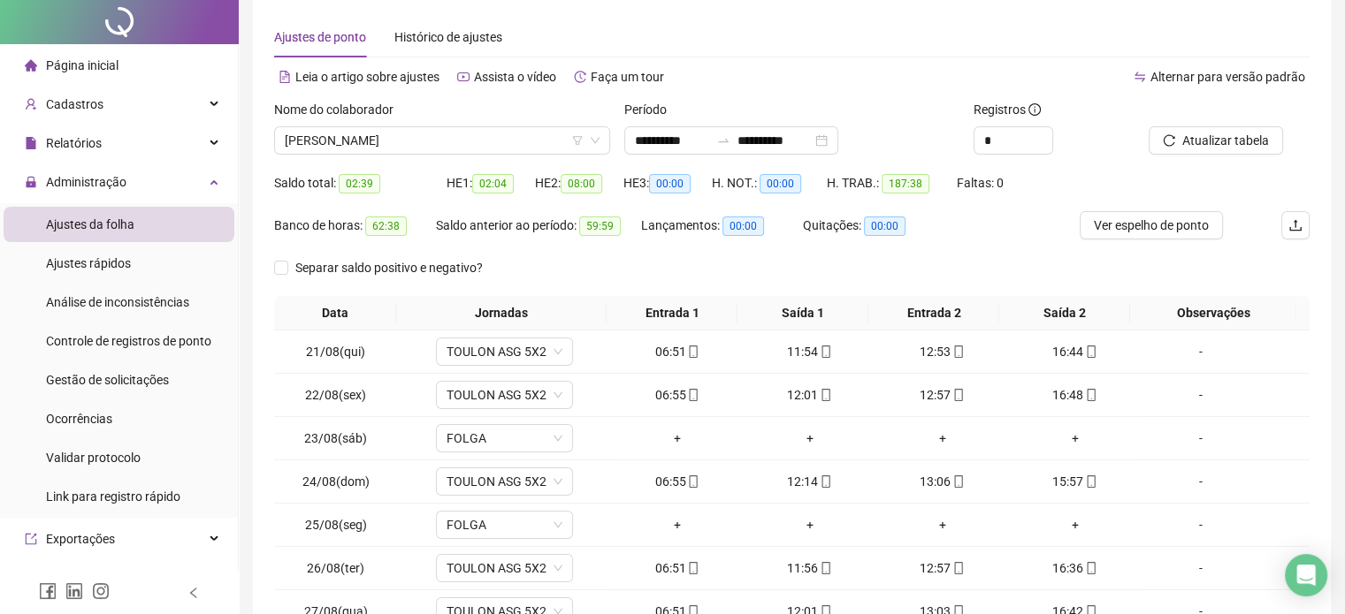
scroll to position [88, 0]
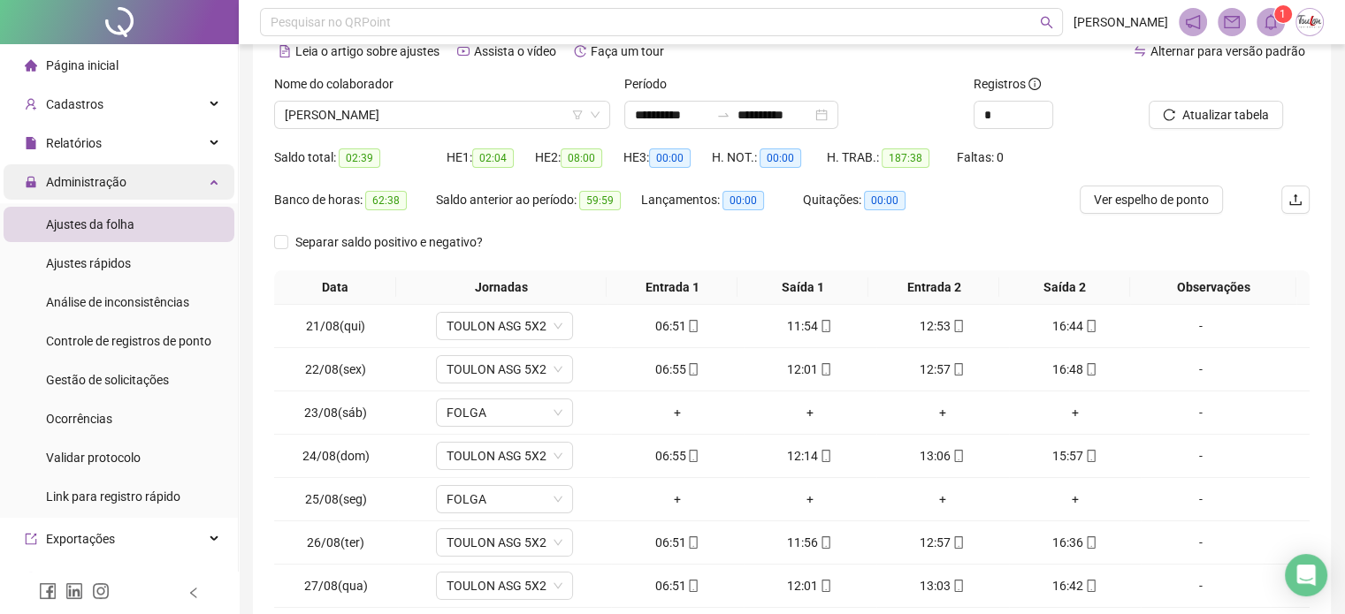
click at [125, 185] on div "Administração" at bounding box center [119, 181] width 231 height 35
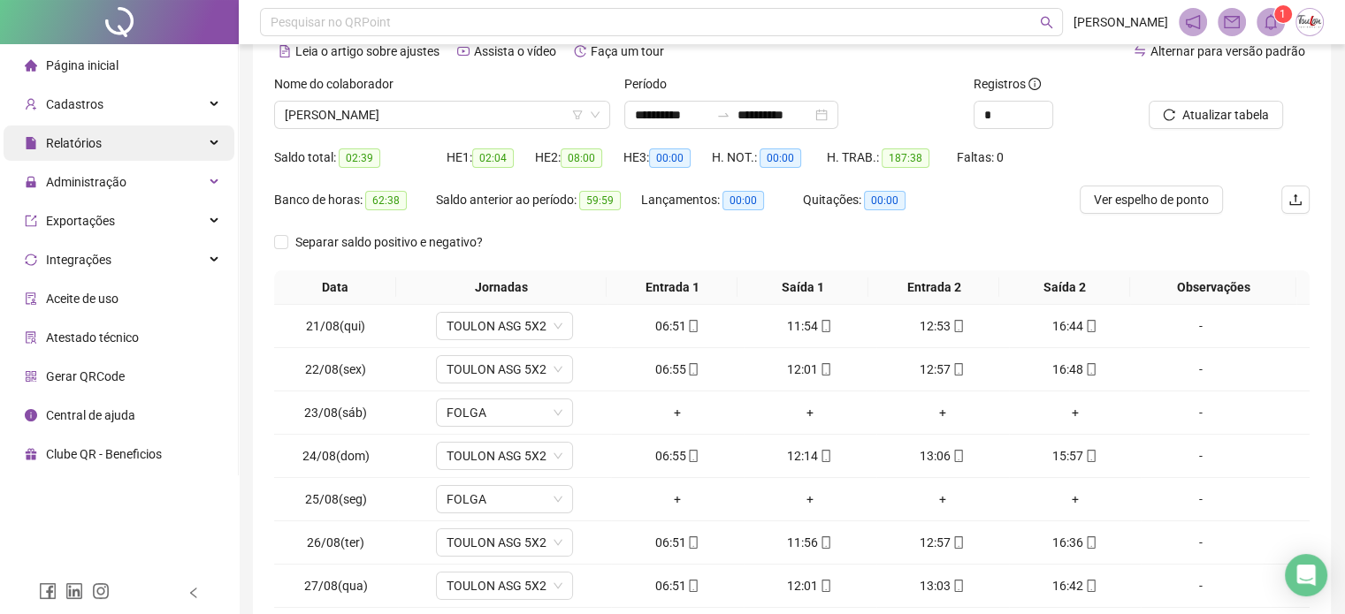
click at [102, 143] on div "Relatórios" at bounding box center [119, 143] width 231 height 35
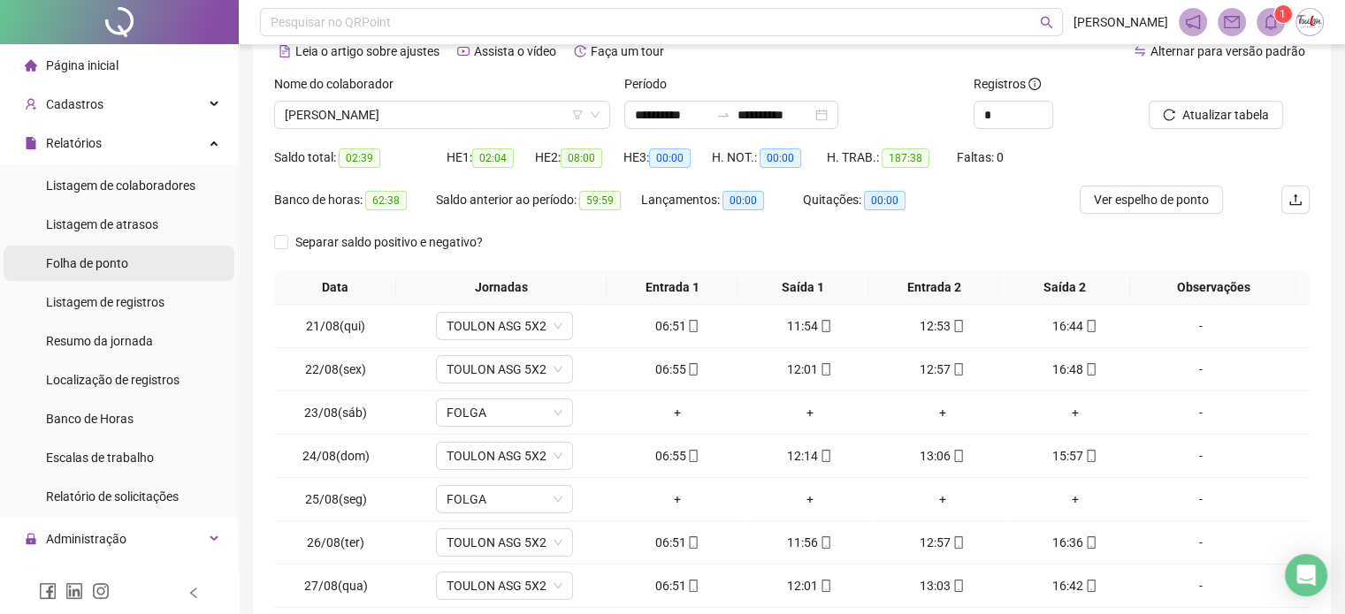
click at [102, 264] on span "Folha de ponto" at bounding box center [87, 263] width 82 height 14
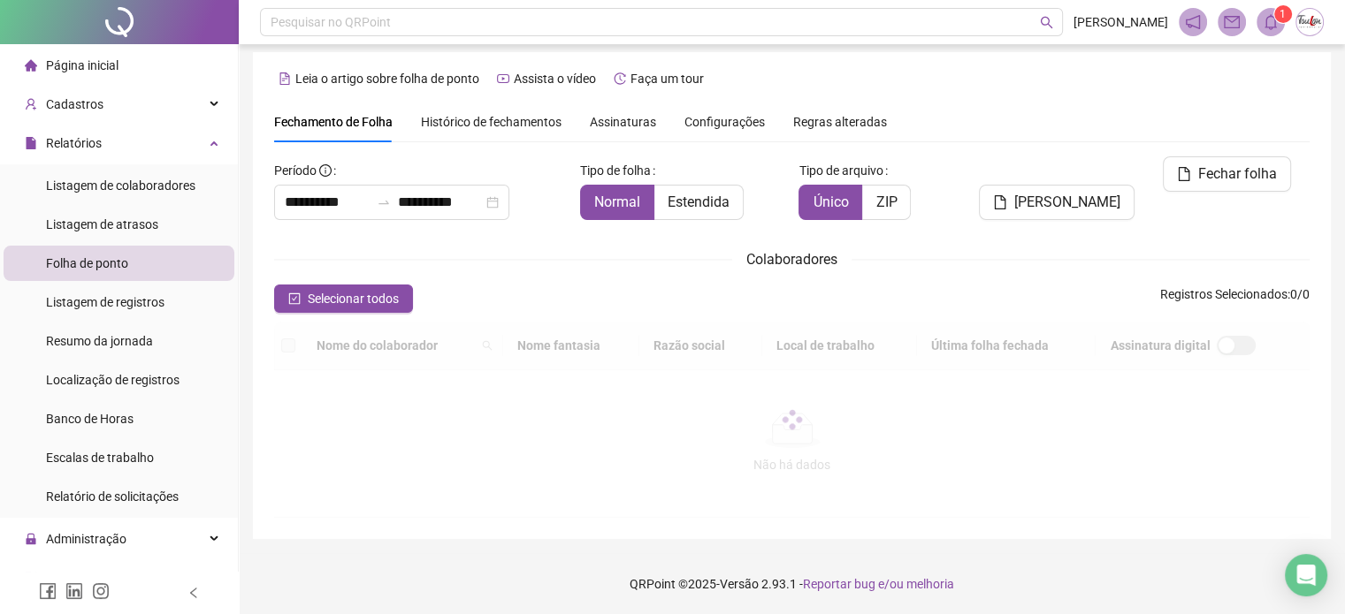
scroll to position [45, 0]
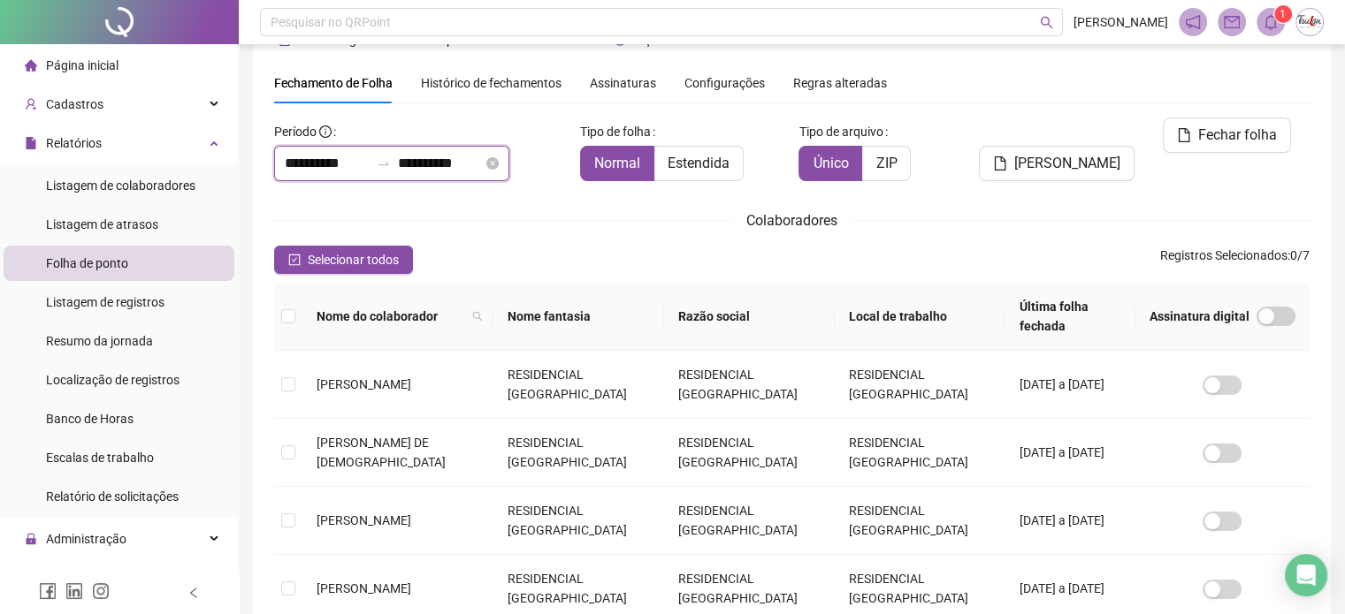
click at [351, 157] on input "**********" at bounding box center [327, 163] width 85 height 21
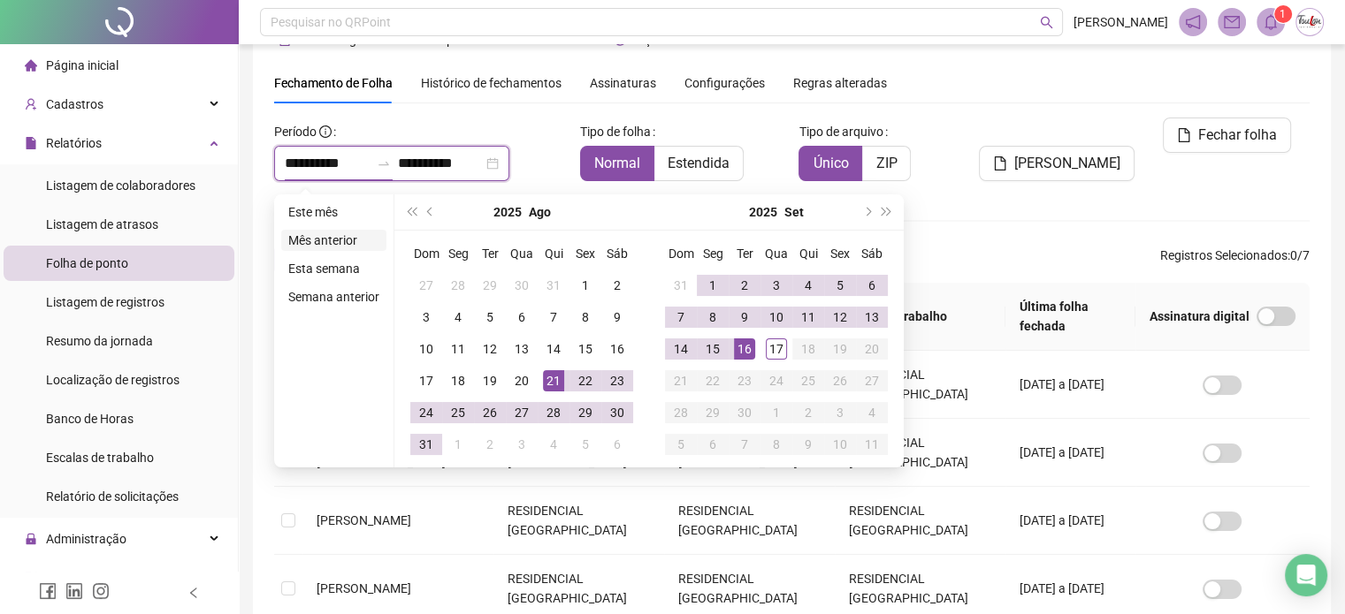
type input "**********"
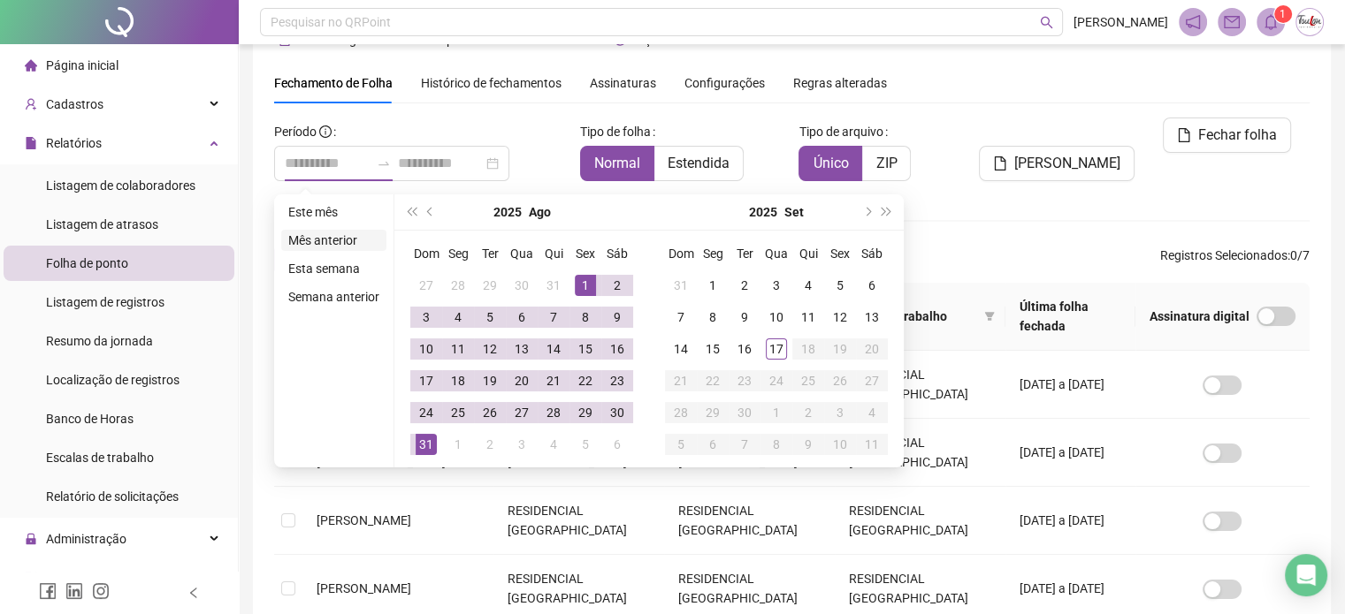
click at [336, 246] on li "Mês anterior" at bounding box center [333, 240] width 105 height 21
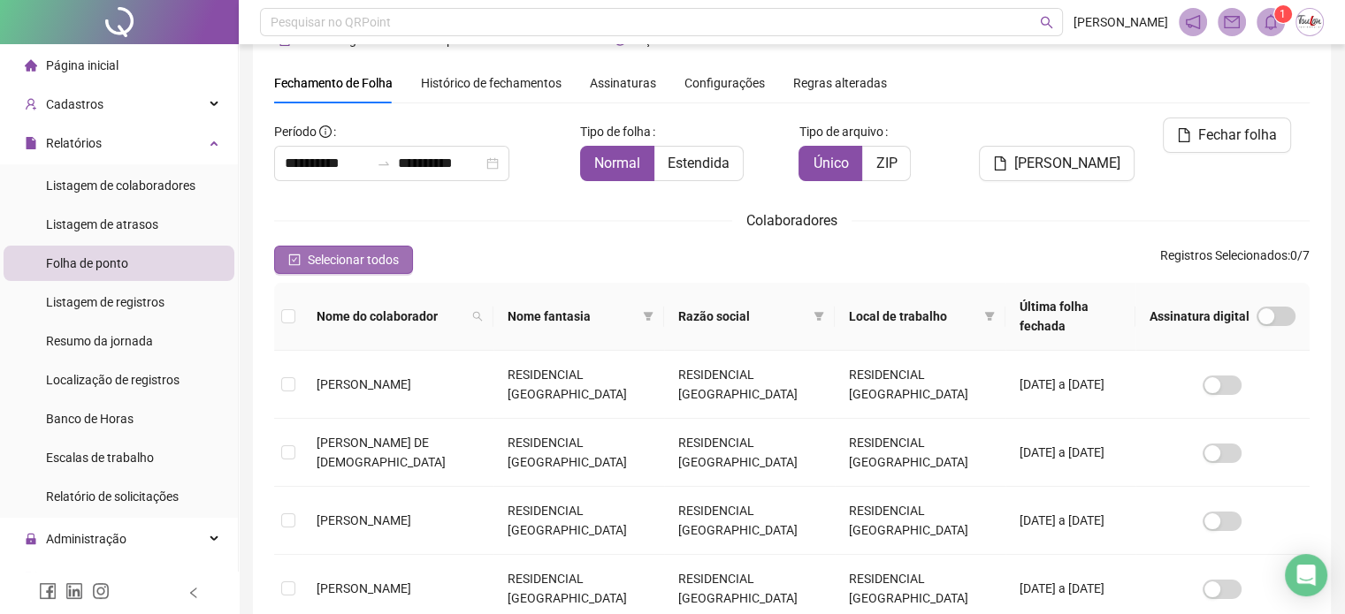
click at [289, 259] on icon "check-square" at bounding box center [294, 260] width 11 height 11
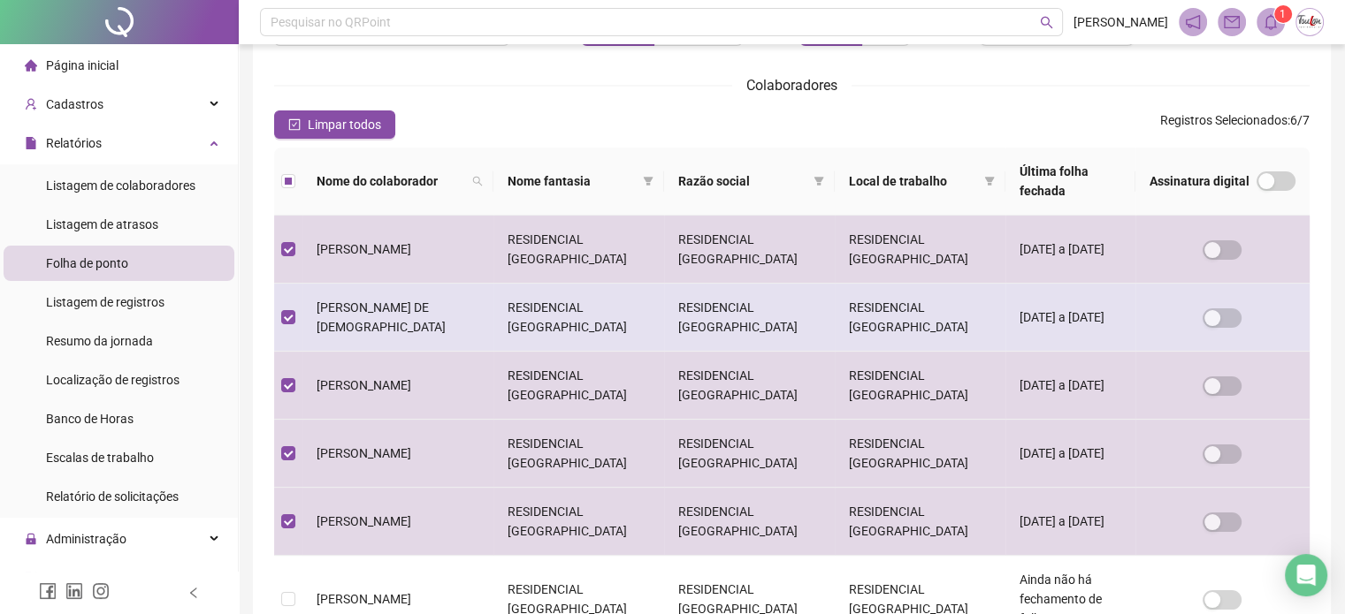
scroll to position [0, 0]
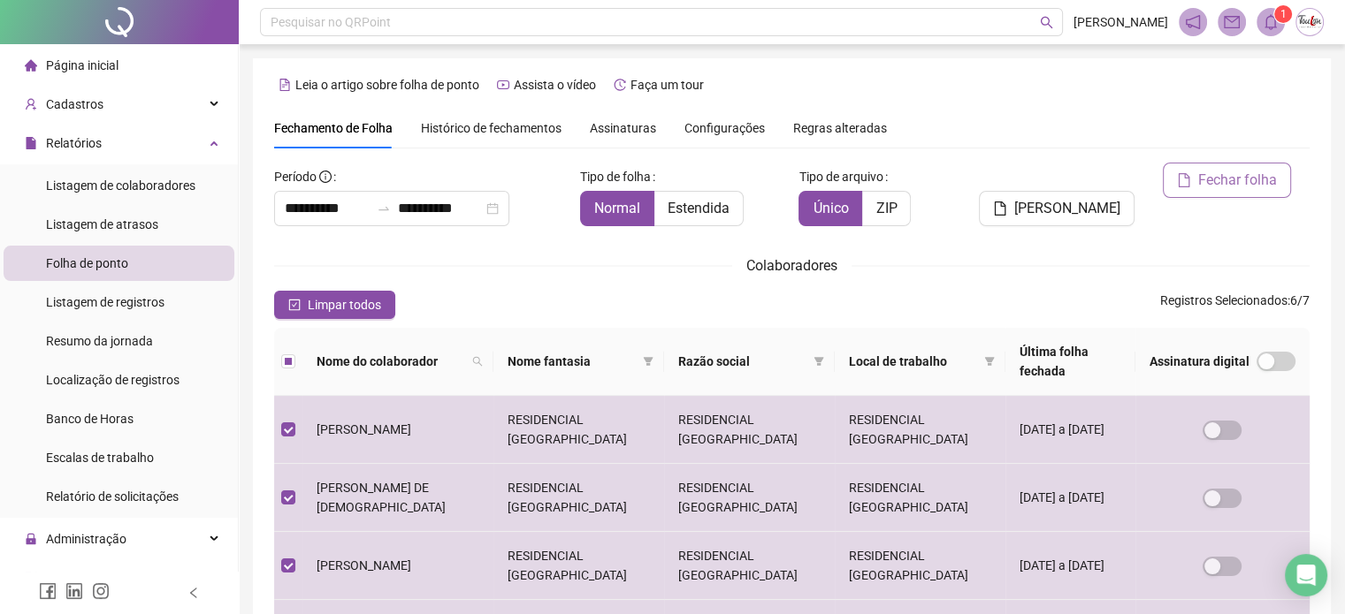
click at [1211, 187] on span "Fechar folha" at bounding box center [1237, 180] width 79 height 21
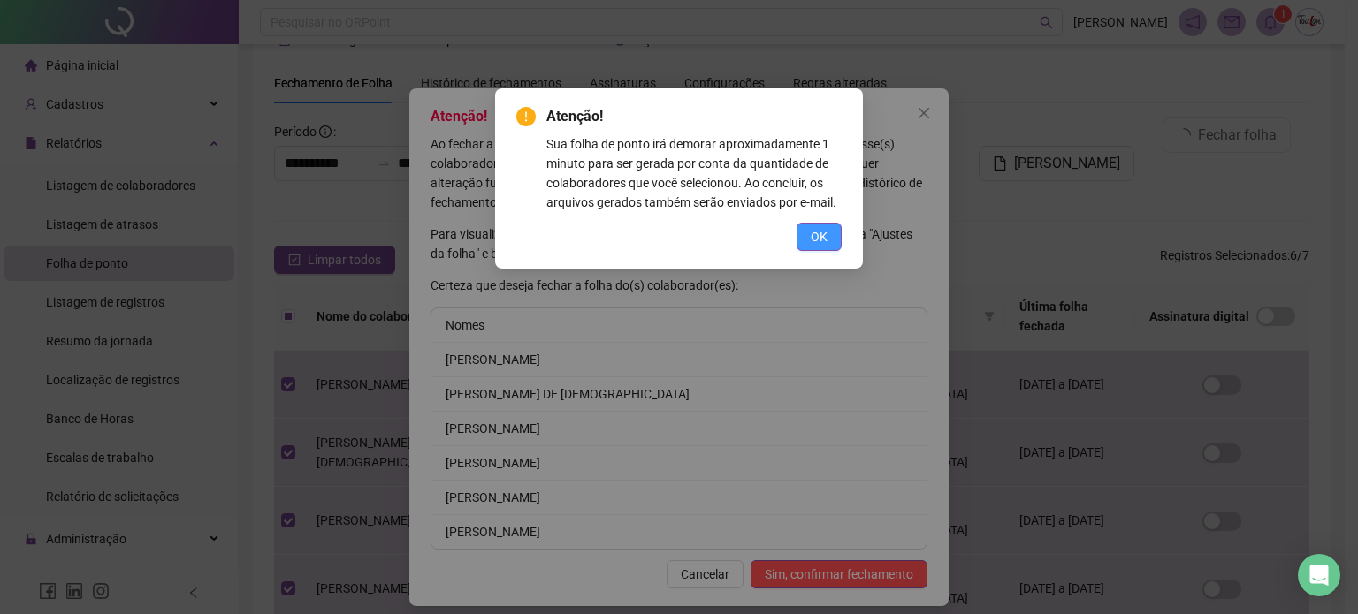
click at [820, 232] on span "OK" at bounding box center [819, 236] width 17 height 19
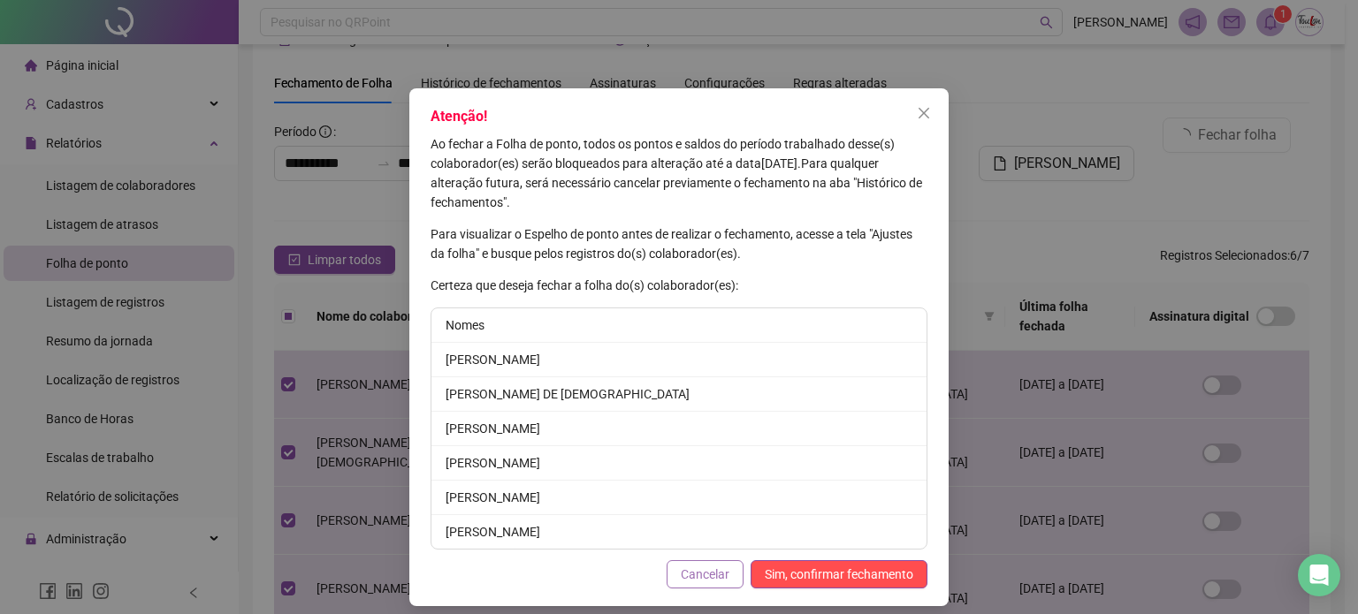
click at [711, 579] on span "Cancelar" at bounding box center [705, 574] width 49 height 19
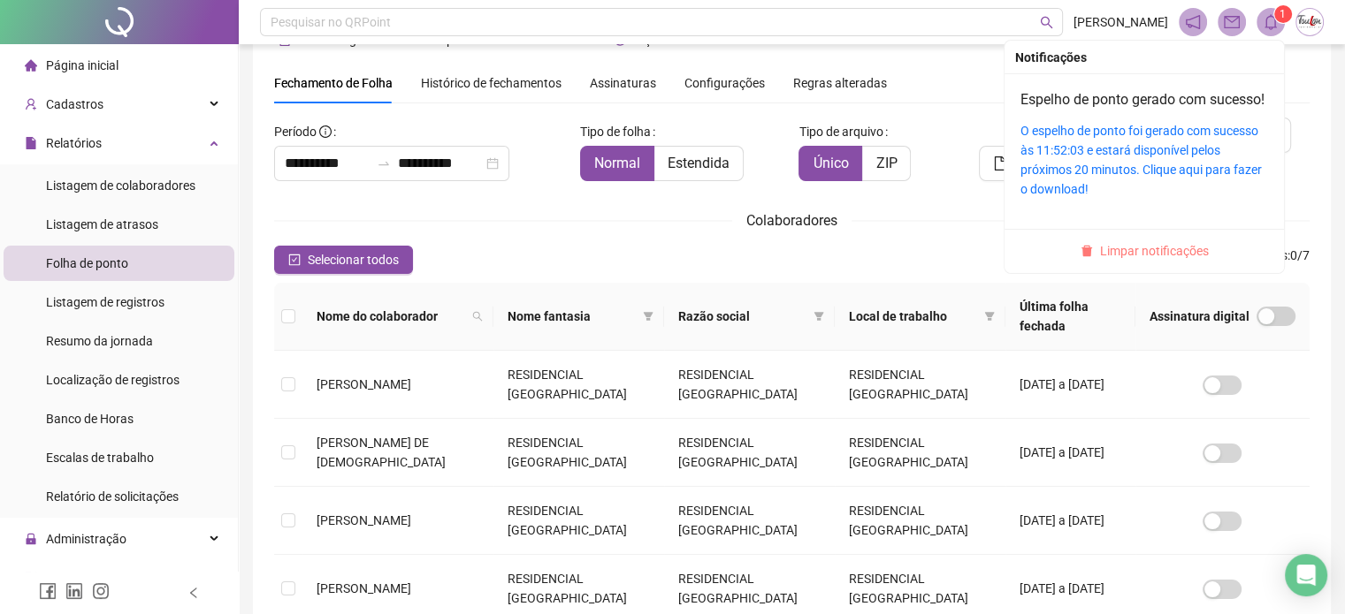
click at [1145, 261] on span "Limpar notificações" at bounding box center [1154, 250] width 109 height 19
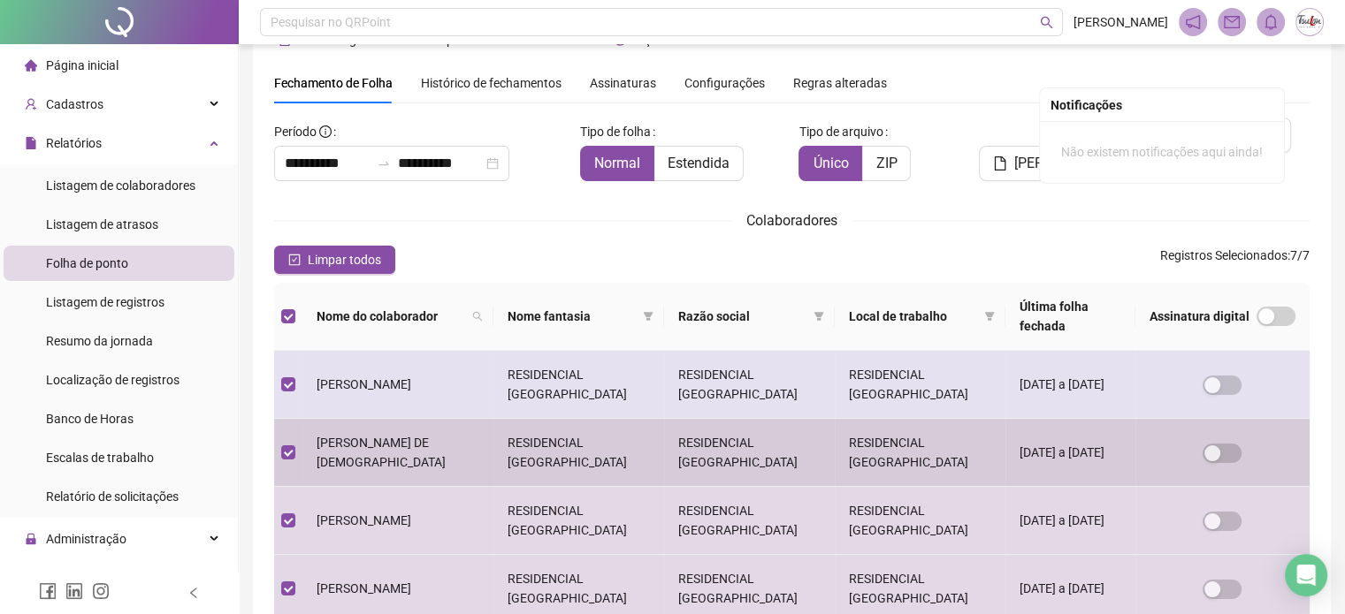
scroll to position [310, 0]
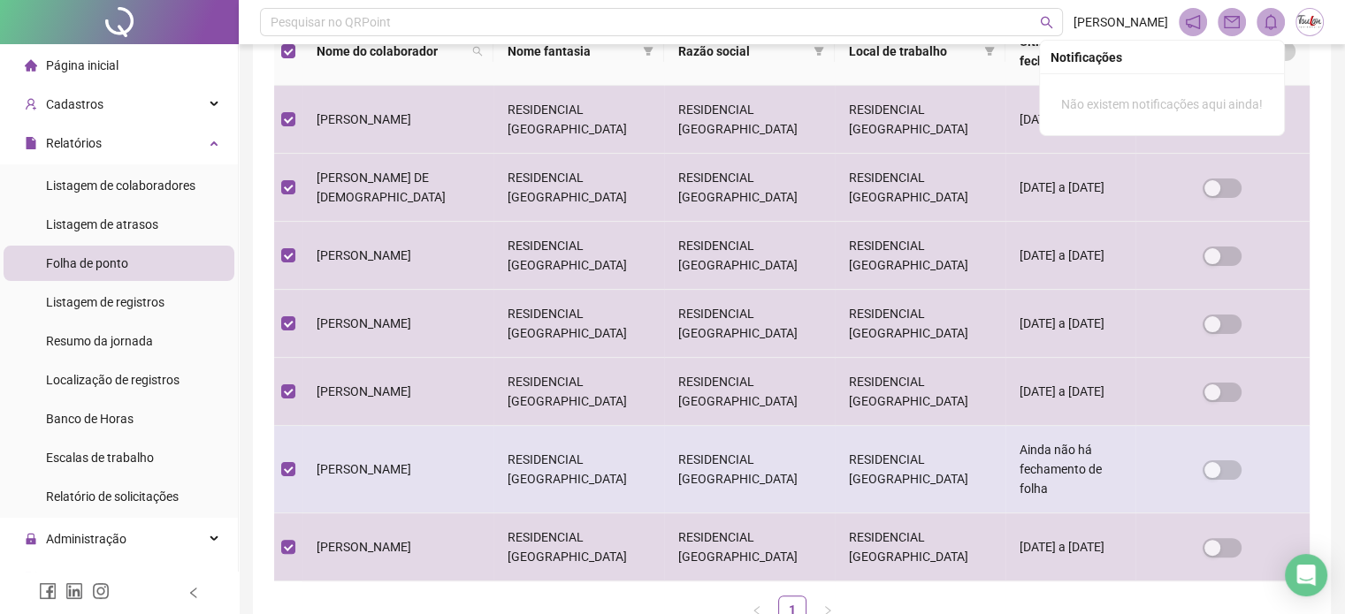
click at [274, 439] on td at bounding box center [288, 470] width 28 height 88
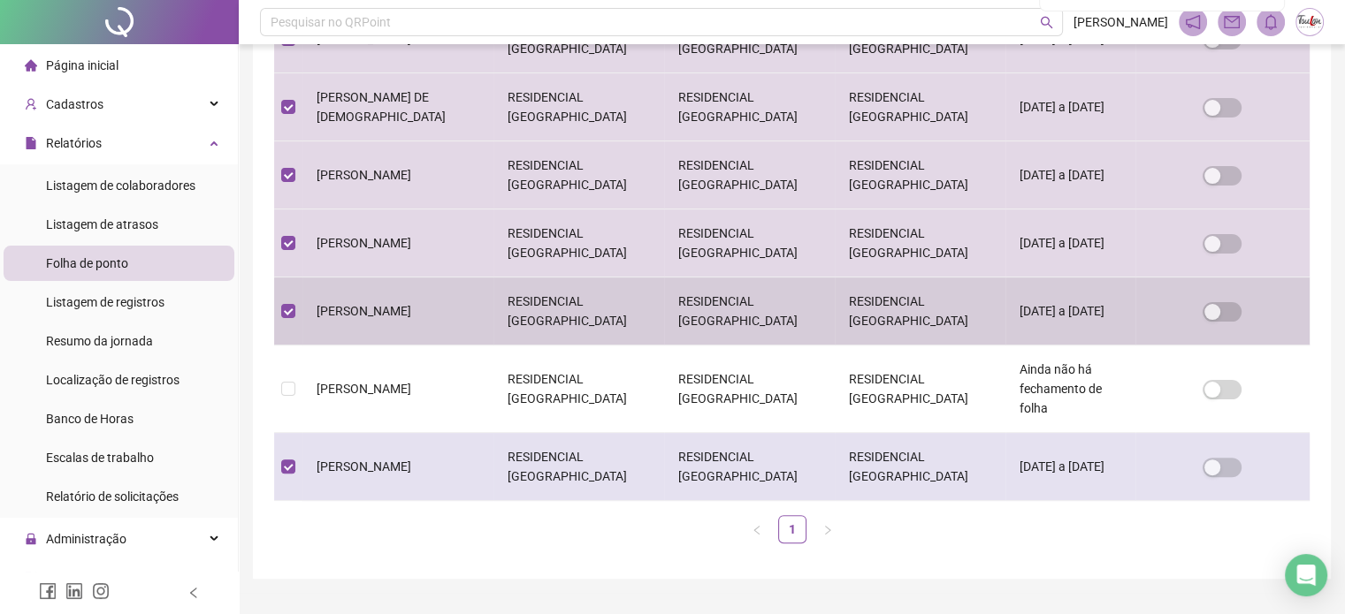
scroll to position [0, 0]
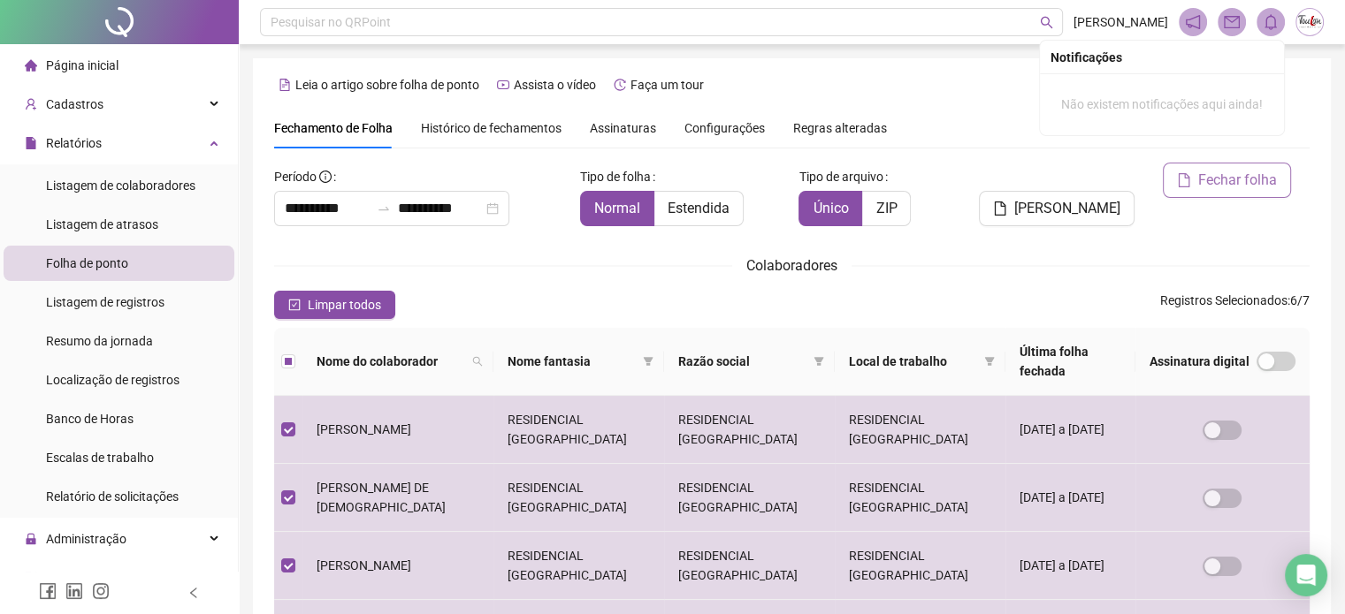
click at [1224, 183] on span "Fechar folha" at bounding box center [1237, 180] width 79 height 21
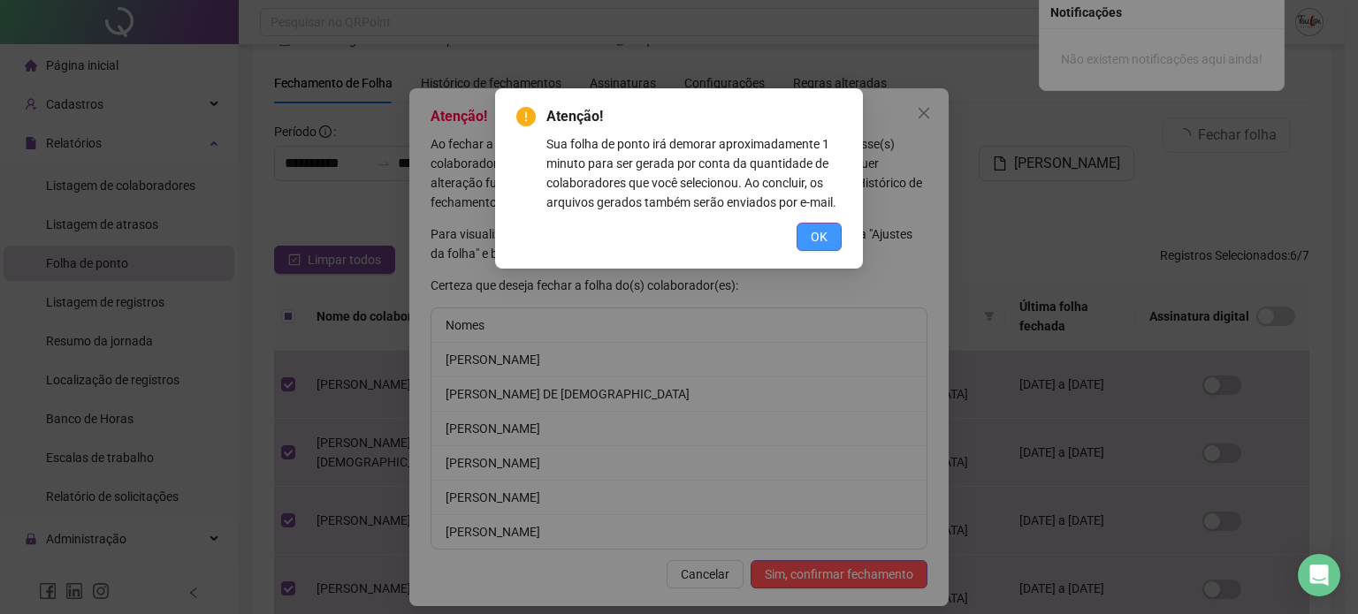
click at [821, 234] on span "OK" at bounding box center [819, 236] width 17 height 19
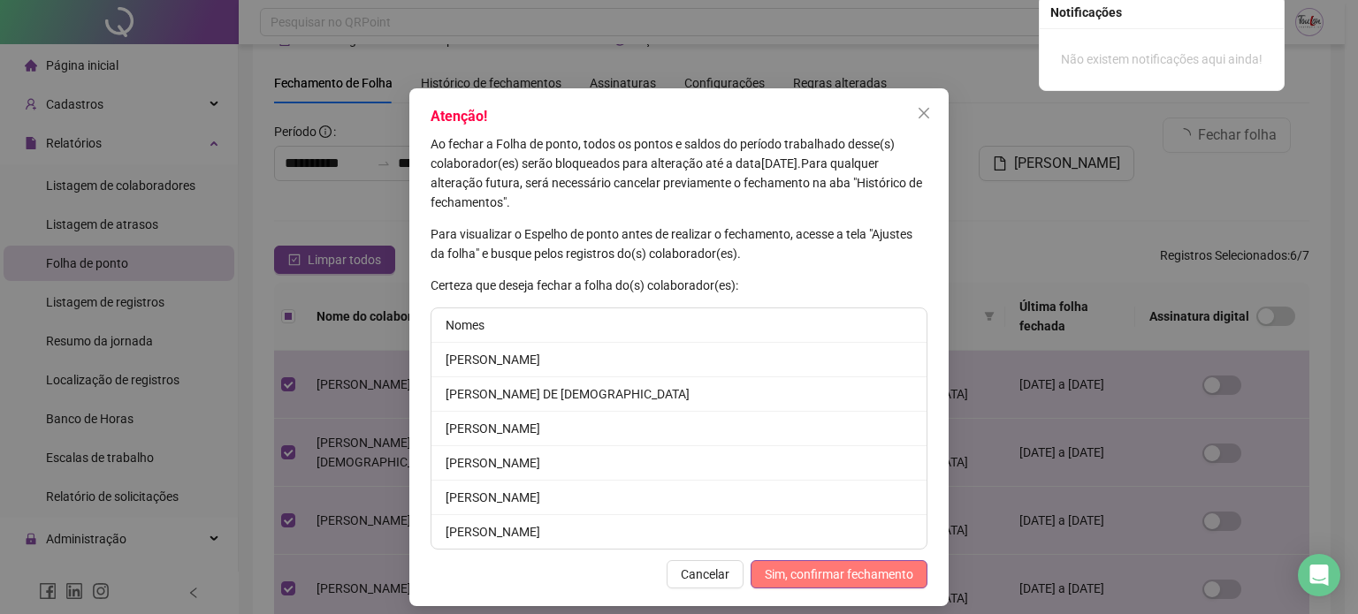
click at [822, 569] on span "Sim, confirmar fechamento" at bounding box center [839, 574] width 149 height 19
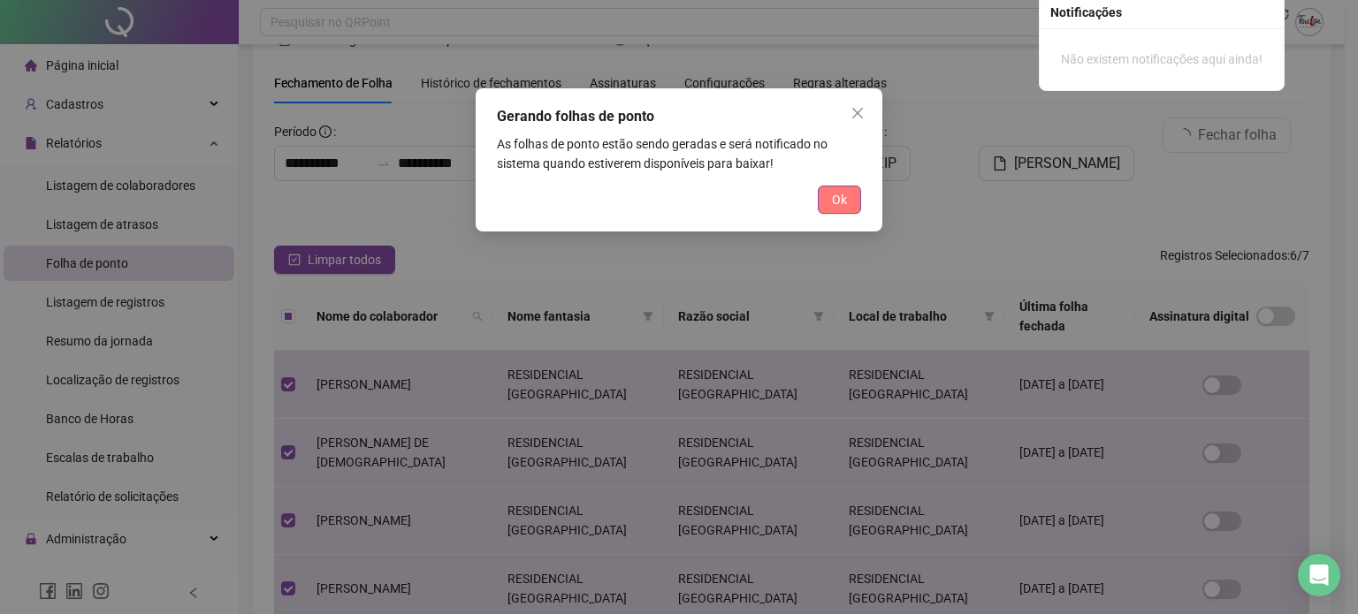
click at [849, 190] on button "Ok" at bounding box center [839, 200] width 43 height 28
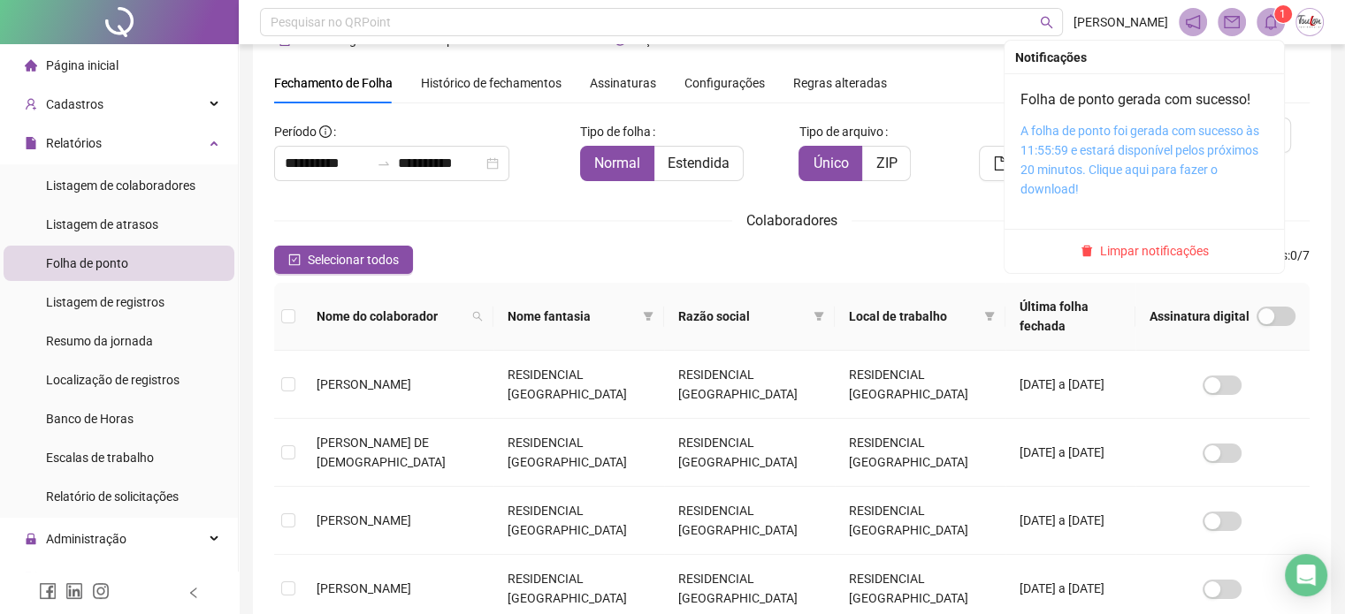
click at [1146, 168] on link "A folha de ponto foi gerada com sucesso às 11:55:59 e estará disponível pelos p…" at bounding box center [1139, 160] width 239 height 73
